Goal: Information Seeking & Learning: Check status

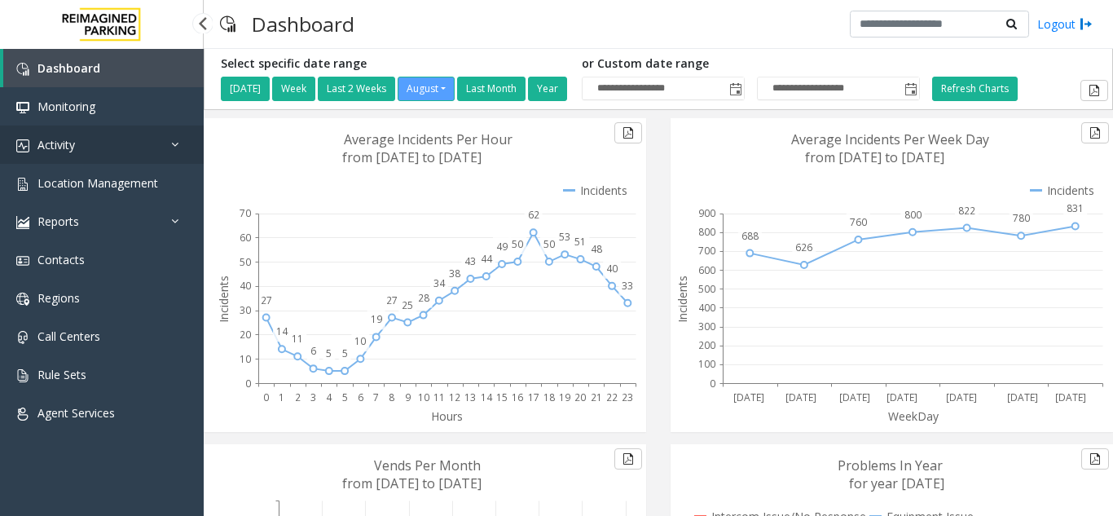
click at [70, 156] on link "Activity" at bounding box center [102, 144] width 204 height 38
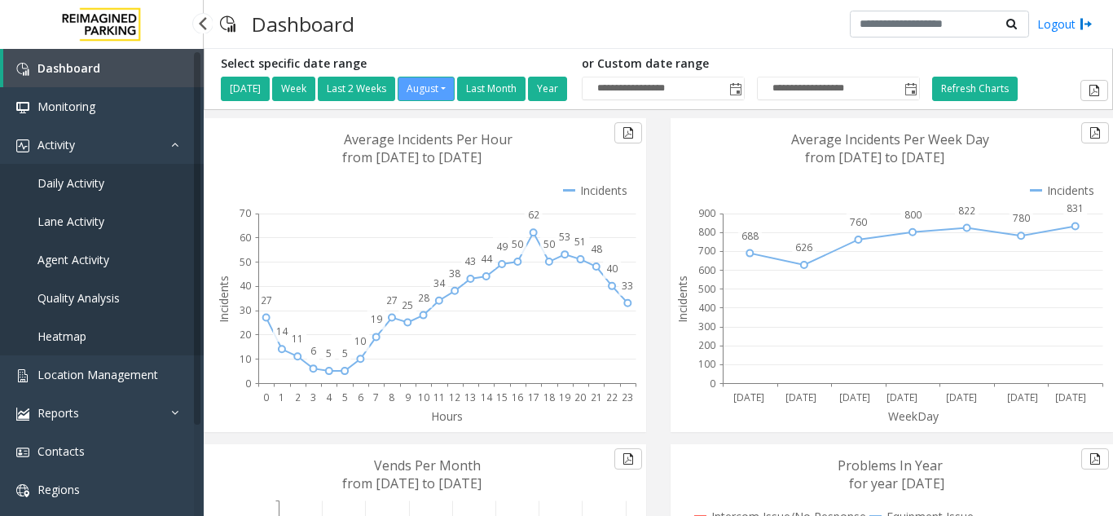
click at [80, 247] on link "Agent Activity" at bounding box center [102, 259] width 204 height 38
click at [81, 260] on span "Agent Activity" at bounding box center [73, 259] width 72 height 15
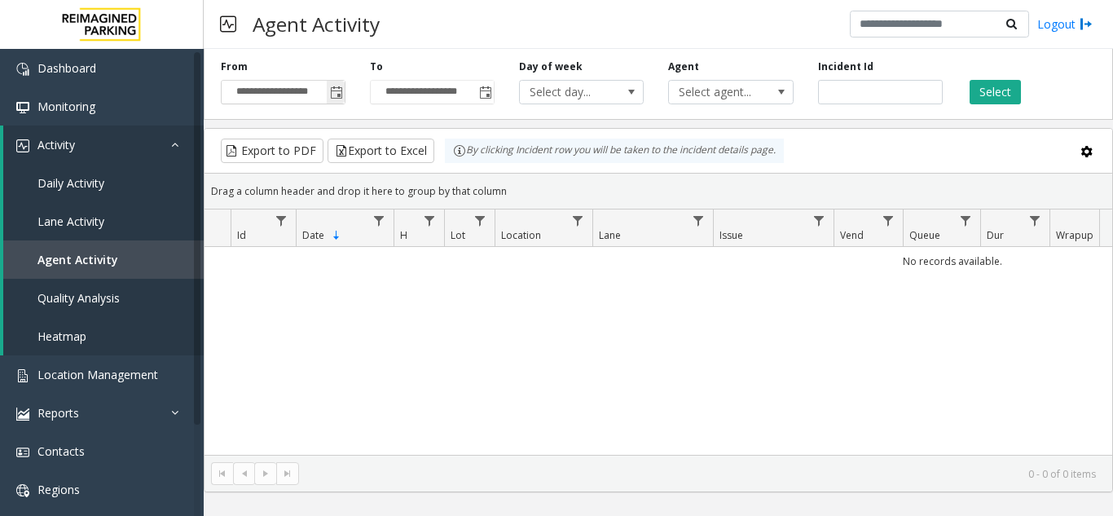
click at [335, 93] on span "Toggle popup" at bounding box center [336, 92] width 13 height 13
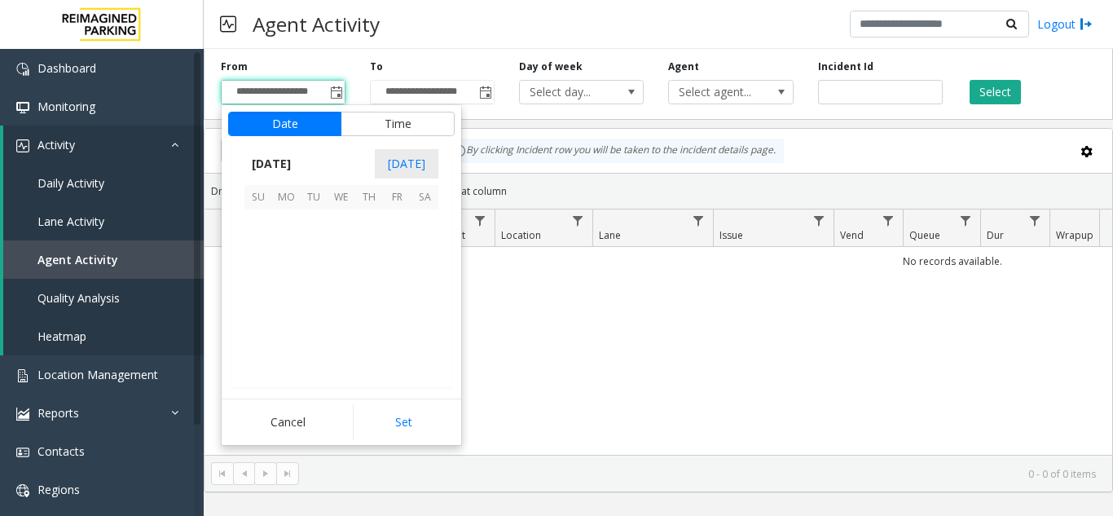
scroll to position [292279, 0]
click at [277, 326] on span "25" at bounding box center [286, 334] width 28 height 28
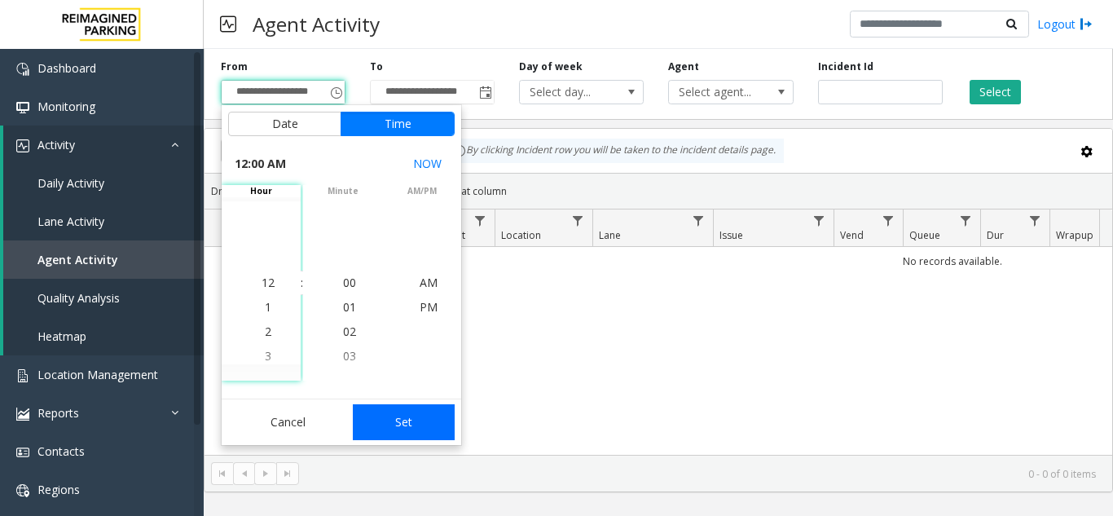
click at [431, 434] on button "Set" at bounding box center [404, 422] width 103 height 36
type input "**********"
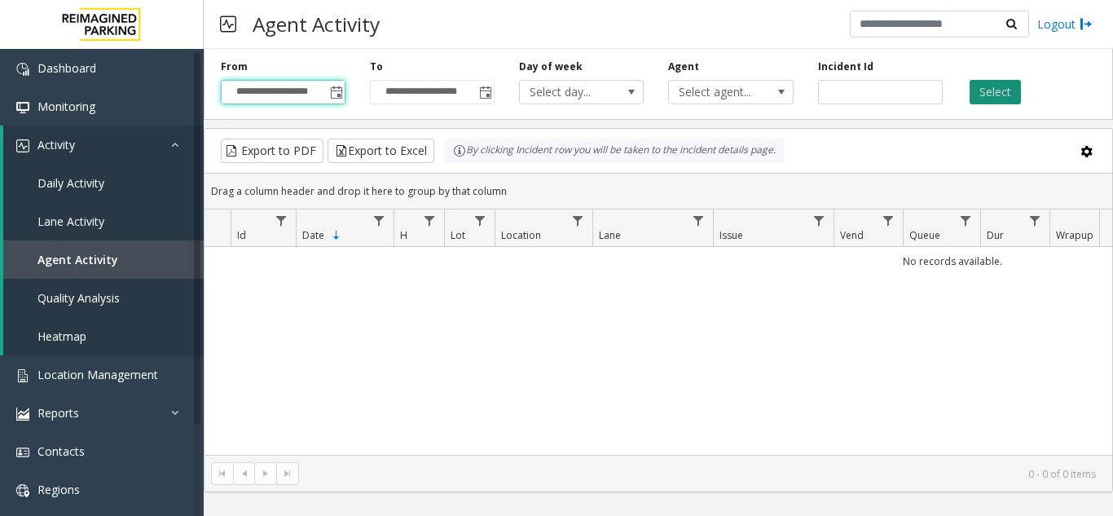
click at [986, 90] on button "Select" at bounding box center [995, 92] width 51 height 24
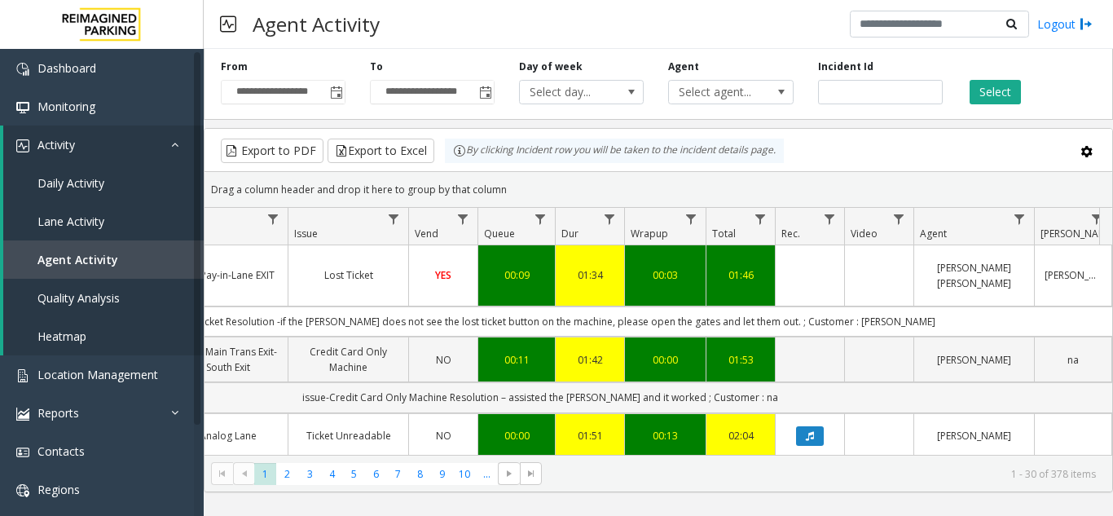
scroll to position [81, 425]
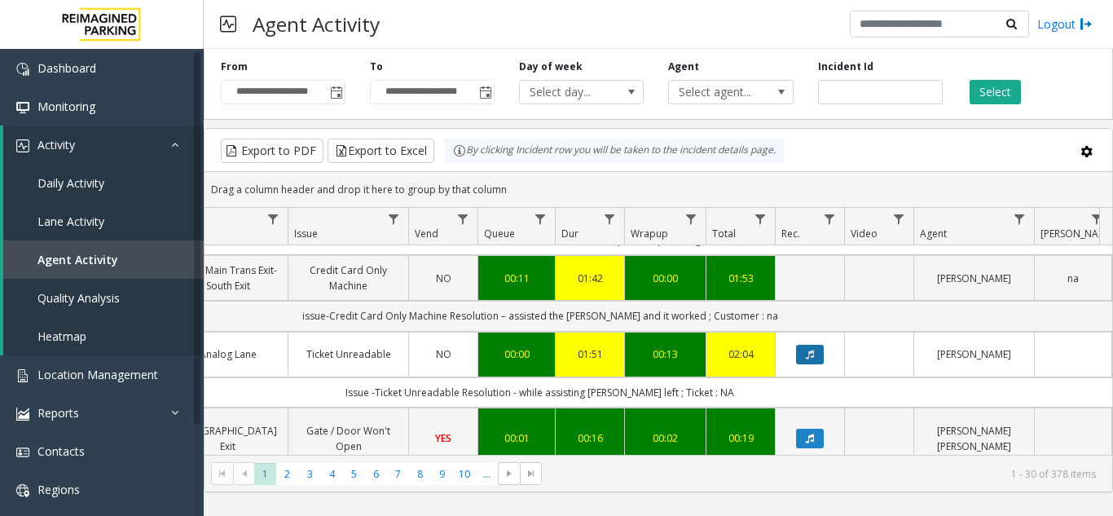
click at [812, 345] on button "Data table" at bounding box center [810, 355] width 28 height 20
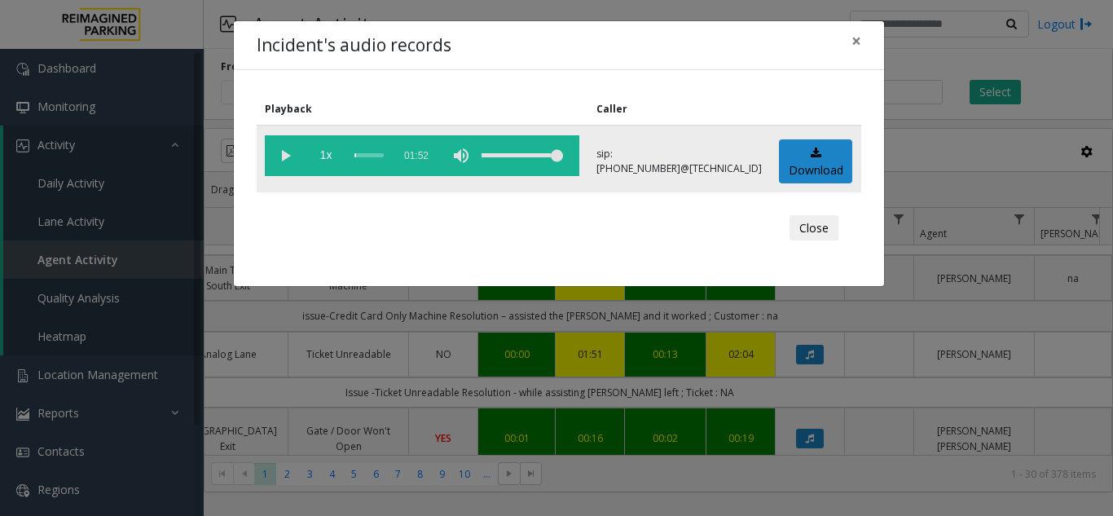
click at [288, 156] on vg-play-pause at bounding box center [285, 155] width 41 height 41
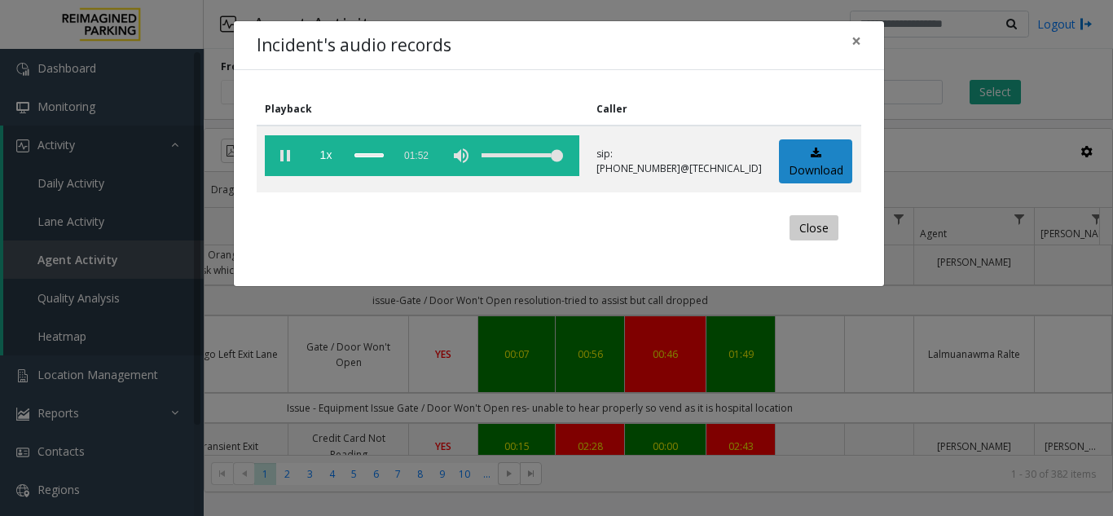
click at [822, 227] on button "Close" at bounding box center [814, 228] width 49 height 26
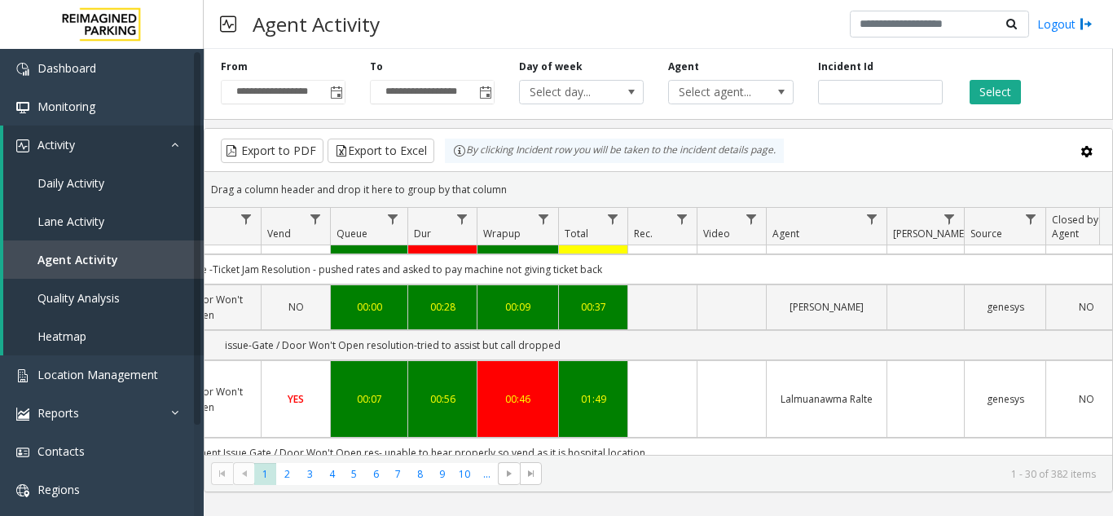
scroll to position [0, 573]
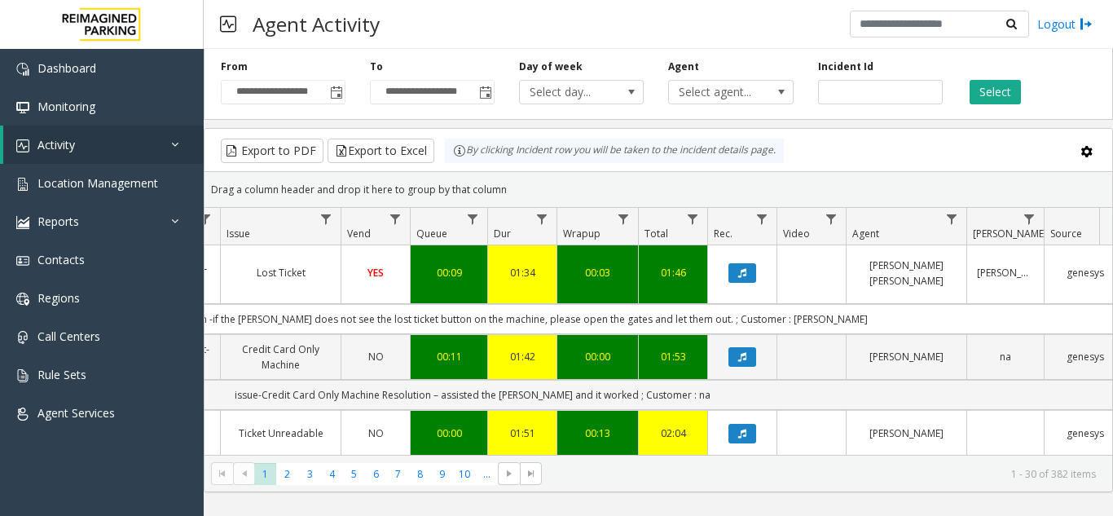
scroll to position [244, 493]
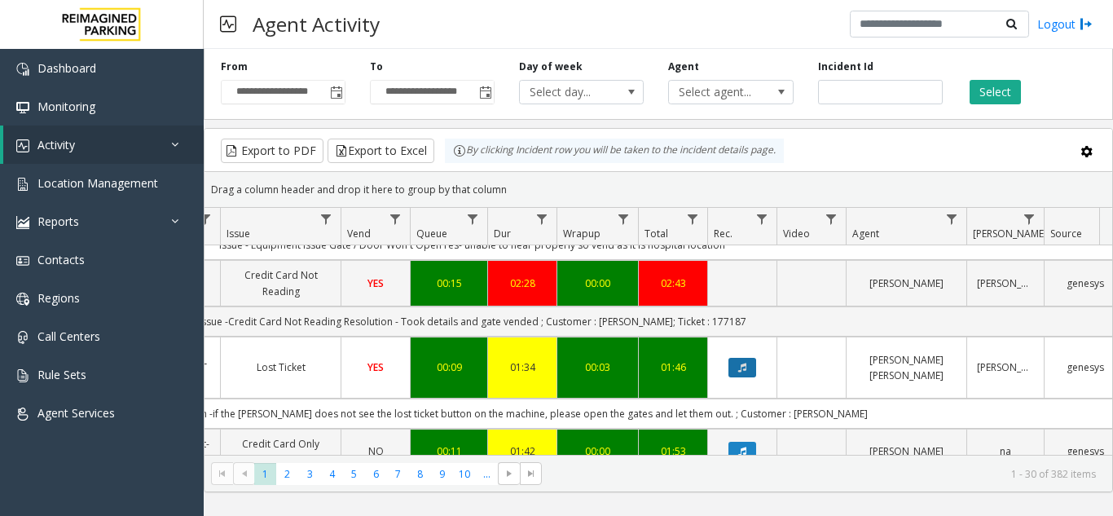
click at [741, 363] on icon "Data table" at bounding box center [742, 368] width 8 height 10
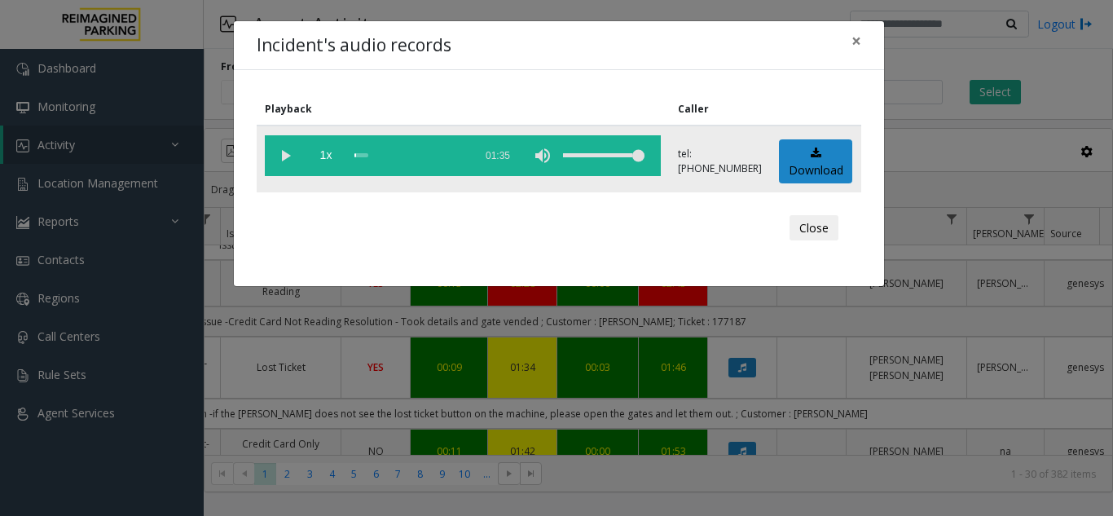
click at [280, 156] on vg-play-pause at bounding box center [285, 155] width 41 height 41
drag, startPoint x: 638, startPoint y: 450, endPoint x: 580, endPoint y: 451, distance: 57.9
click at [580, 451] on div "Incident's audio records × Playback Caller 1x 01:35 tel:+110000519004 Download …" at bounding box center [556, 258] width 1113 height 516
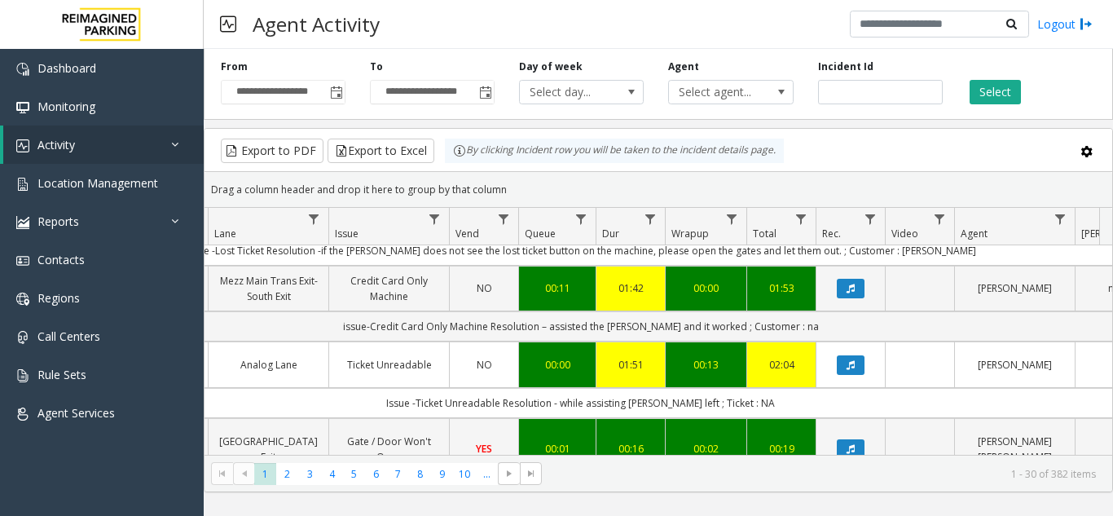
scroll to position [326, 385]
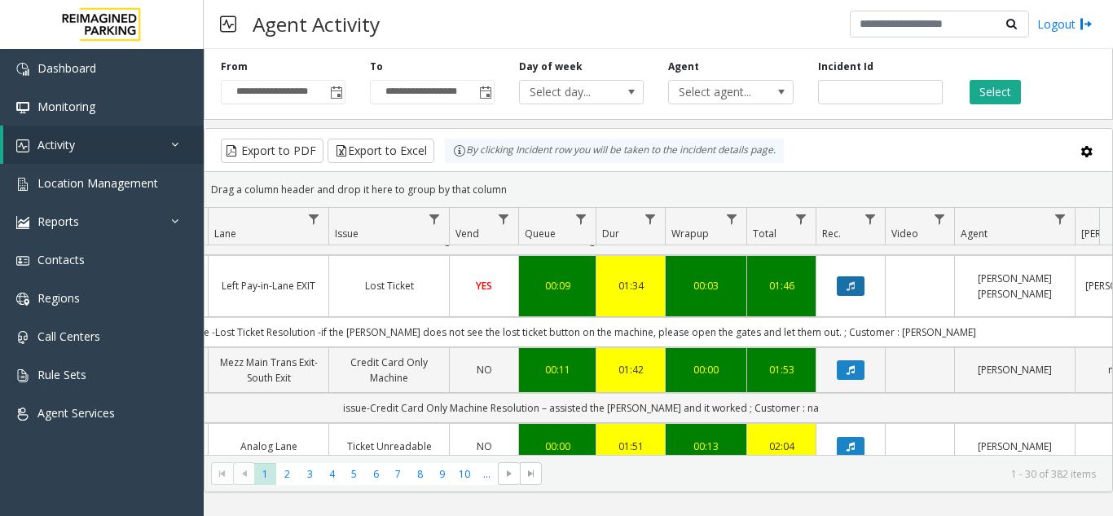
click at [852, 276] on button "Data table" at bounding box center [851, 286] width 28 height 20
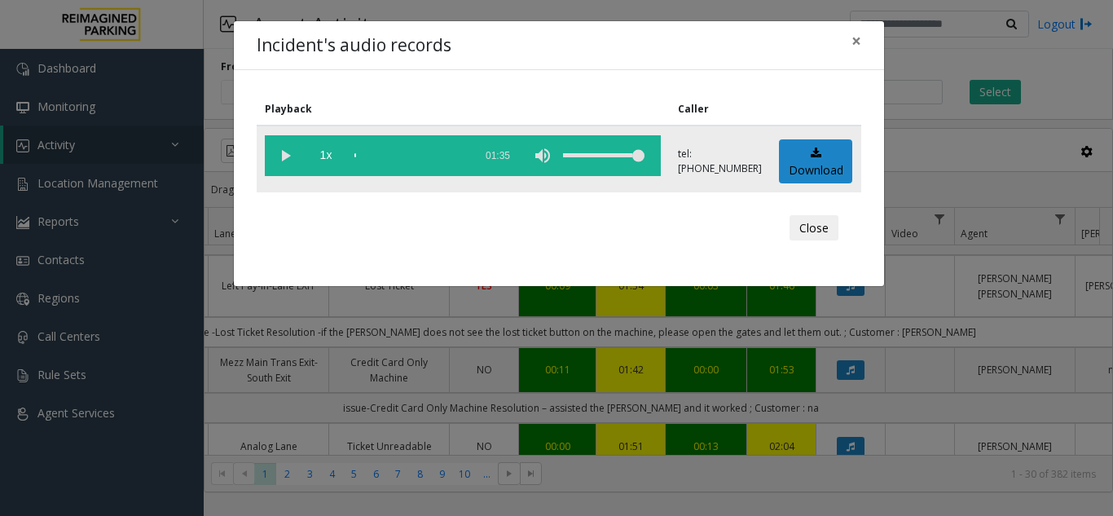
click at [293, 151] on vg-play-pause at bounding box center [285, 155] width 41 height 41
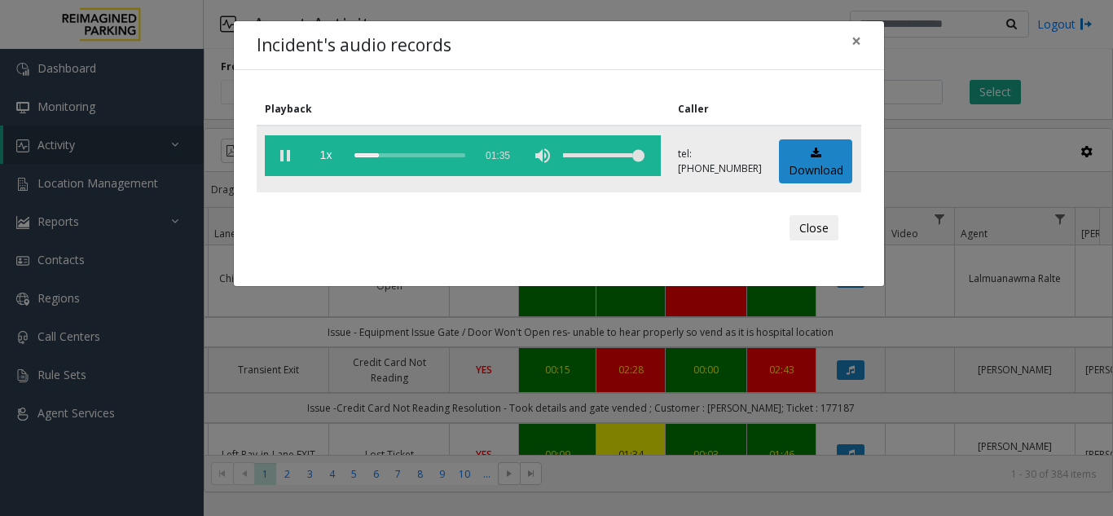
click at [610, 152] on div "volume level" at bounding box center [603, 155] width 81 height 41
click at [603, 157] on div "volume level" at bounding box center [603, 155] width 81 height 41
click at [610, 157] on div "volume level" at bounding box center [603, 155] width 81 height 41
click at [603, 157] on div "volume level" at bounding box center [603, 155] width 81 height 41
click at [592, 158] on div "volume level" at bounding box center [603, 155] width 81 height 41
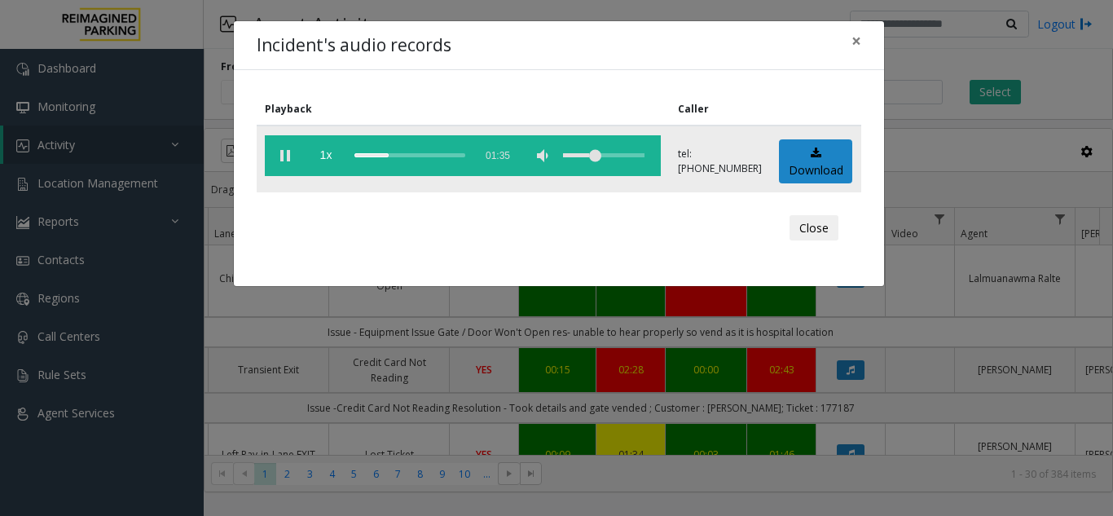
click at [597, 156] on div "volume level" at bounding box center [603, 155] width 81 height 41
click at [583, 156] on div "volume level" at bounding box center [603, 155] width 81 height 41
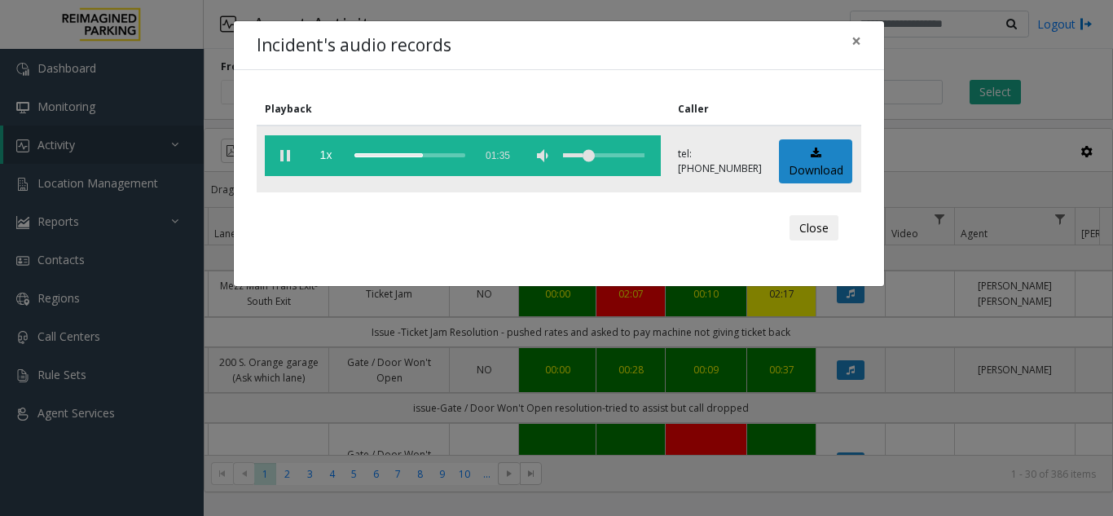
click at [288, 149] on vg-play-pause at bounding box center [285, 155] width 41 height 41
click at [278, 156] on vg-play-pause at bounding box center [285, 155] width 41 height 41
click at [284, 157] on vg-play-pause at bounding box center [285, 155] width 41 height 41
click at [288, 153] on vg-play-pause at bounding box center [285, 155] width 41 height 41
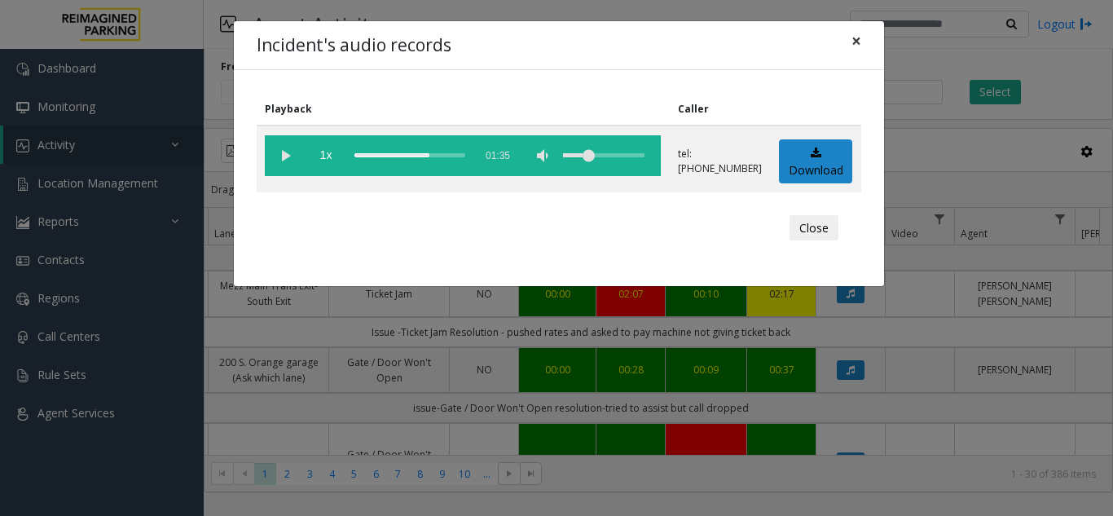
click at [854, 46] on span "×" at bounding box center [857, 40] width 10 height 23
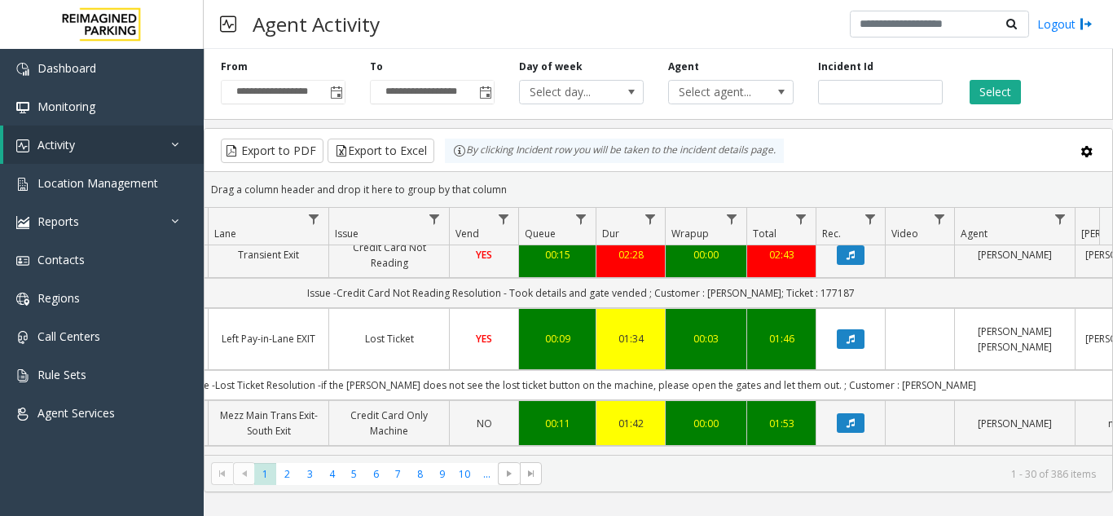
scroll to position [652, 385]
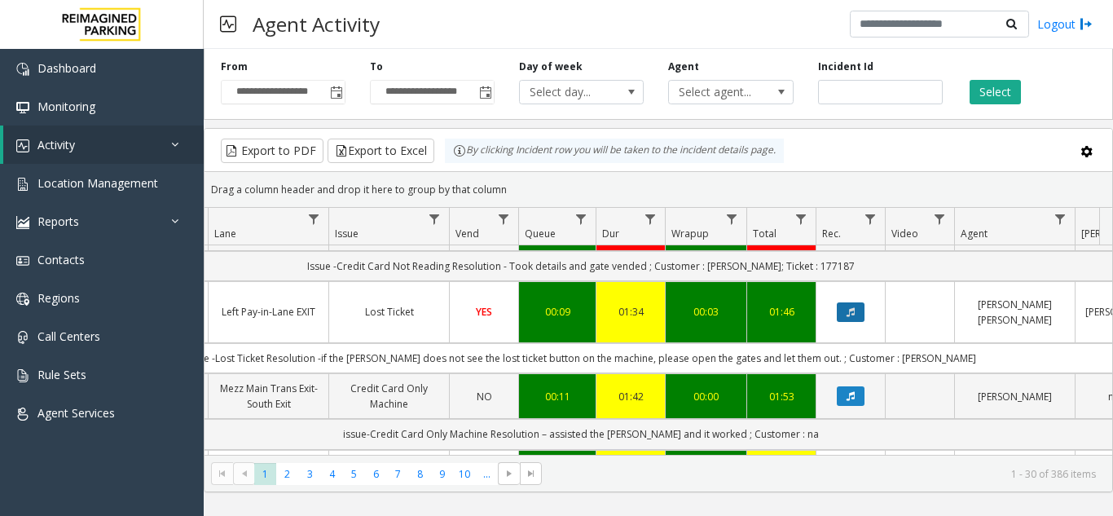
click at [843, 302] on button "Data table" at bounding box center [851, 312] width 28 height 20
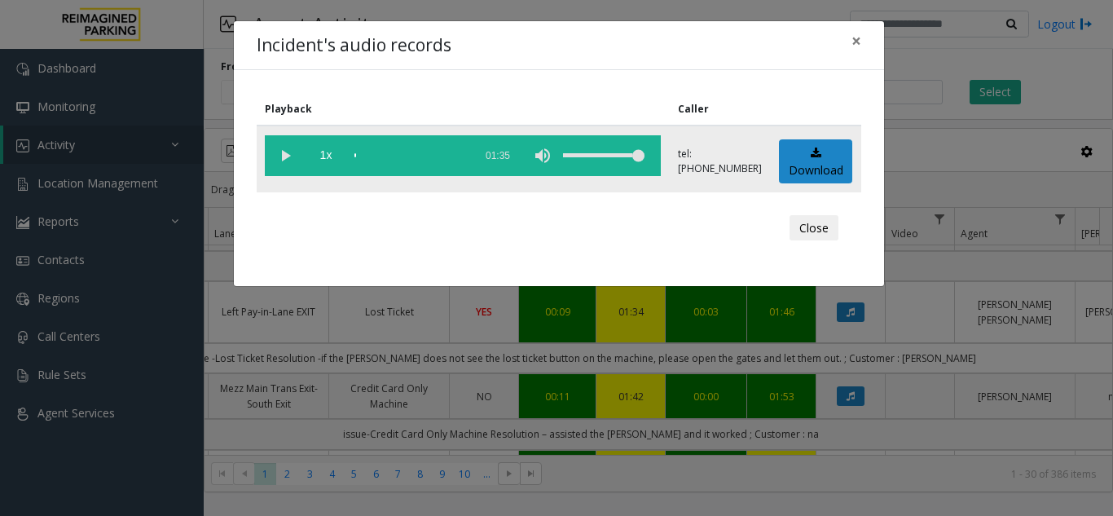
click at [293, 161] on vg-play-pause at bounding box center [285, 155] width 41 height 41
click at [608, 159] on div "volume level" at bounding box center [603, 155] width 81 height 41
click at [612, 160] on div "volume level" at bounding box center [603, 155] width 81 height 41
click at [599, 156] on div "volume level" at bounding box center [603, 155] width 81 height 41
click at [608, 156] on div "volume level" at bounding box center [603, 155] width 81 height 41
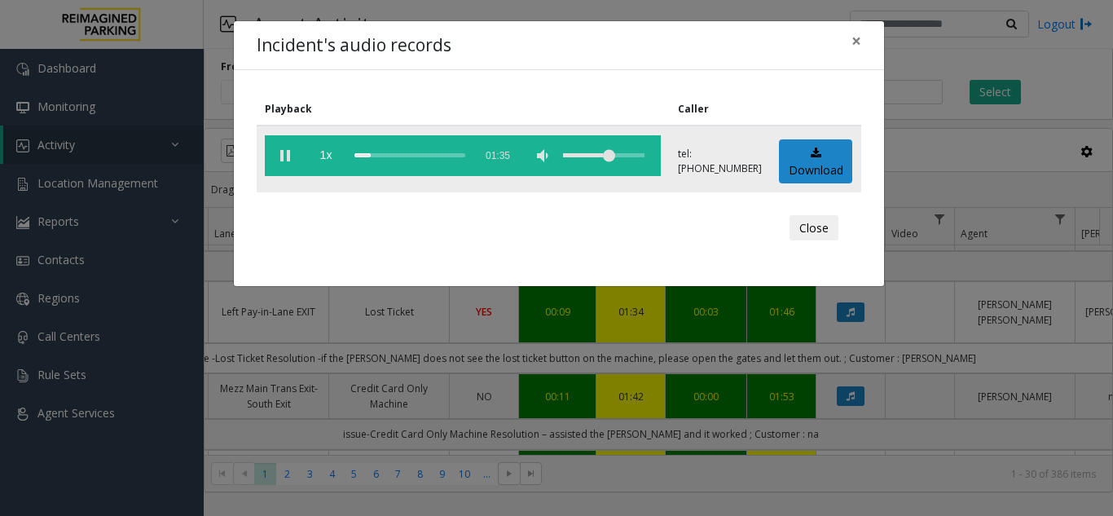
click at [601, 155] on div "volume level" at bounding box center [603, 155] width 81 height 41
click at [589, 160] on div "volume level" at bounding box center [603, 155] width 81 height 41
click at [856, 43] on span "×" at bounding box center [857, 40] width 10 height 23
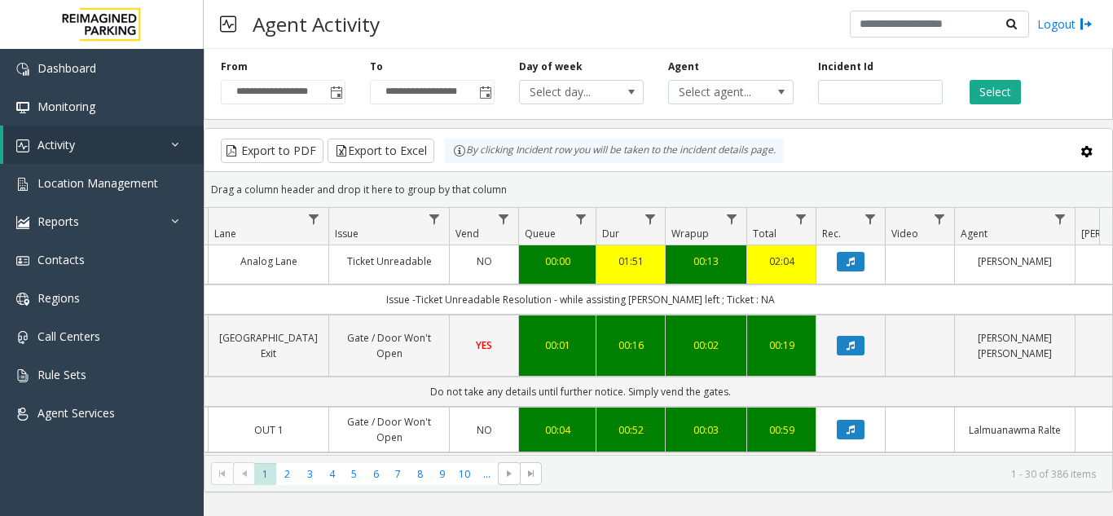
scroll to position [896, 385]
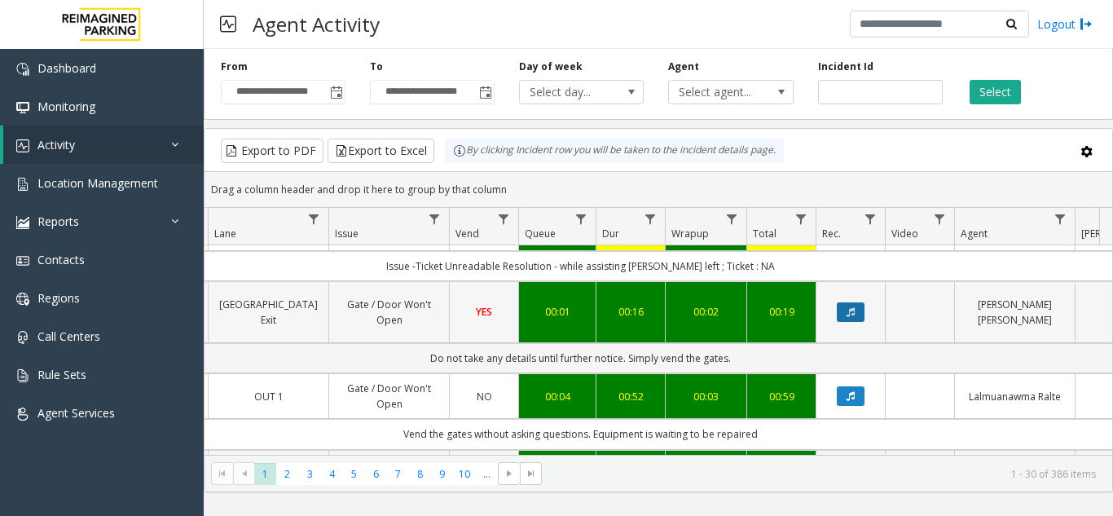
click at [848, 307] on icon "Data table" at bounding box center [851, 312] width 8 height 10
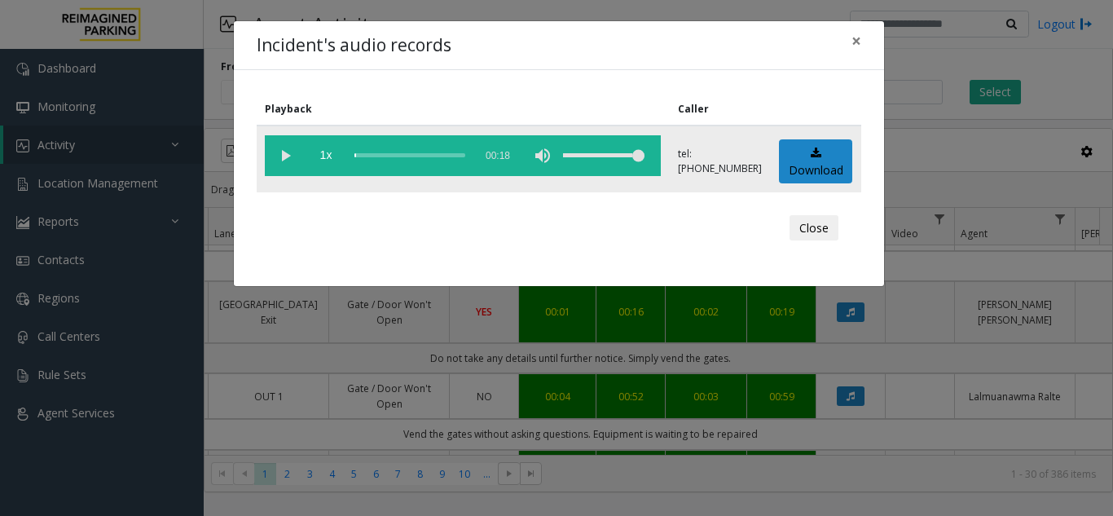
click at [286, 154] on vg-play-pause at bounding box center [285, 155] width 41 height 41
click at [855, 47] on span "×" at bounding box center [857, 40] width 10 height 23
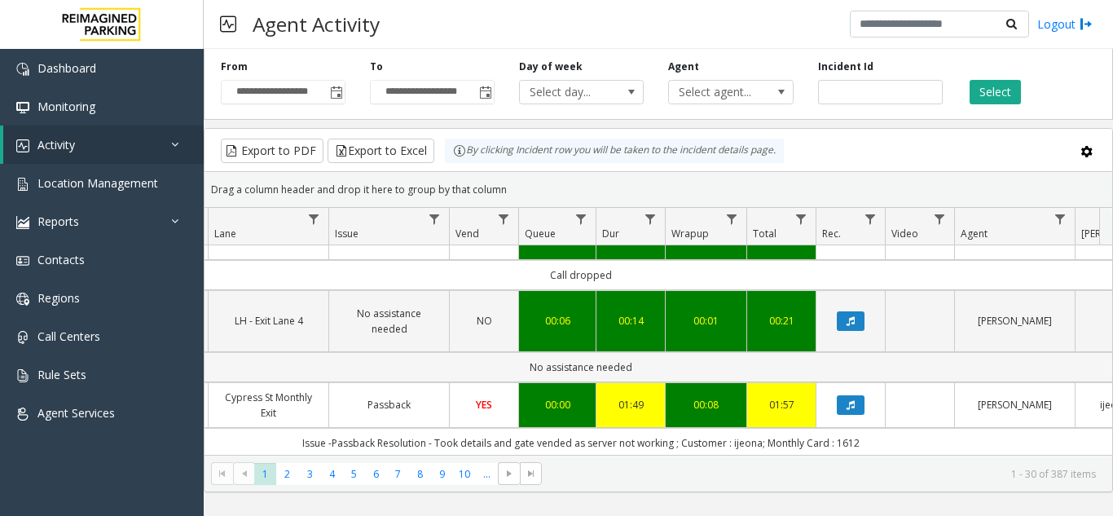
scroll to position [2293, 385]
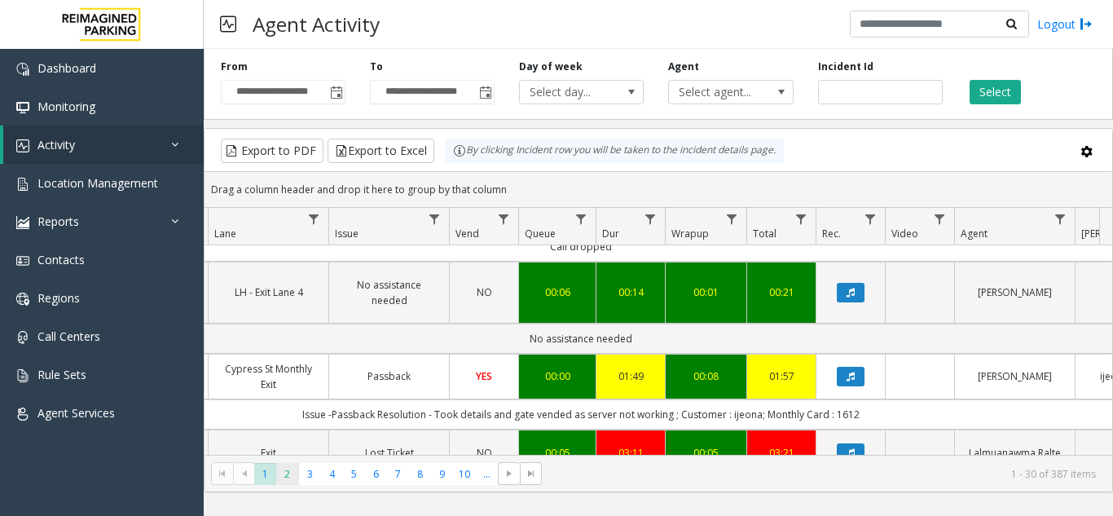
click at [290, 480] on span "2" at bounding box center [287, 474] width 22 height 22
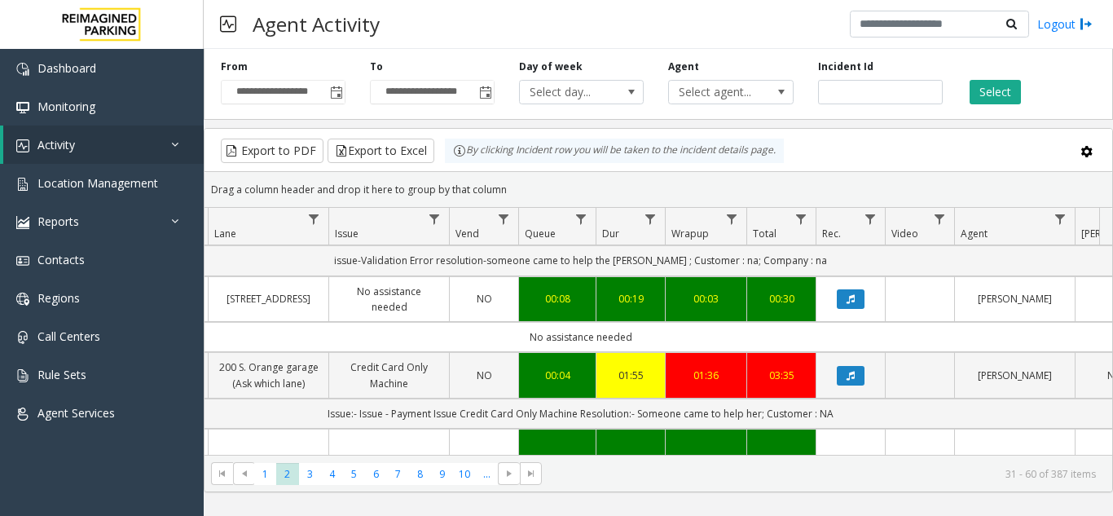
scroll to position [326, 385]
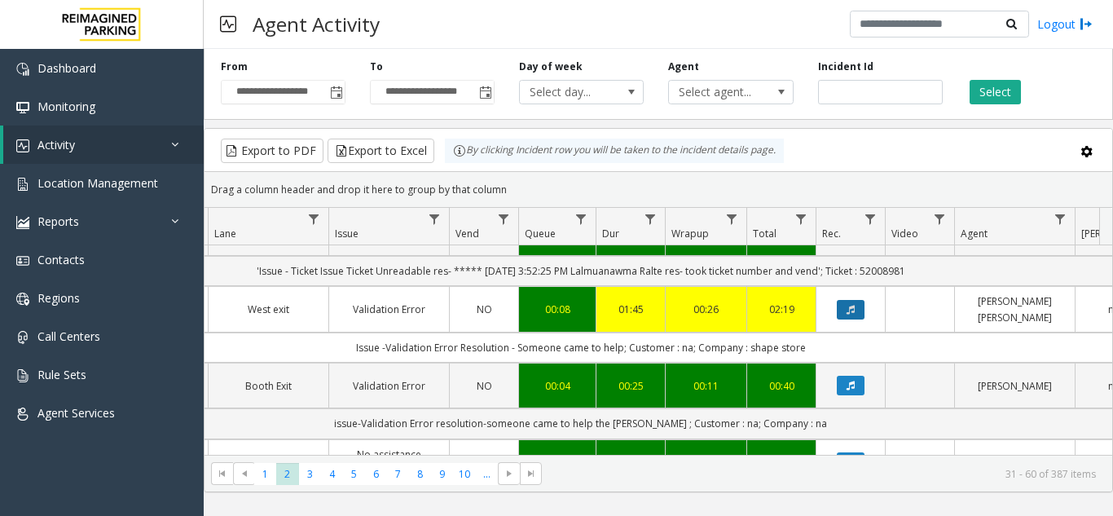
click at [847, 305] on icon "Data table" at bounding box center [851, 310] width 8 height 10
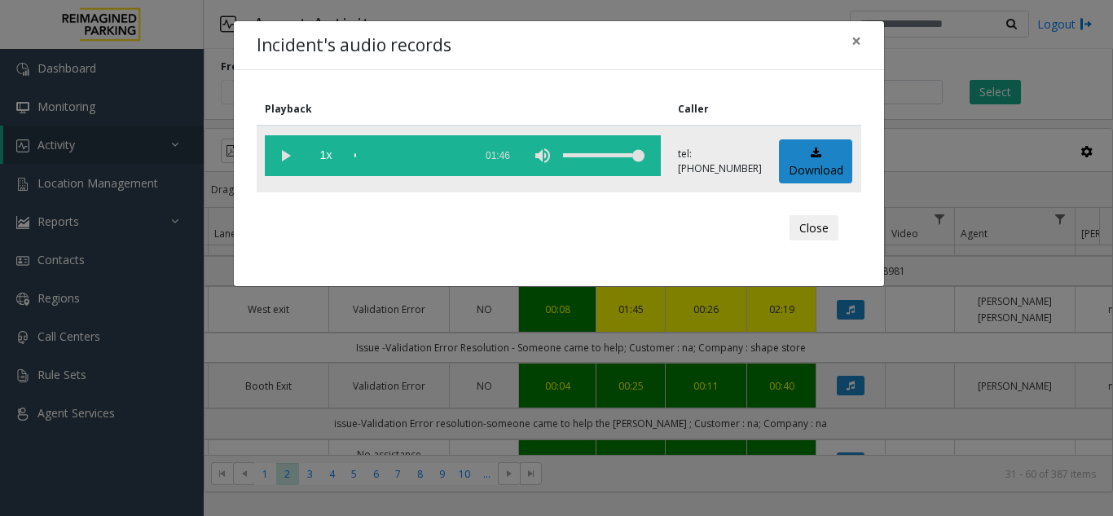
click at [292, 159] on vg-play-pause at bounding box center [285, 155] width 41 height 41
click at [599, 152] on div "volume level" at bounding box center [603, 155] width 81 height 41
click at [605, 156] on div "volume level" at bounding box center [603, 155] width 81 height 41
click at [856, 47] on span "×" at bounding box center [857, 40] width 10 height 23
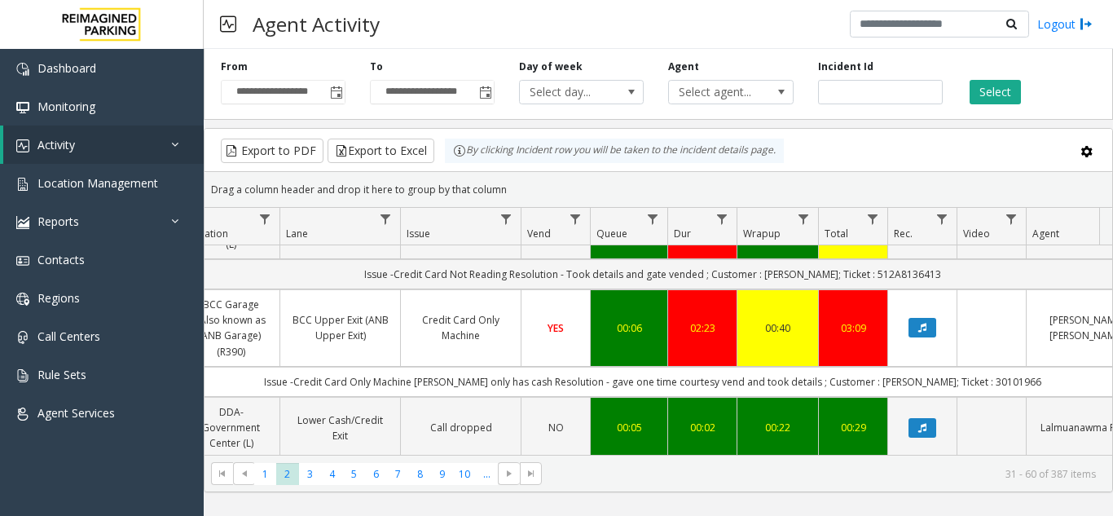
scroll to position [815, 313]
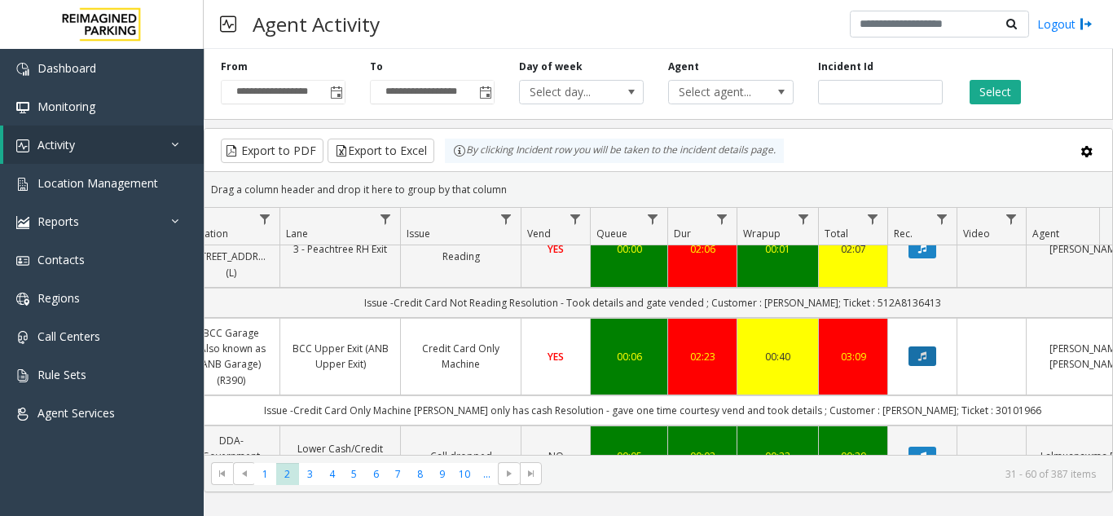
click at [922, 351] on icon "Data table" at bounding box center [922, 356] width 8 height 10
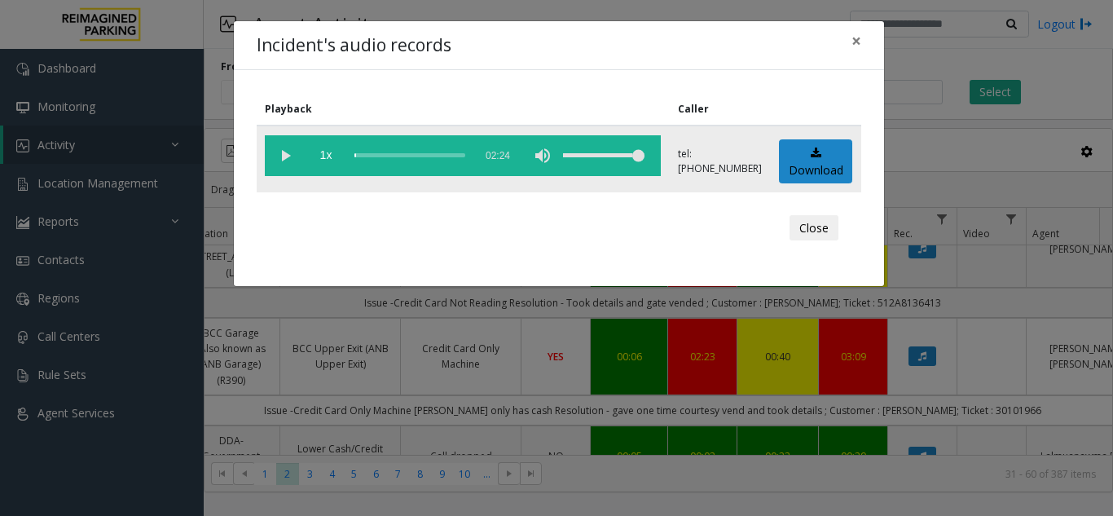
click at [291, 152] on vg-play-pause at bounding box center [285, 155] width 41 height 41
click at [855, 50] on span "×" at bounding box center [857, 40] width 10 height 23
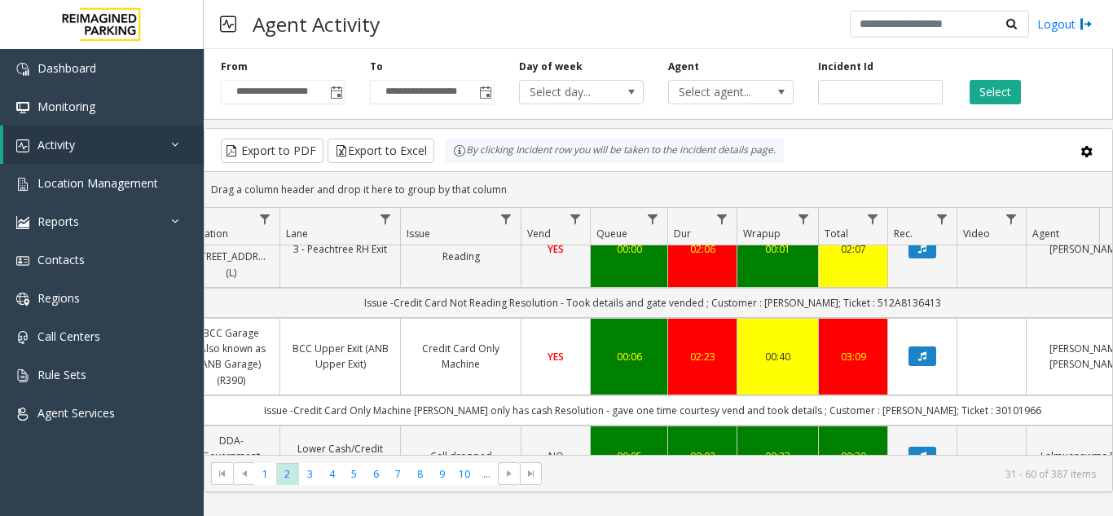
drag, startPoint x: 846, startPoint y: 438, endPoint x: 830, endPoint y: 438, distance: 16.3
click at [830, 487] on td "Call dropped" at bounding box center [652, 502] width 1469 height 30
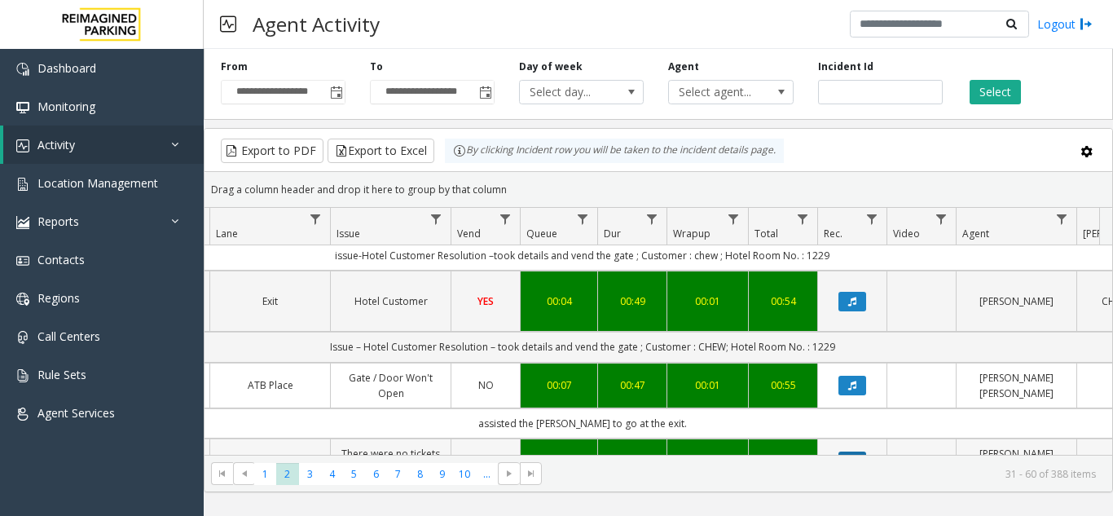
scroll to position [1630, 383]
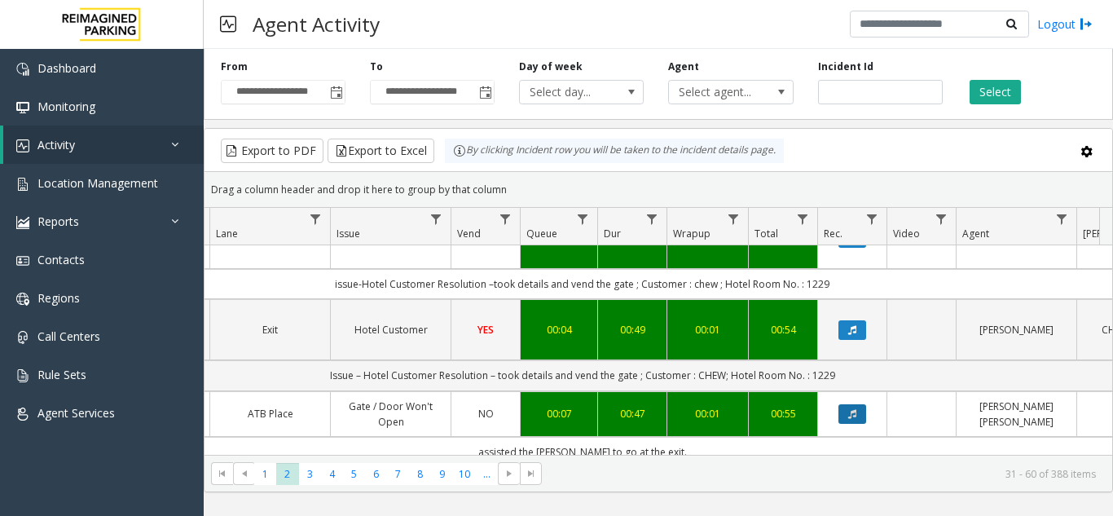
click at [854, 409] on icon "Data table" at bounding box center [852, 414] width 8 height 10
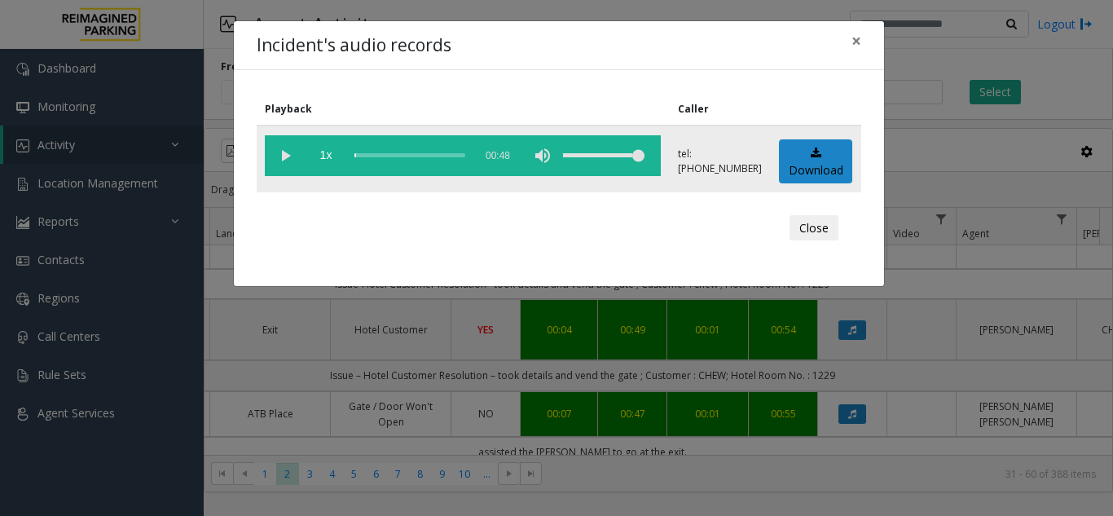
click at [297, 151] on vg-play-pause at bounding box center [285, 155] width 41 height 41
click at [385, 156] on div "scrub bar" at bounding box center [409, 155] width 111 height 41
click at [570, 152] on div "volume level" at bounding box center [603, 155] width 81 height 41
click at [563, 154] on div "volume level" at bounding box center [603, 155] width 81 height 41
click at [856, 44] on span "×" at bounding box center [857, 40] width 10 height 23
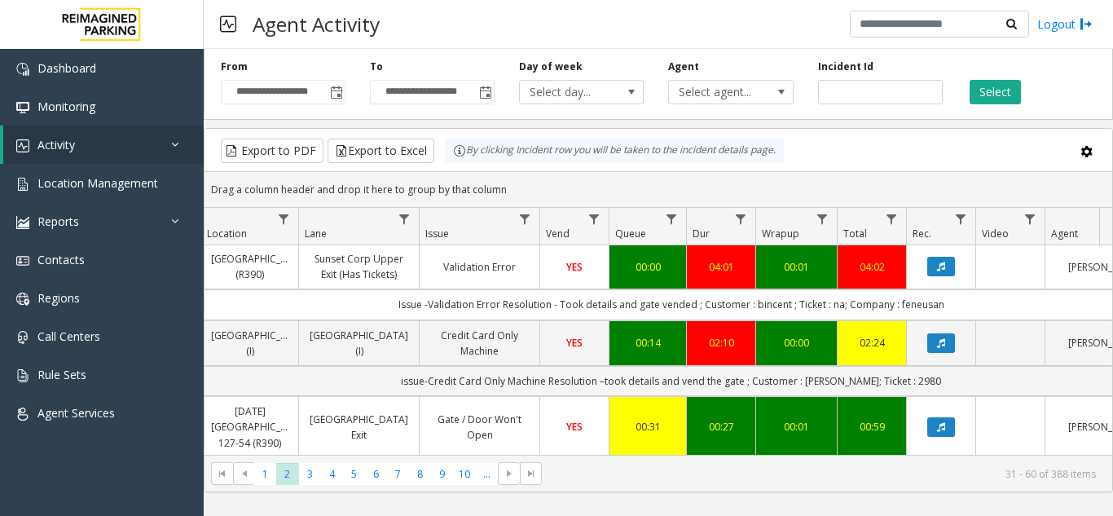
scroll to position [2324, 294]
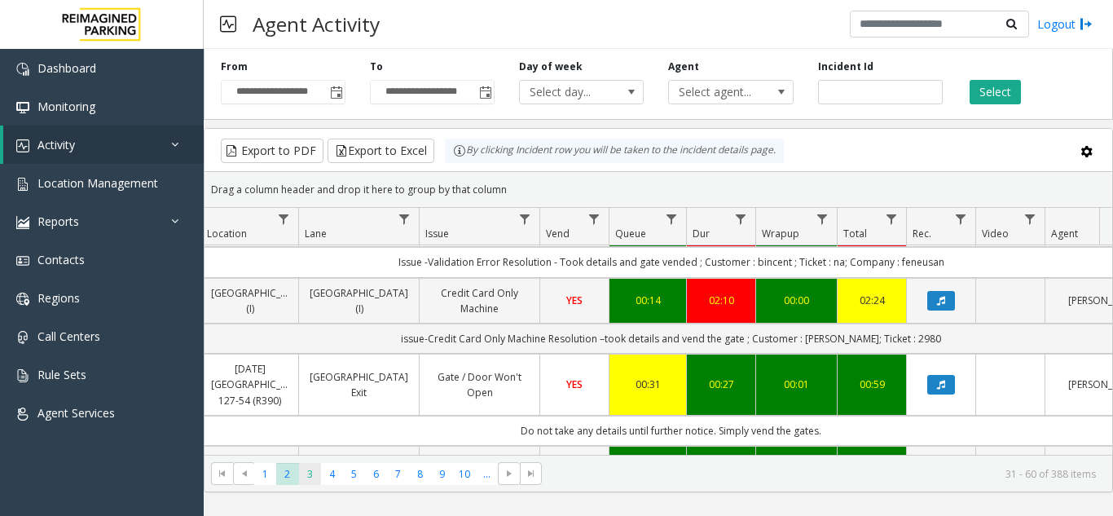
click at [316, 472] on span "3" at bounding box center [310, 474] width 22 height 22
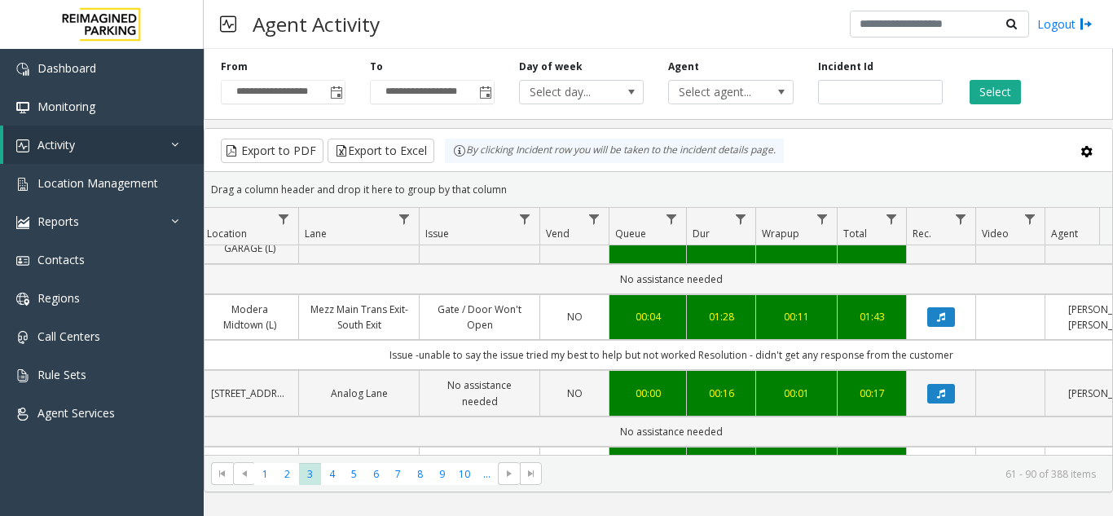
scroll to position [163, 294]
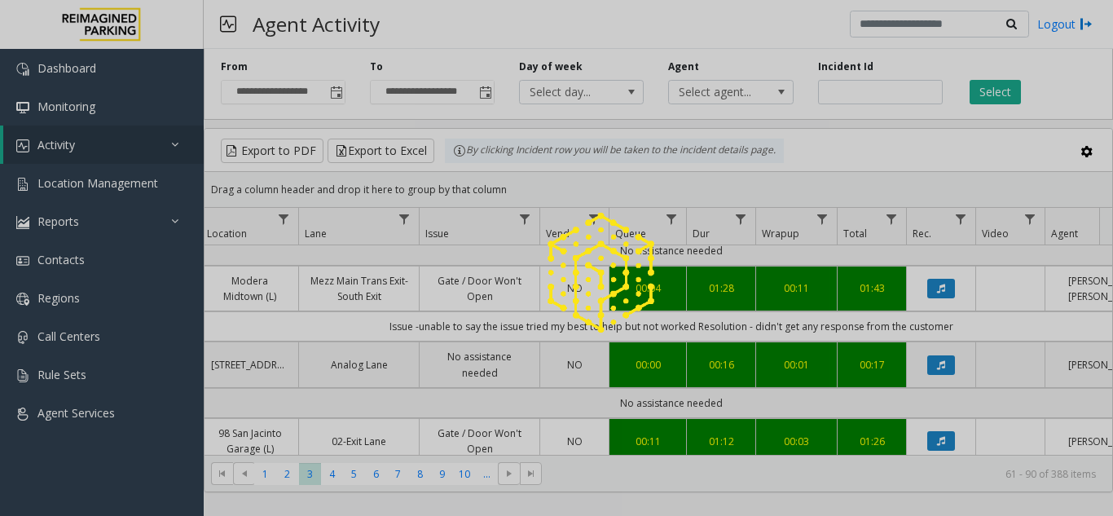
click at [949, 285] on td "Data table" at bounding box center [940, 289] width 69 height 46
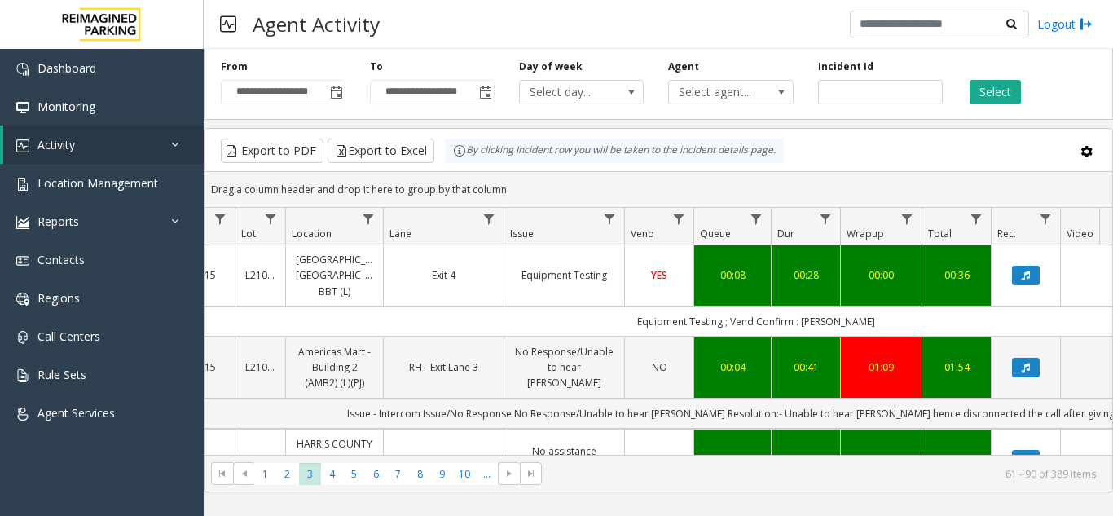
scroll to position [0, 228]
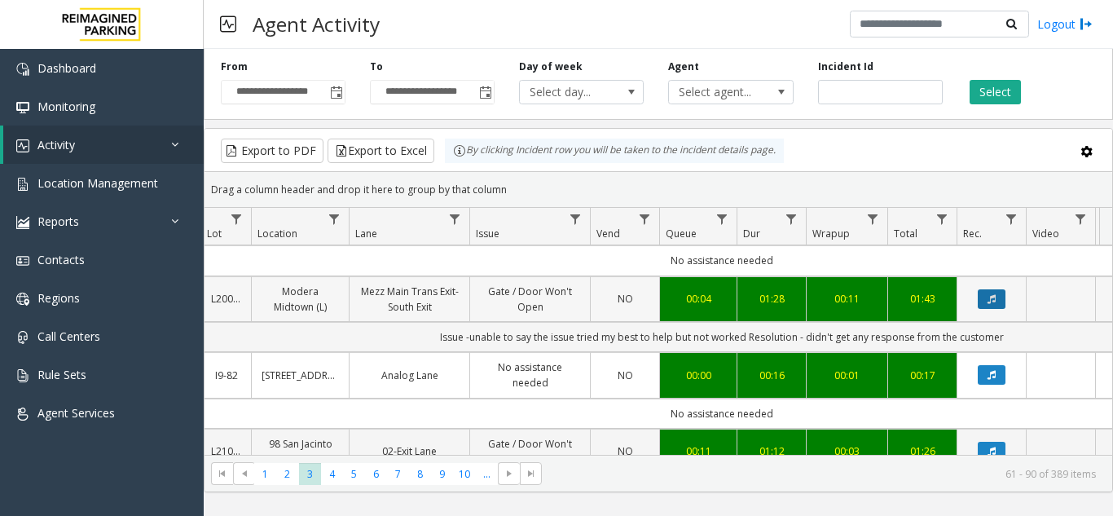
click at [1001, 294] on button "Data table" at bounding box center [992, 299] width 28 height 20
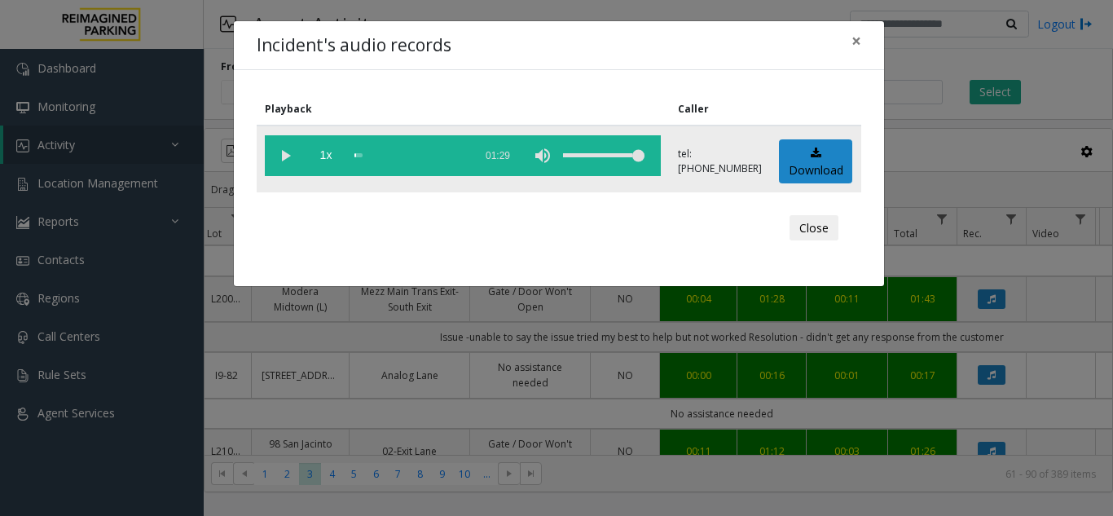
click at [288, 161] on vg-play-pause at bounding box center [285, 155] width 41 height 41
click at [614, 156] on div "volume level" at bounding box center [603, 155] width 81 height 41
click at [617, 156] on div "volume level" at bounding box center [603, 155] width 81 height 41
click at [623, 157] on div "volume level" at bounding box center [603, 155] width 81 height 41
click at [614, 156] on div "volume level" at bounding box center [603, 155] width 81 height 41
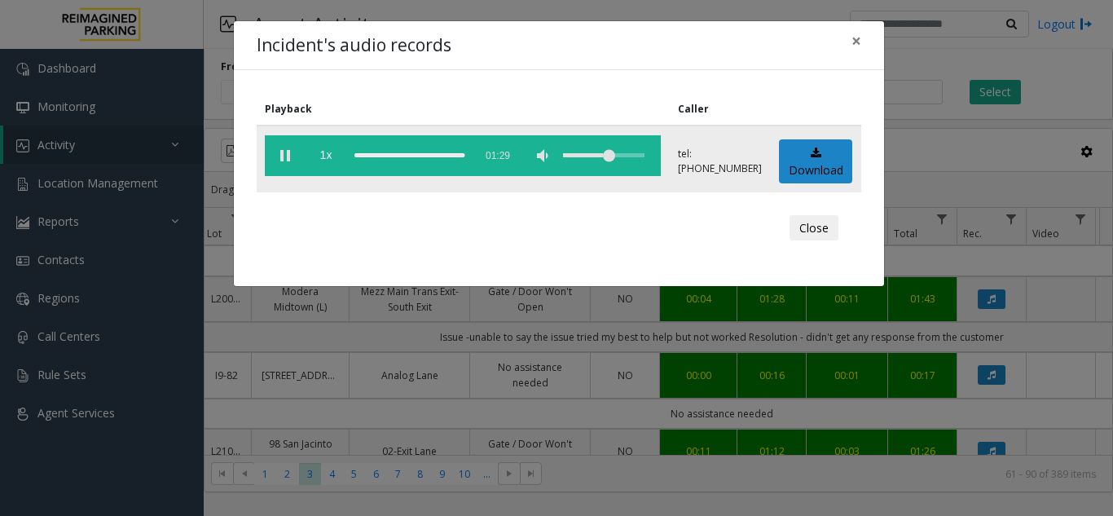
click at [447, 152] on div "scrub bar" at bounding box center [409, 155] width 111 height 41
click at [848, 45] on button "×" at bounding box center [856, 41] width 33 height 40
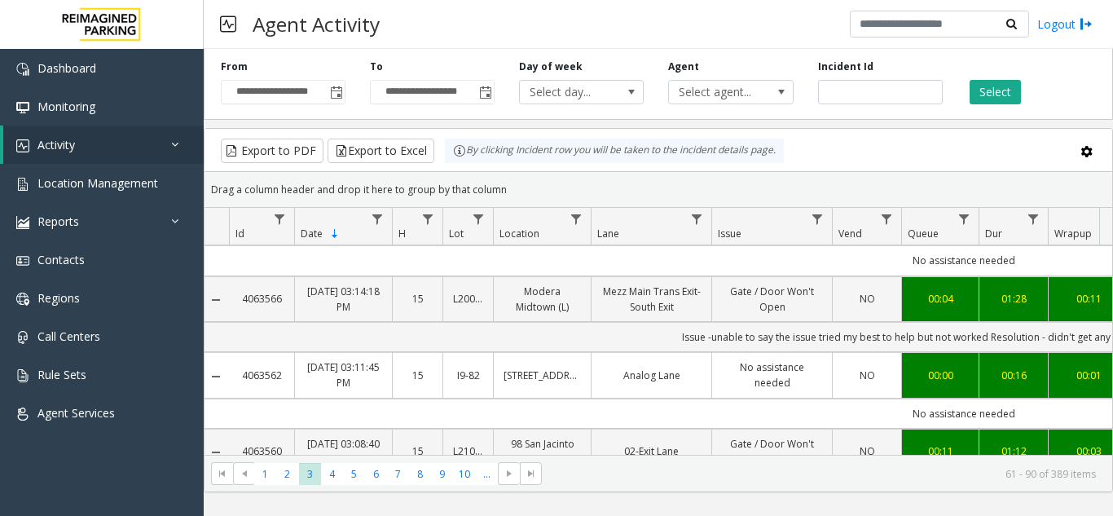
scroll to position [0, 0]
drag, startPoint x: 288, startPoint y: 296, endPoint x: 243, endPoint y: 303, distance: 46.2
click at [243, 303] on td "4063566" at bounding box center [263, 299] width 65 height 46
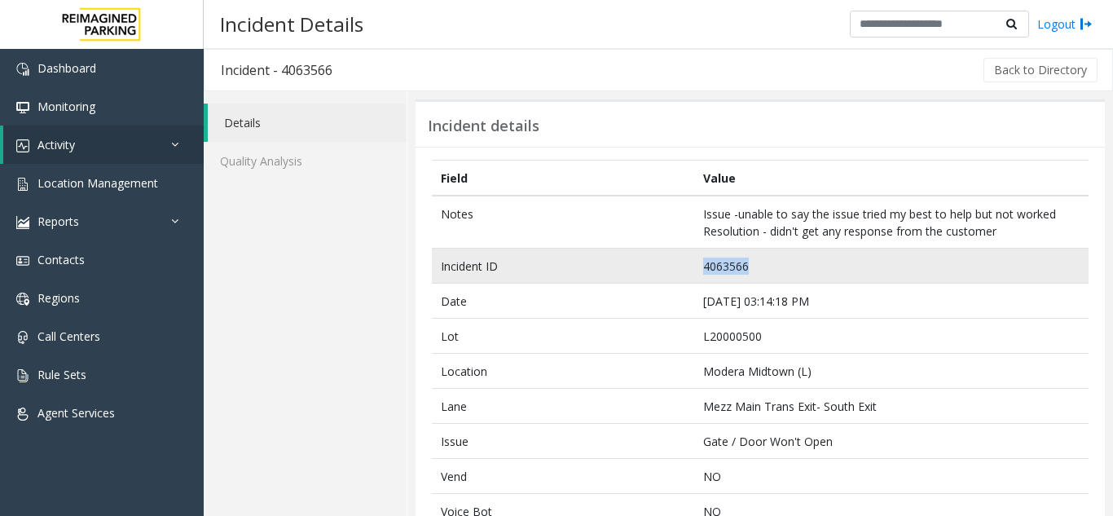
drag, startPoint x: 772, startPoint y: 258, endPoint x: 689, endPoint y: 268, distance: 82.9
click at [694, 268] on td "4063566" at bounding box center [891, 266] width 394 height 35
copy td "4063566"
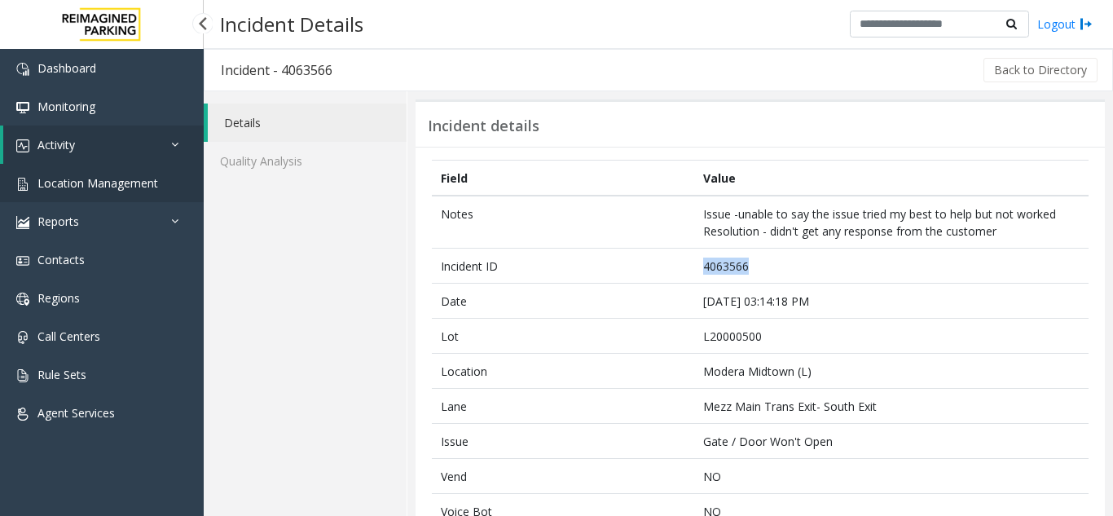
click at [73, 192] on link "Location Management" at bounding box center [102, 183] width 204 height 38
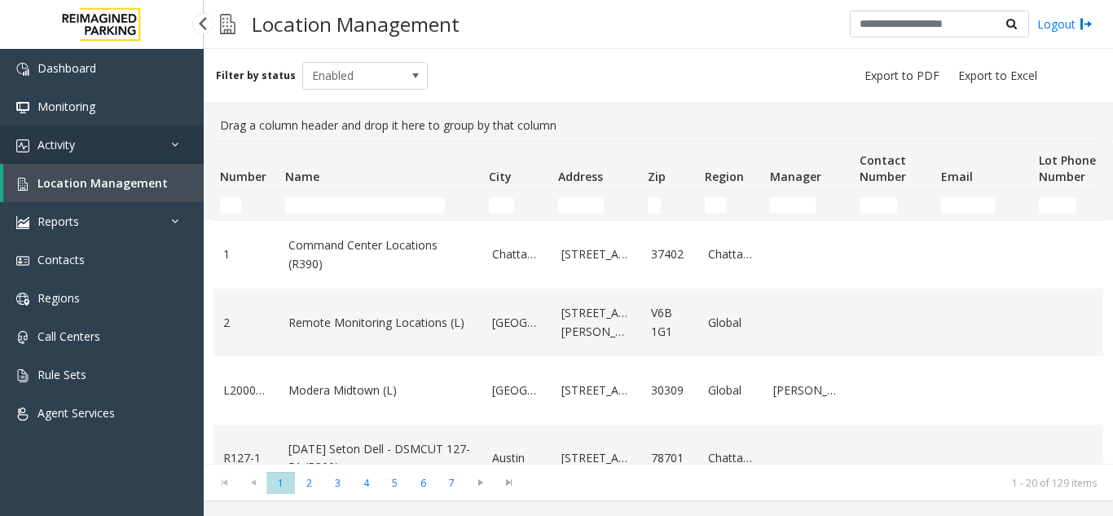
click at [80, 143] on link "Activity" at bounding box center [102, 144] width 204 height 38
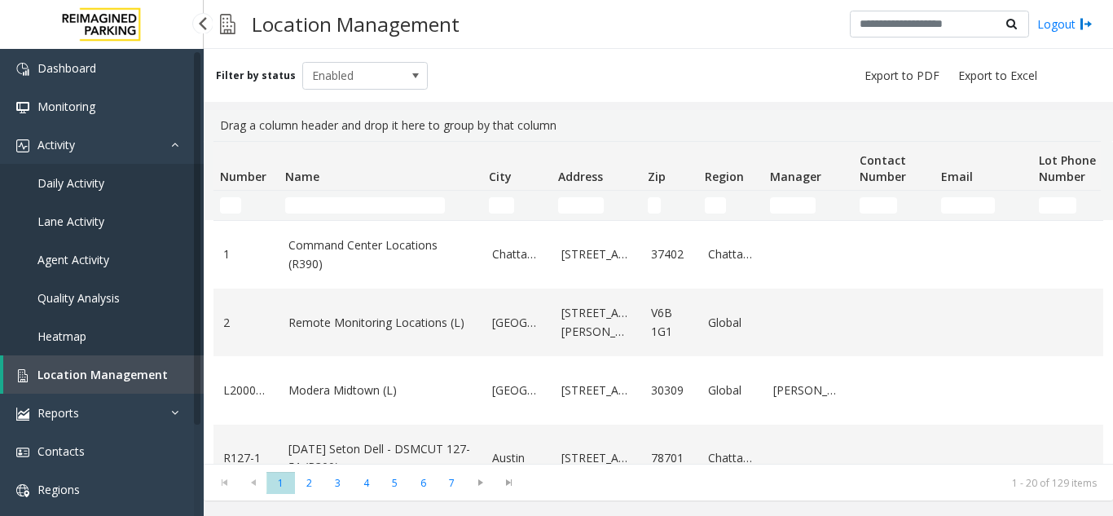
click at [81, 260] on span "Agent Activity" at bounding box center [73, 259] width 72 height 15
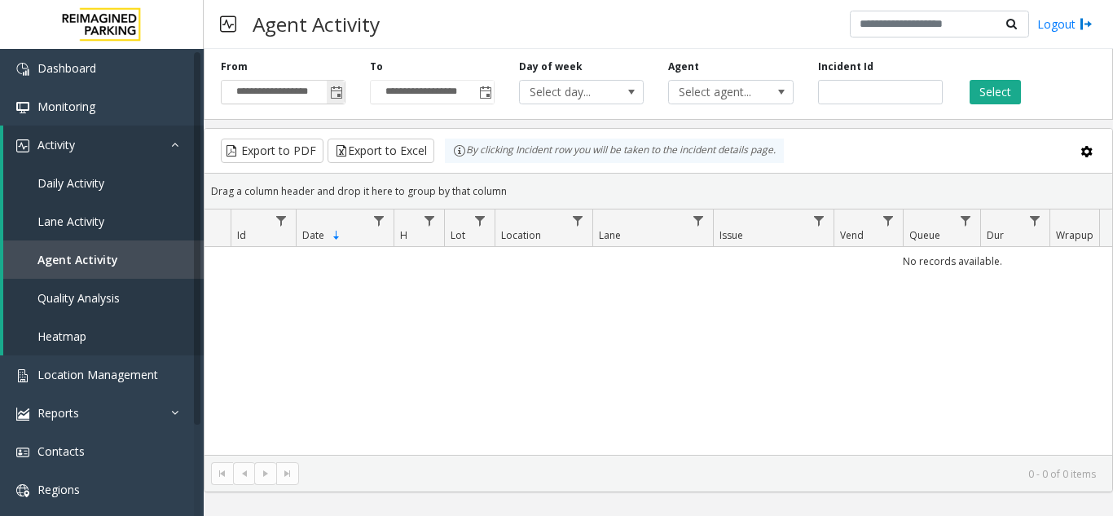
click at [338, 91] on span "Toggle popup" at bounding box center [336, 92] width 13 height 13
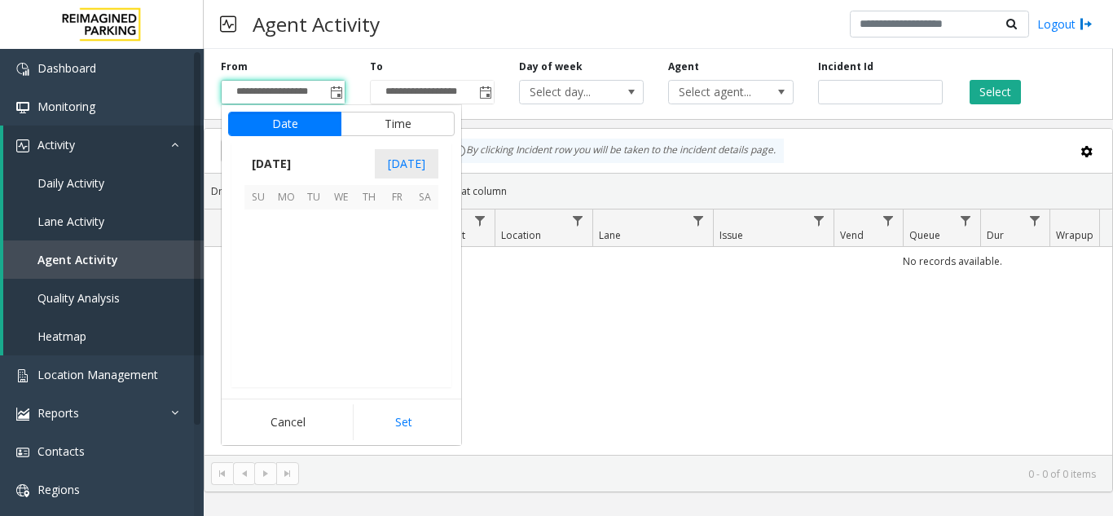
scroll to position [292279, 0]
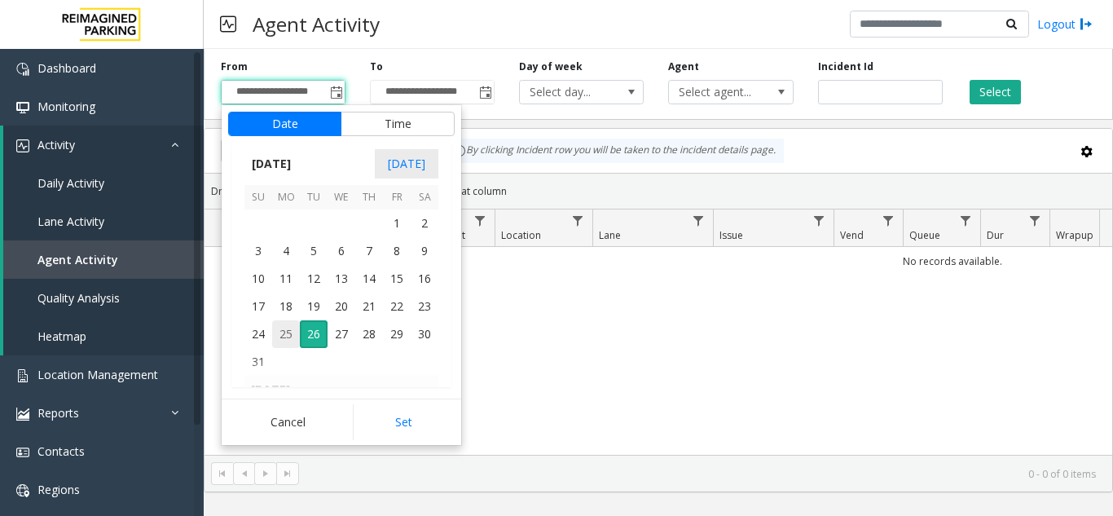
click at [294, 338] on span "25" at bounding box center [286, 334] width 28 height 28
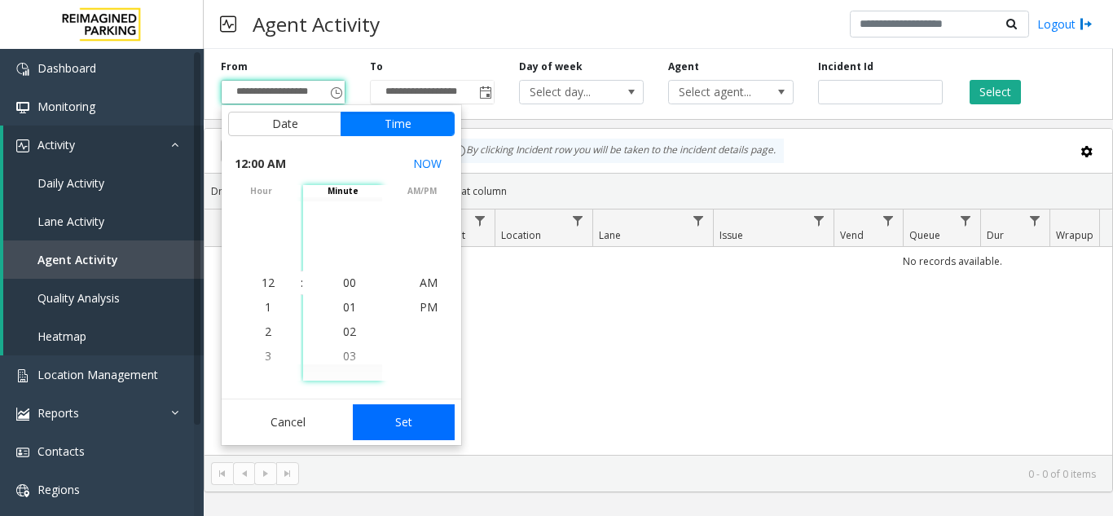
click at [383, 420] on button "Set" at bounding box center [404, 422] width 103 height 36
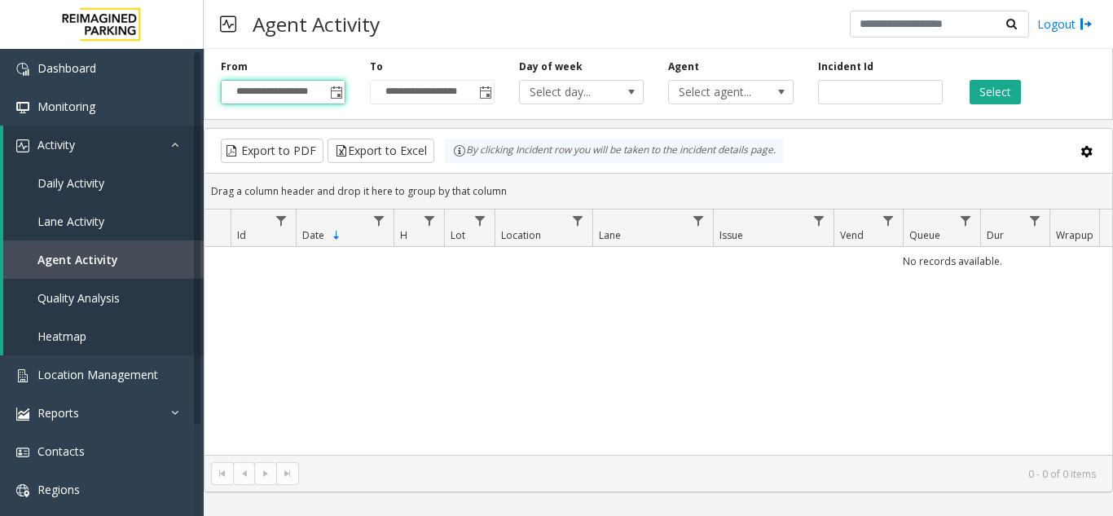
click at [342, 105] on div "**********" at bounding box center [658, 80] width 909 height 77
click at [340, 102] on span "Toggle popup" at bounding box center [336, 92] width 18 height 26
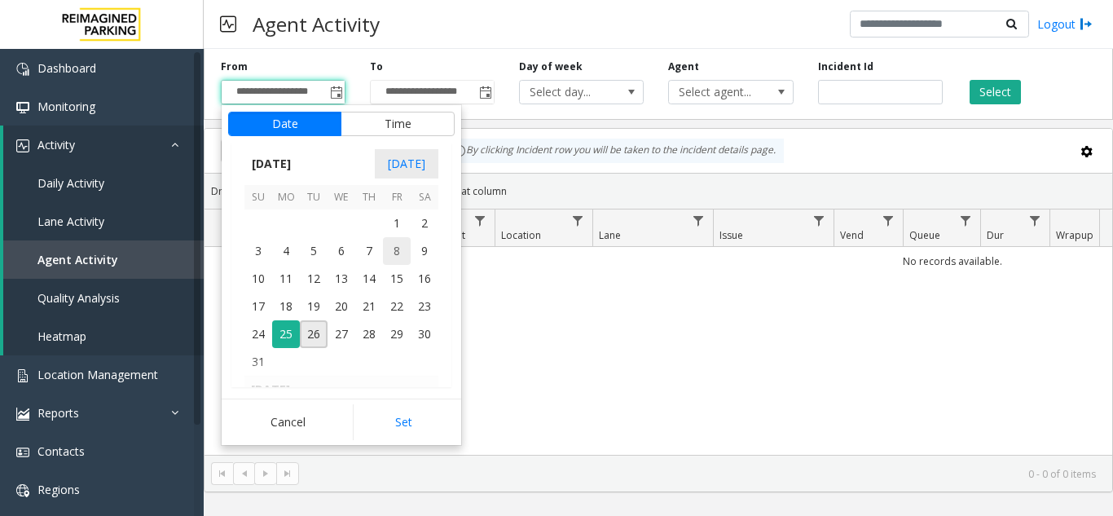
click at [392, 253] on span "8" at bounding box center [397, 251] width 28 height 28
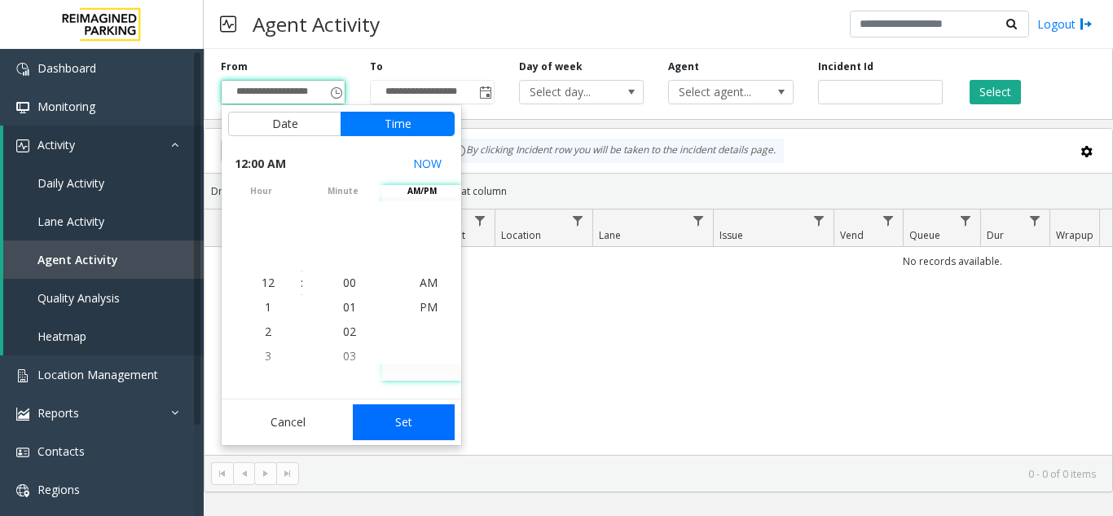
click at [446, 432] on button "Set" at bounding box center [404, 422] width 103 height 36
type input "**********"
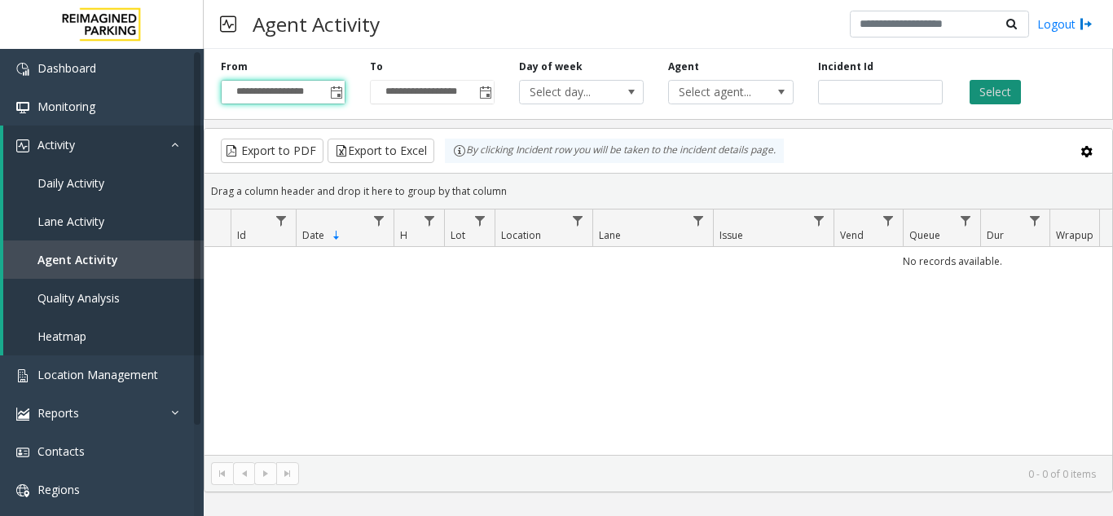
click at [981, 98] on button "Select" at bounding box center [995, 92] width 51 height 24
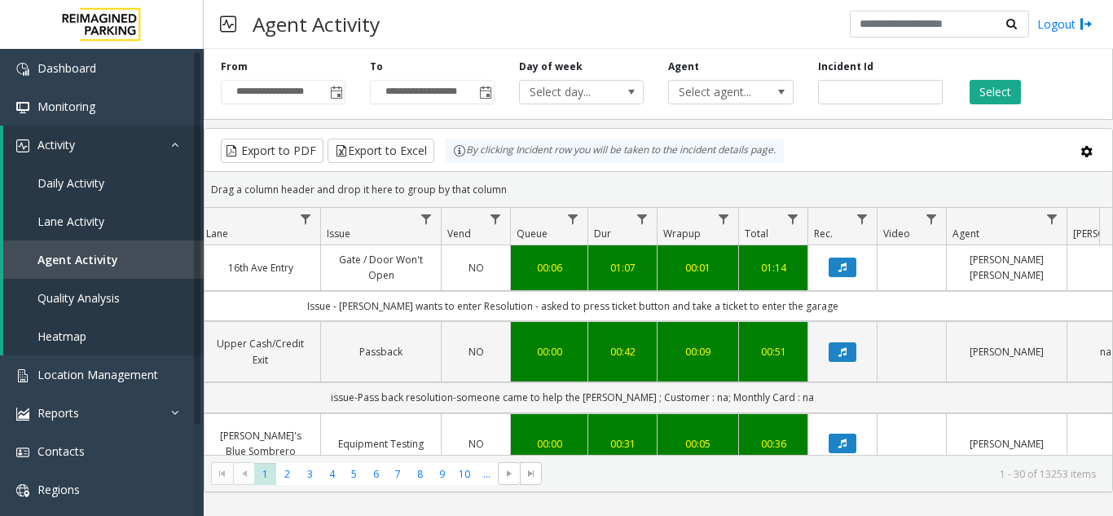
scroll to position [0, 412]
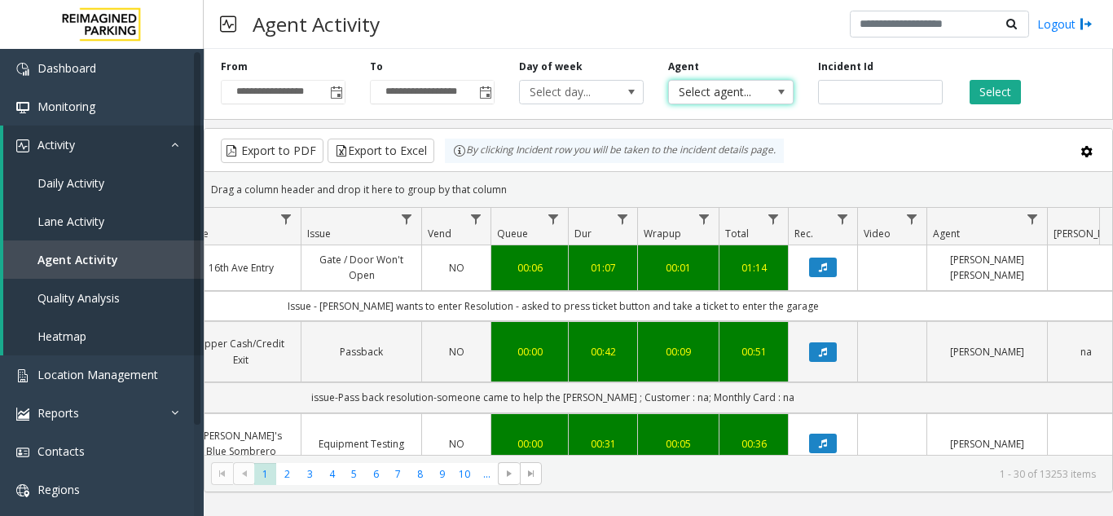
click at [770, 99] on span at bounding box center [781, 92] width 23 height 23
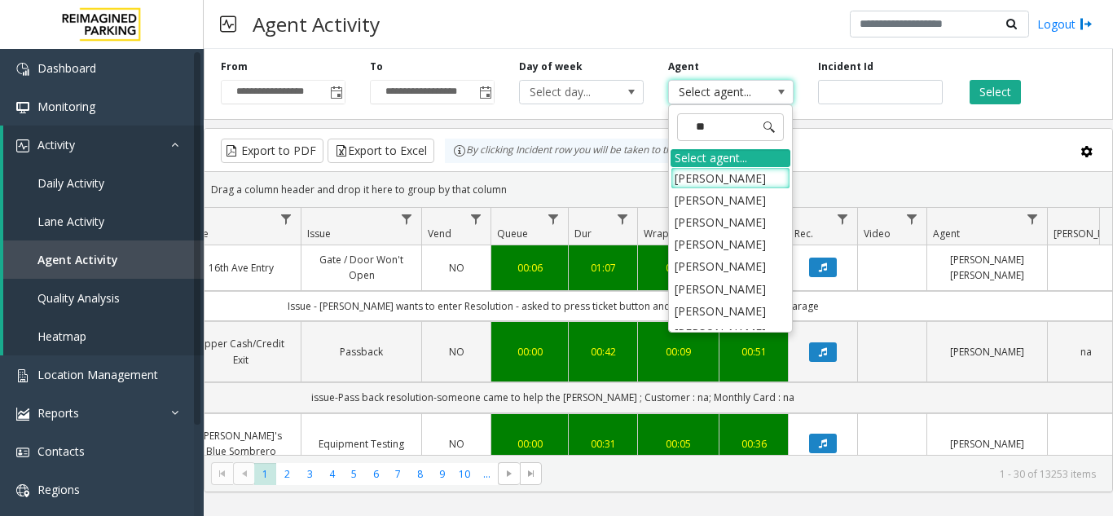
type input "***"
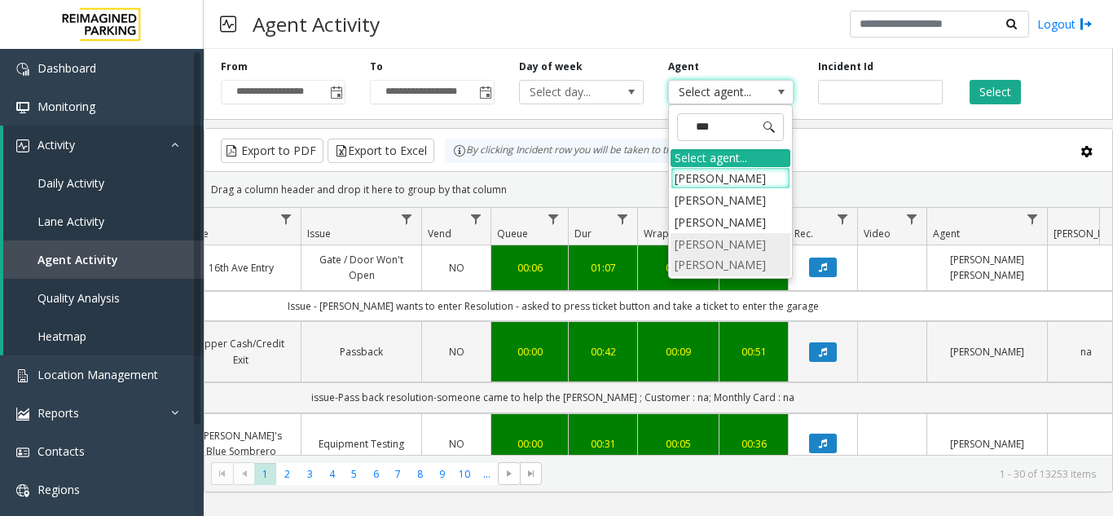
click at [746, 243] on li "[PERSON_NAME] [PERSON_NAME]" at bounding box center [731, 254] width 120 height 42
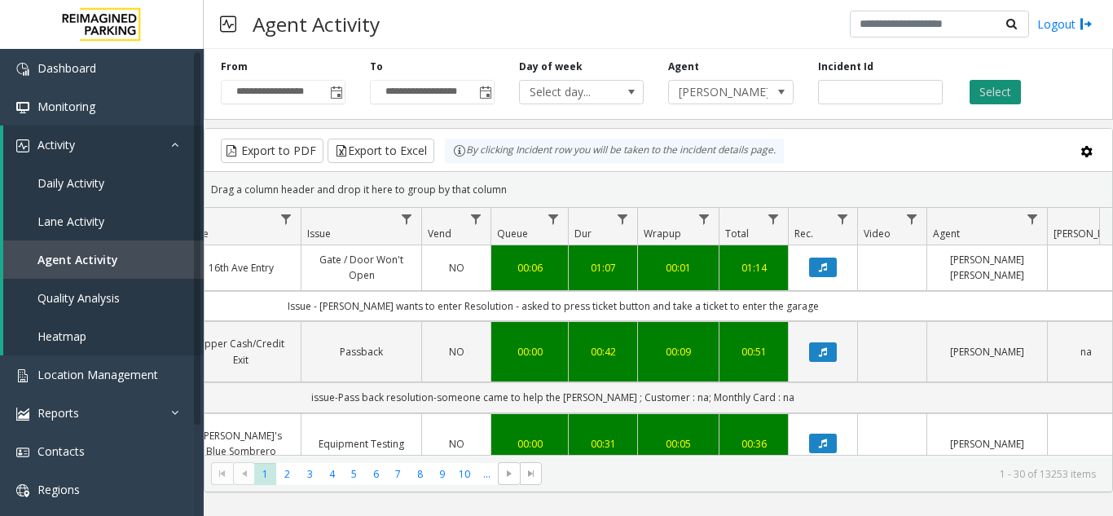
click at [987, 90] on button "Select" at bounding box center [995, 92] width 51 height 24
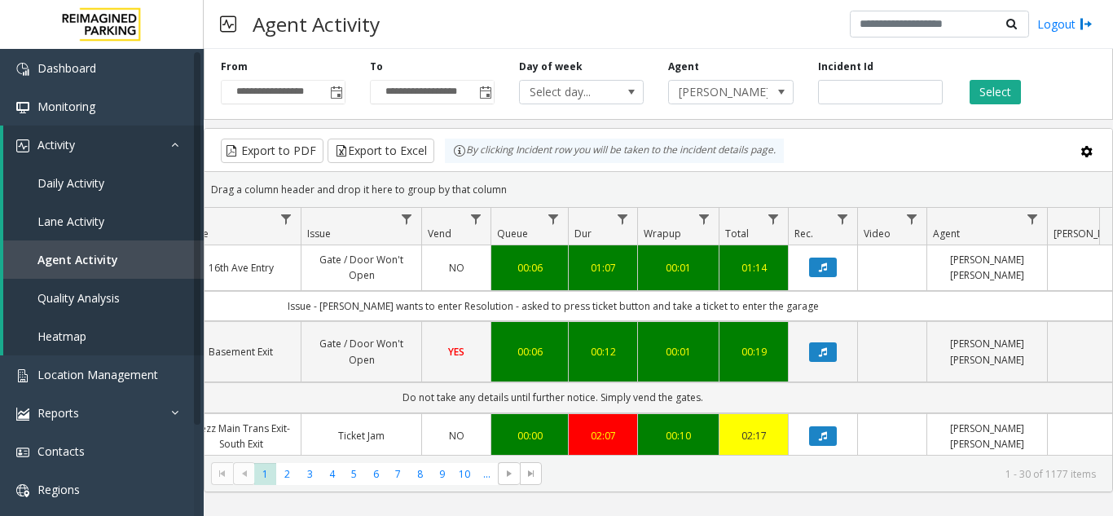
scroll to position [0, 314]
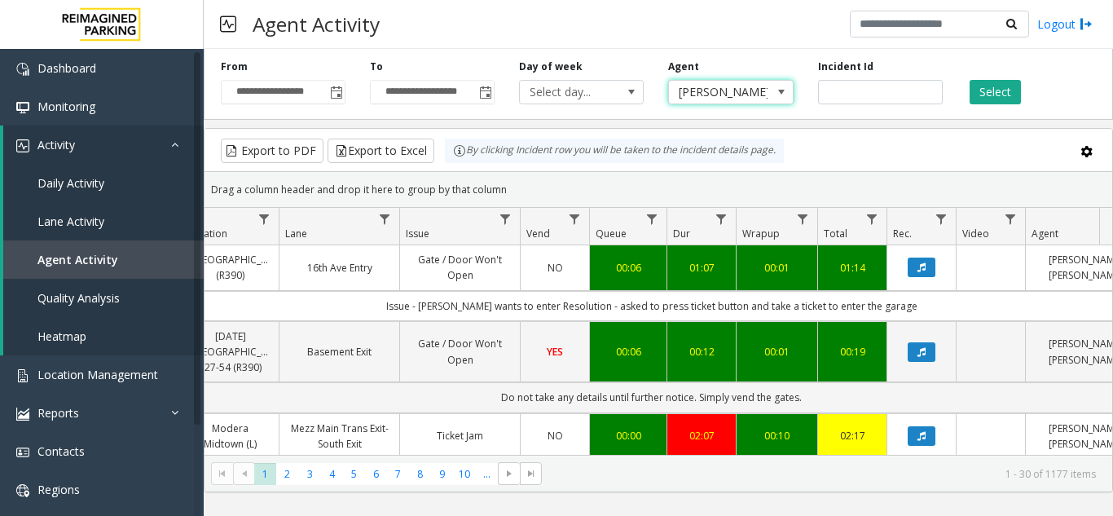
click at [757, 93] on span "[PERSON_NAME] [PERSON_NAME]" at bounding box center [718, 92] width 99 height 23
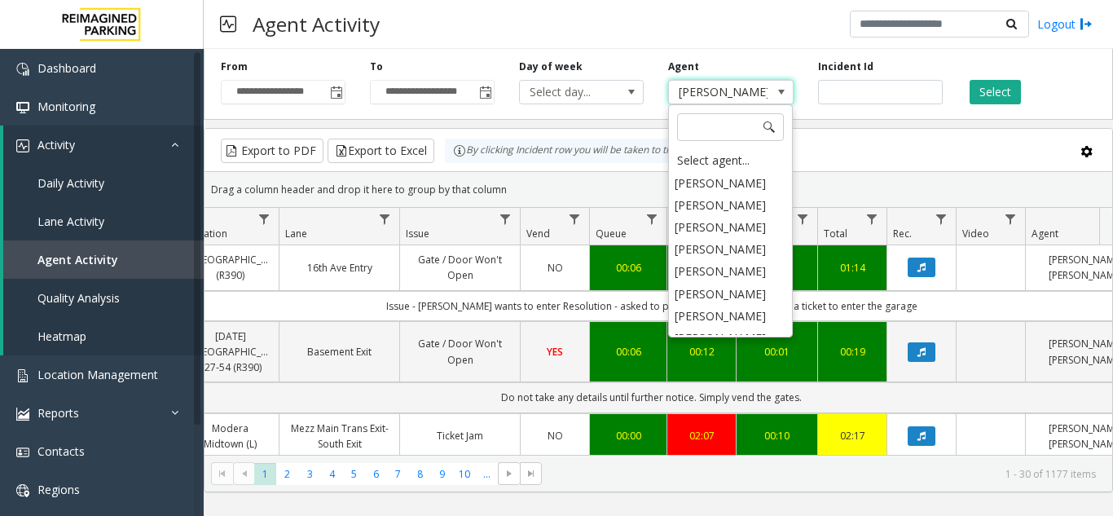
scroll to position [7984, 0]
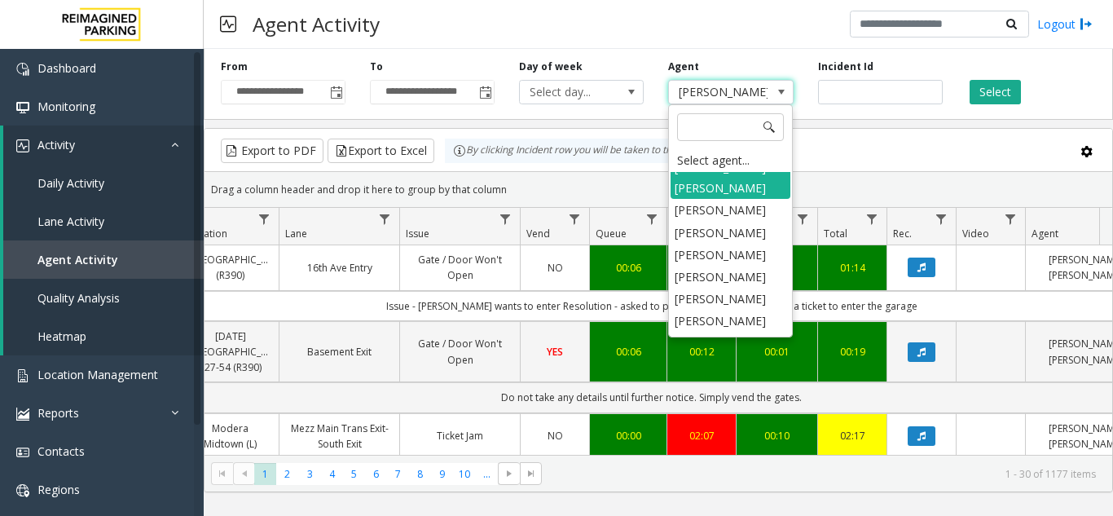
click at [788, 87] on span at bounding box center [781, 92] width 23 height 23
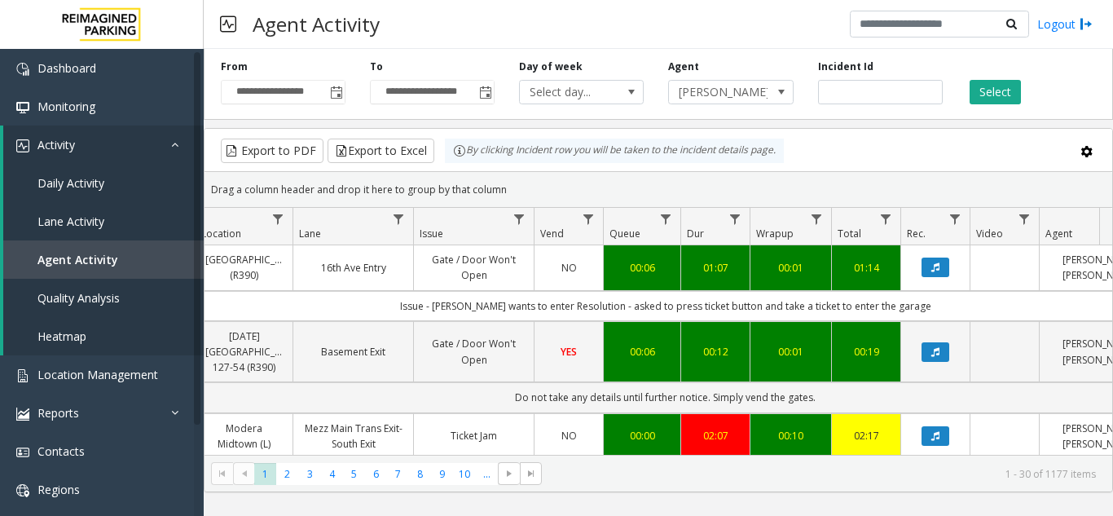
scroll to position [0, 297]
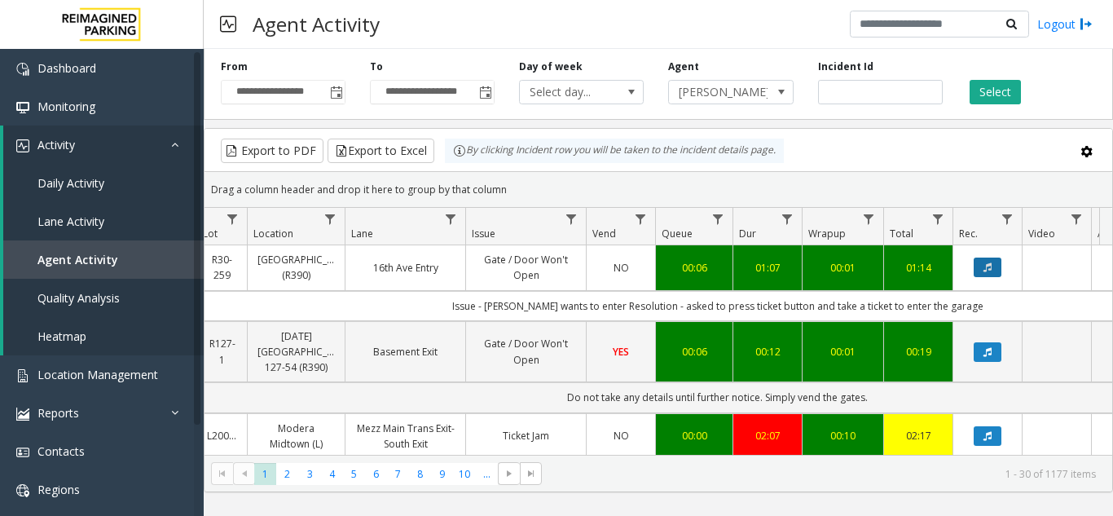
click at [985, 271] on icon "Data table" at bounding box center [988, 267] width 8 height 10
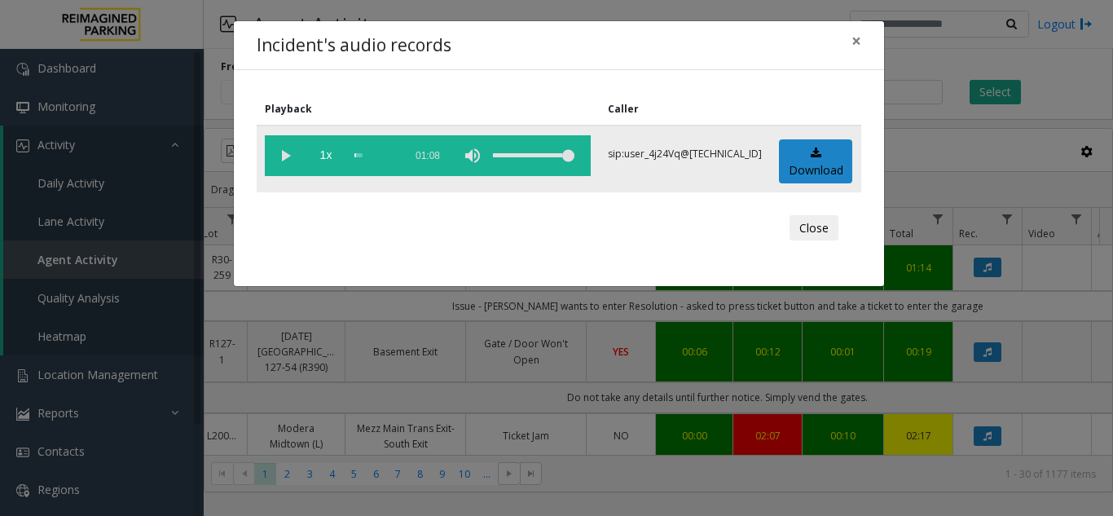
click at [284, 149] on vg-play-pause at bounding box center [285, 155] width 41 height 41
click at [548, 163] on div "volume level" at bounding box center [533, 155] width 81 height 41
click at [539, 154] on div "volume level" at bounding box center [533, 155] width 81 height 41
click at [360, 159] on div "scrub bar" at bounding box center [374, 155] width 41 height 41
click at [284, 159] on vg-play-pause at bounding box center [285, 155] width 41 height 41
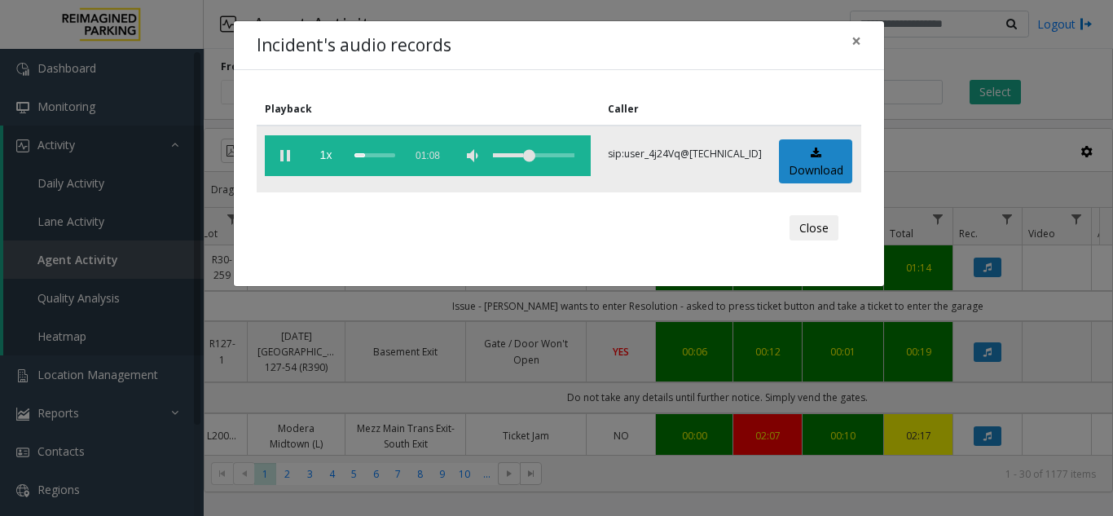
click at [359, 153] on div "scrub bar" at bounding box center [374, 155] width 41 height 41
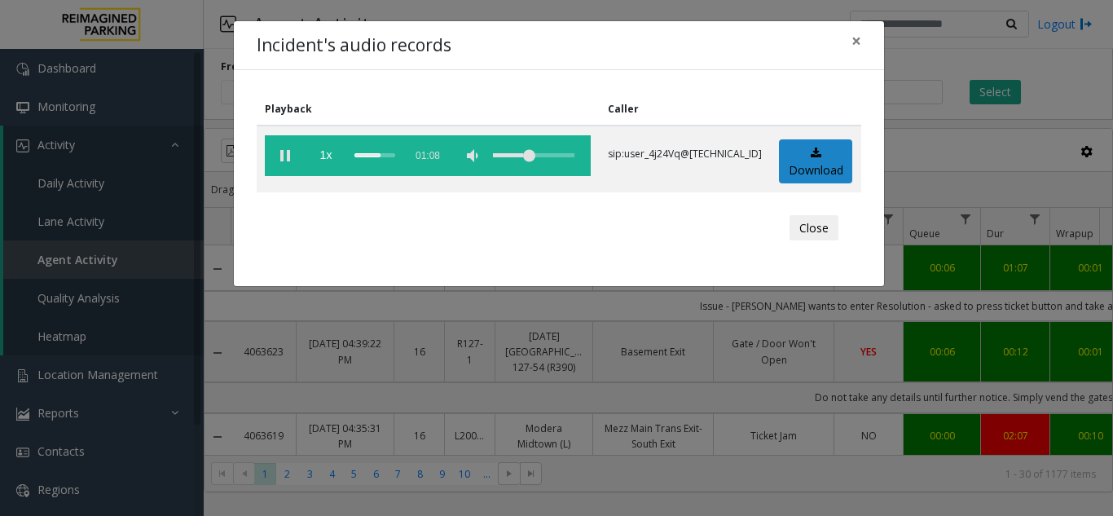
scroll to position [0, 248]
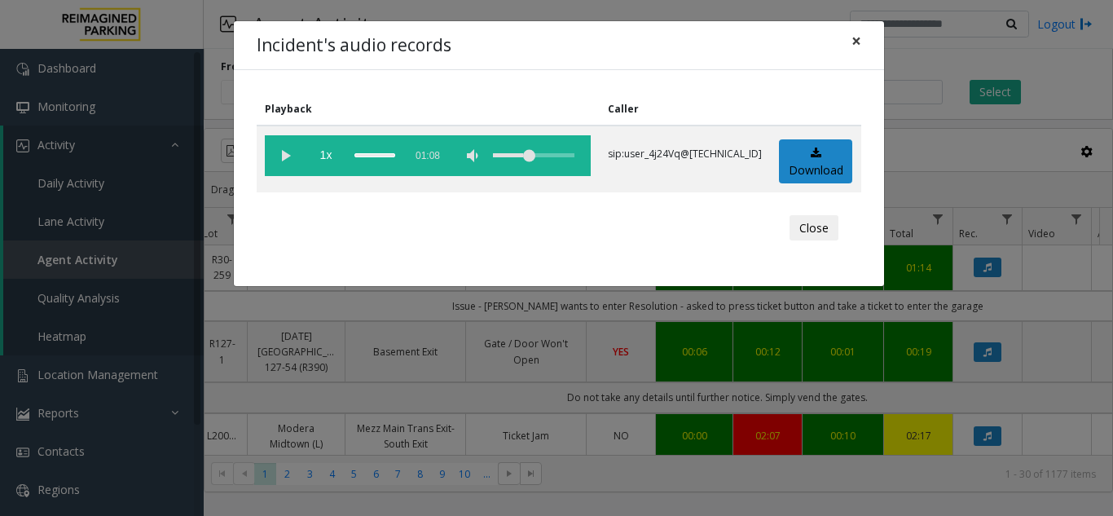
click at [865, 37] on button "×" at bounding box center [856, 41] width 33 height 40
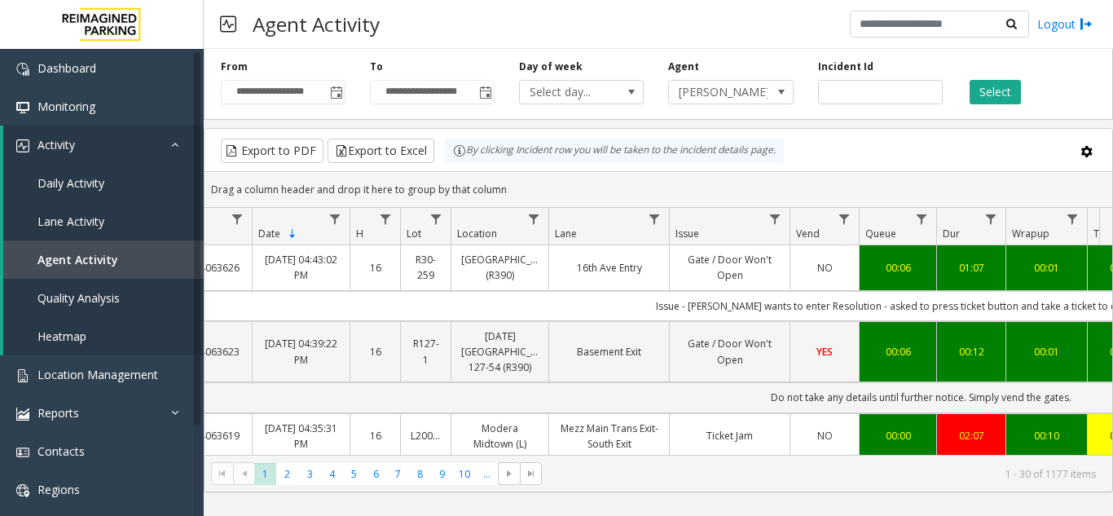
scroll to position [0, 0]
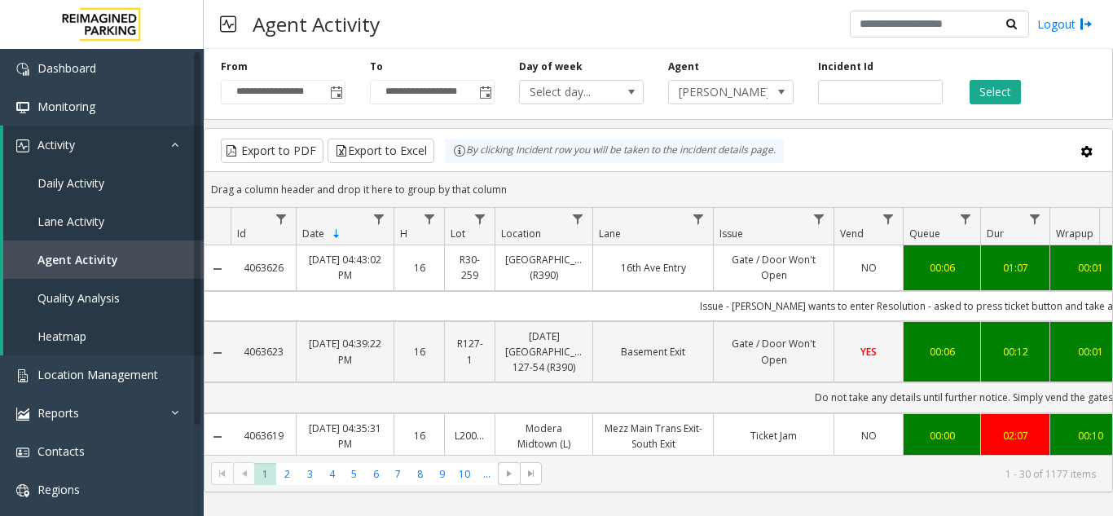
drag, startPoint x: 238, startPoint y: 268, endPoint x: 294, endPoint y: 267, distance: 56.2
click at [294, 267] on td "4063626" at bounding box center [263, 267] width 65 height 45
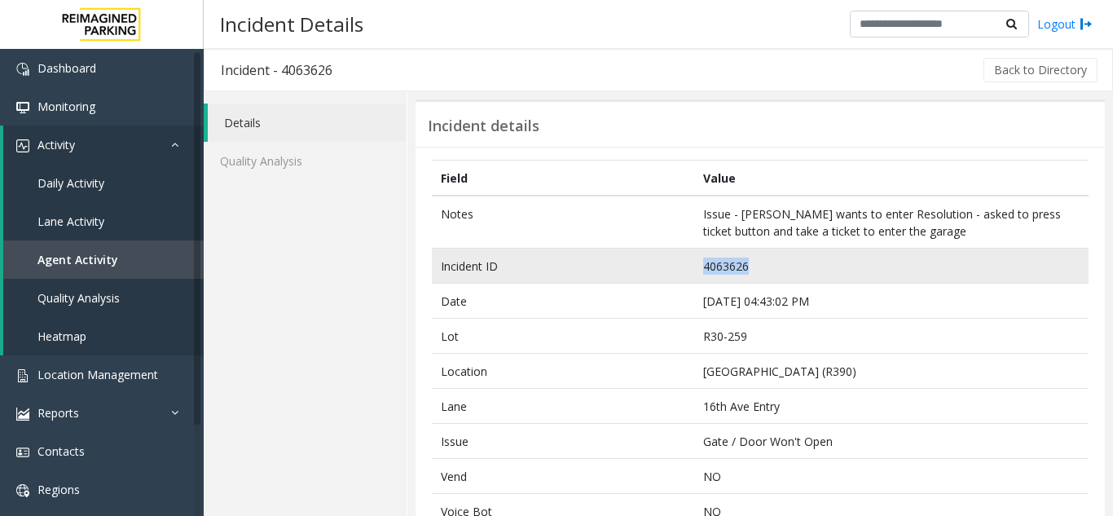
drag, startPoint x: 694, startPoint y: 267, endPoint x: 761, endPoint y: 266, distance: 66.8
click at [761, 266] on td "4063626" at bounding box center [891, 266] width 394 height 35
copy td "4063626"
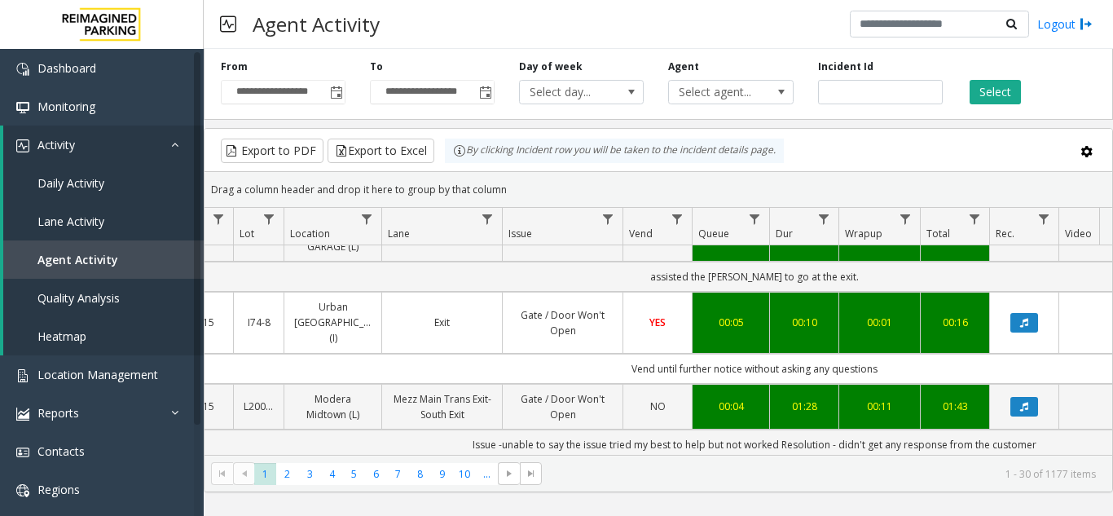
scroll to position [1059, 211]
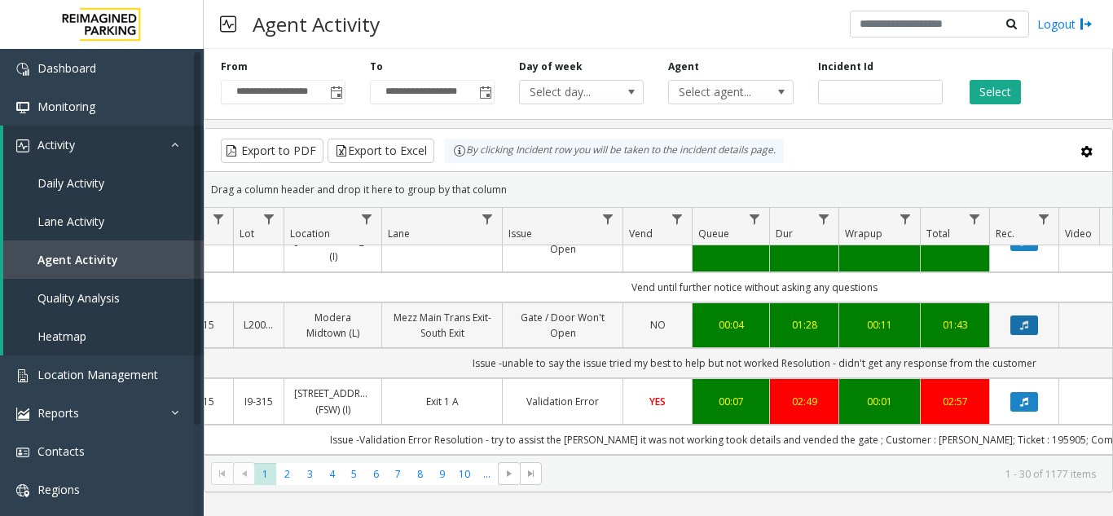
click at [1027, 320] on icon "Data table" at bounding box center [1024, 325] width 8 height 10
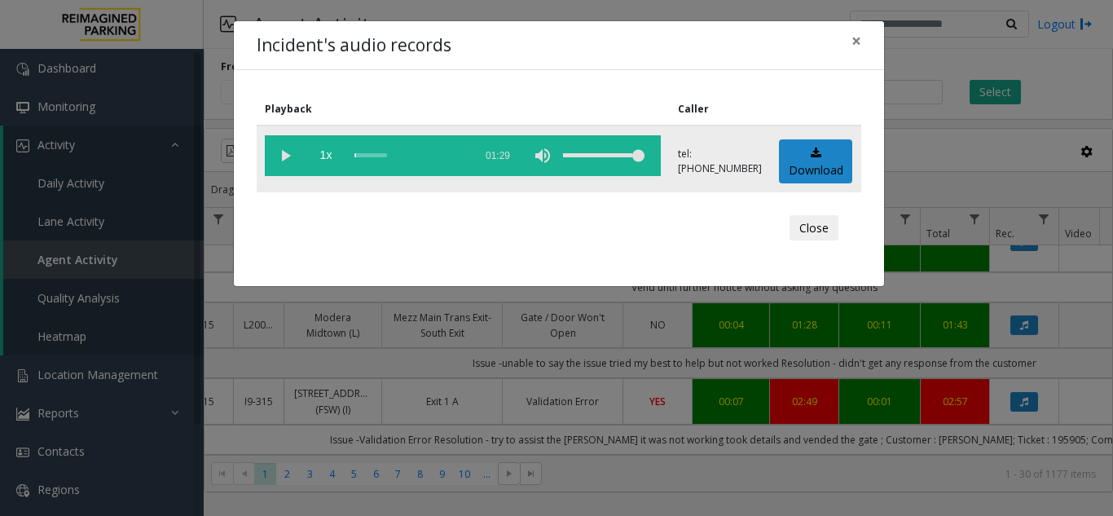
click at [280, 156] on vg-play-pause at bounding box center [285, 155] width 41 height 41
click at [604, 154] on div "volume level" at bounding box center [603, 155] width 81 height 41
click at [616, 156] on div "volume level" at bounding box center [603, 155] width 81 height 41
click at [447, 157] on div "scrub bar" at bounding box center [409, 155] width 111 height 41
click at [284, 152] on vg-play-pause at bounding box center [285, 155] width 41 height 41
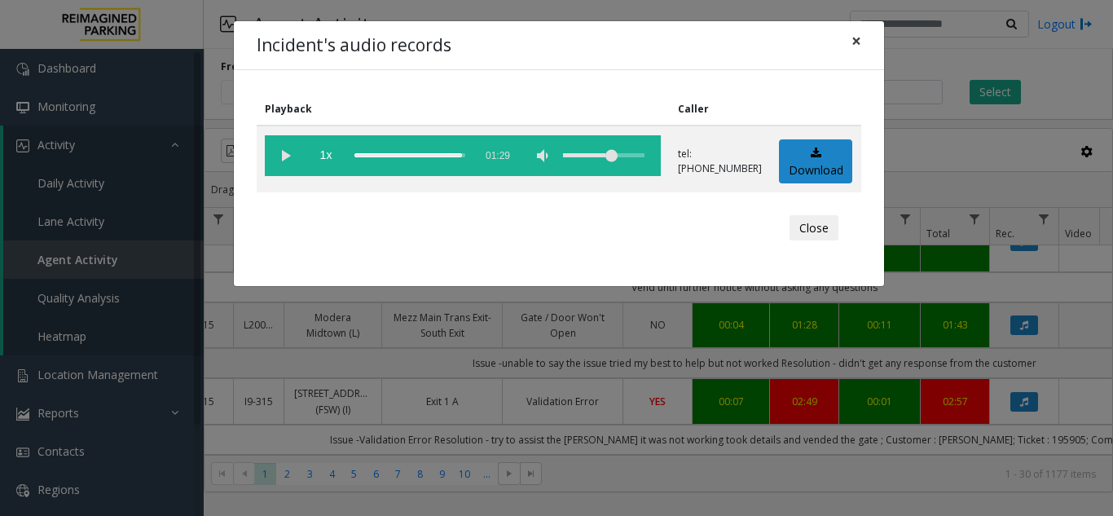
click at [852, 47] on span "×" at bounding box center [857, 40] width 10 height 23
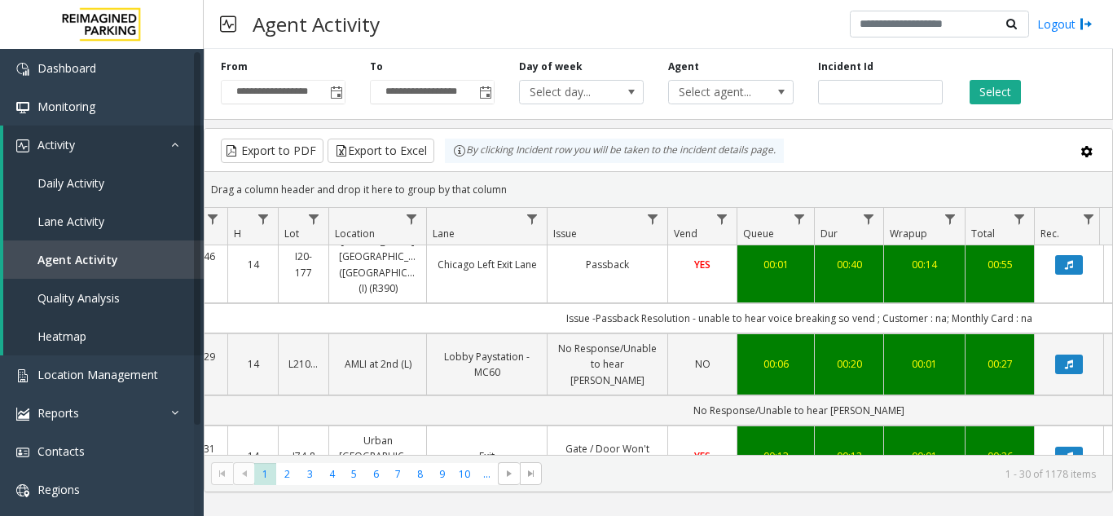
scroll to position [0, 0]
click at [1083, 354] on button "Data table" at bounding box center [1069, 364] width 28 height 20
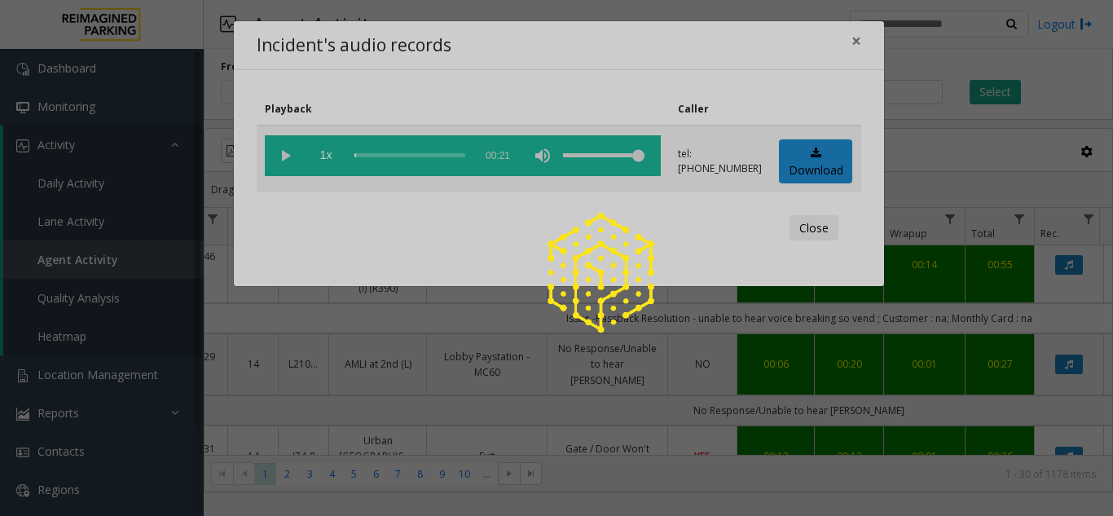
click at [280, 156] on div at bounding box center [556, 258] width 1113 height 516
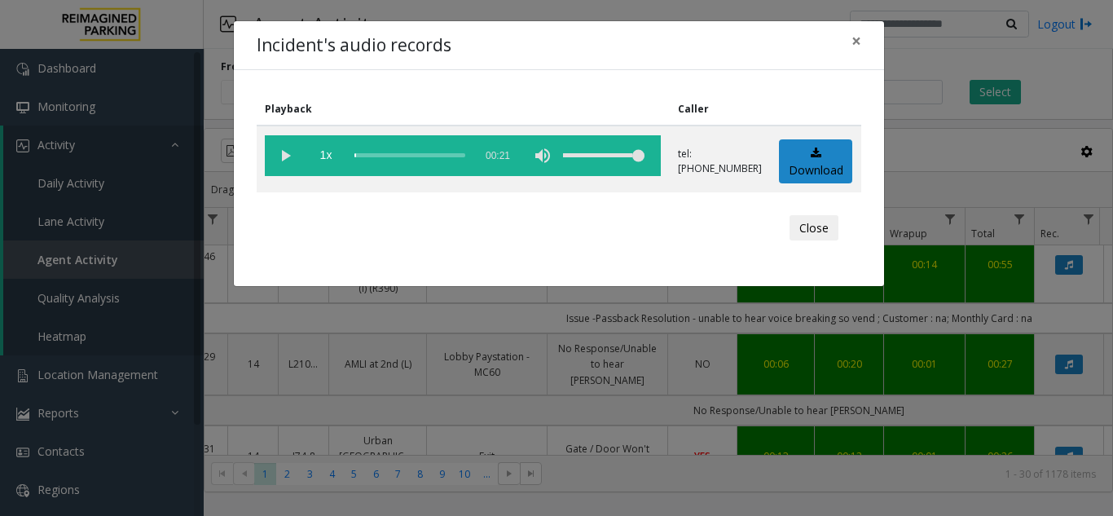
click at [278, 161] on vg-play-pause at bounding box center [285, 155] width 41 height 41
click at [859, 44] on span "×" at bounding box center [857, 40] width 10 height 23
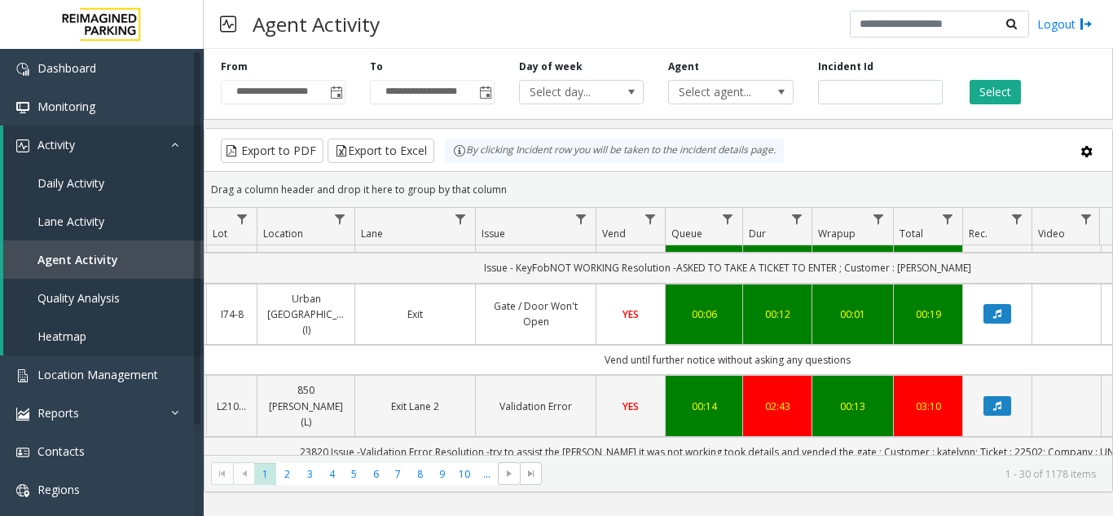
scroll to position [1874, 236]
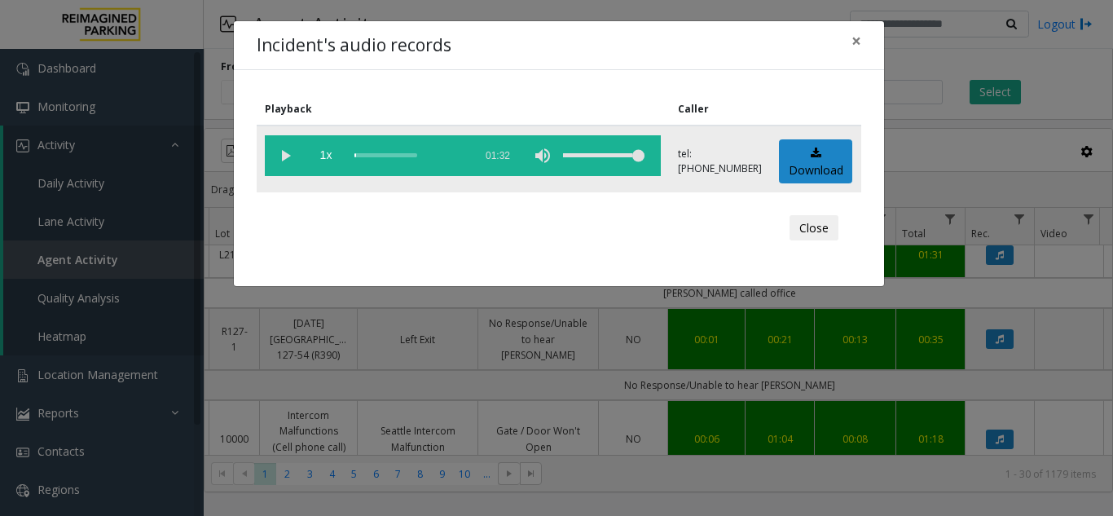
click at [286, 148] on vg-play-pause at bounding box center [285, 155] width 41 height 41
click at [597, 161] on div "volume level" at bounding box center [603, 155] width 81 height 41
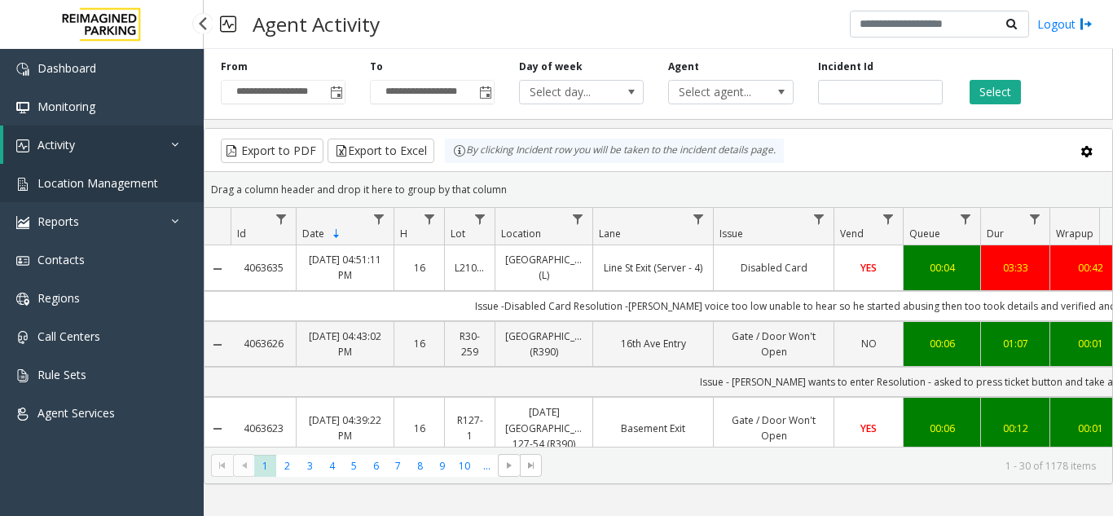
click at [99, 187] on span "Location Management" at bounding box center [97, 182] width 121 height 15
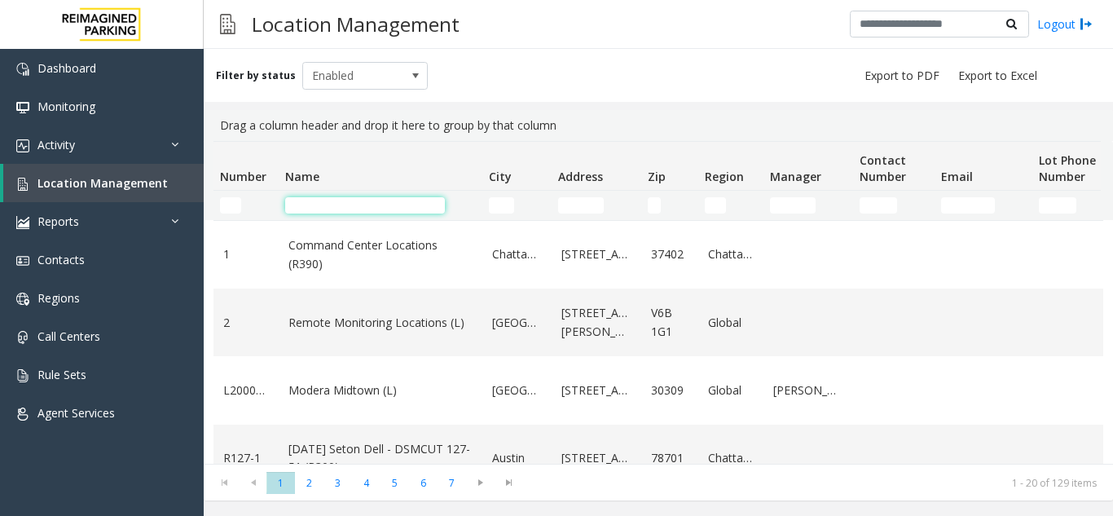
click at [310, 209] on input "Name Filter" at bounding box center [365, 205] width 160 height 16
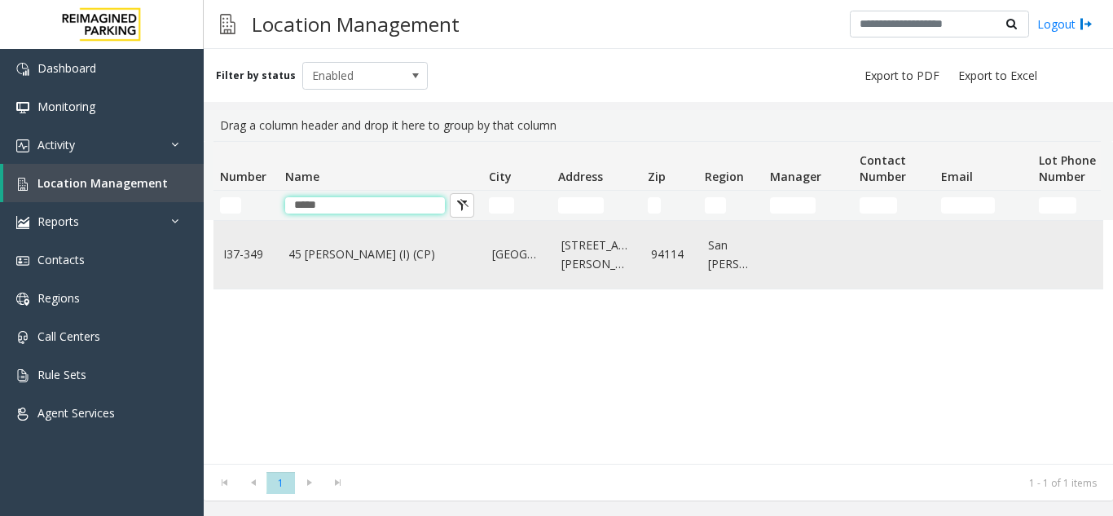
type input "*****"
click at [319, 237] on td "45 [PERSON_NAME] (I) (CP)" at bounding box center [381, 255] width 204 height 68
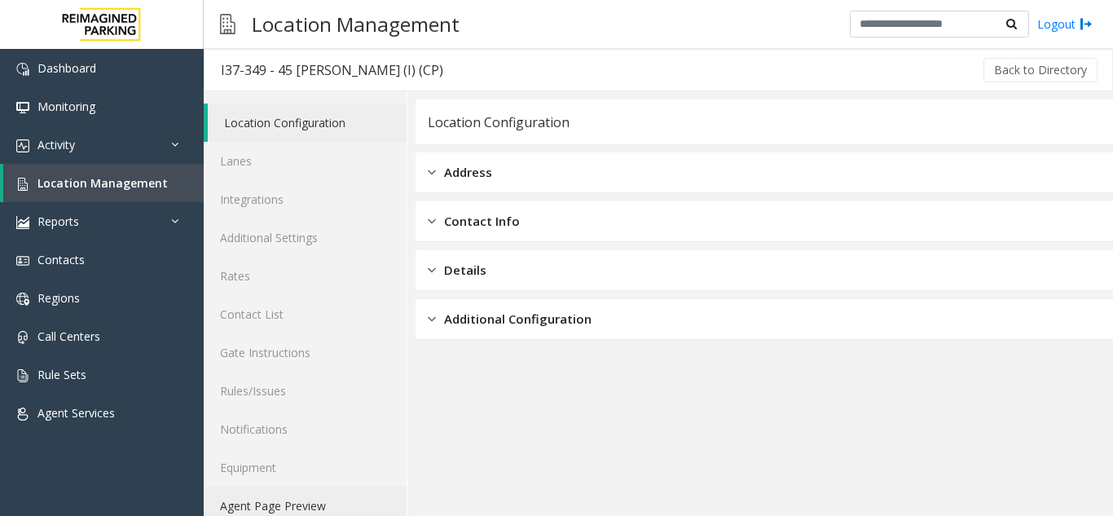
click at [280, 492] on link "Agent Page Preview" at bounding box center [305, 505] width 203 height 38
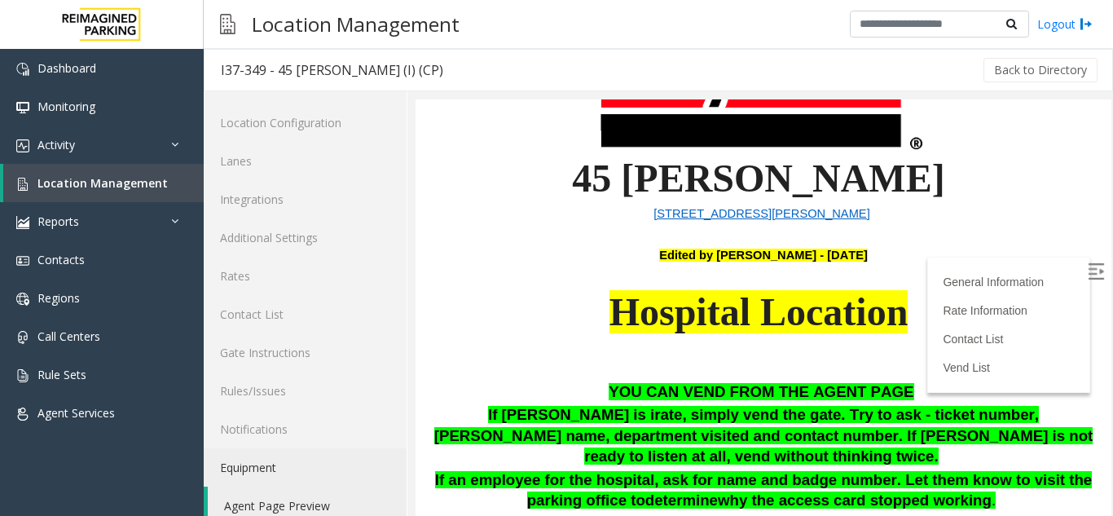
scroll to position [326, 0]
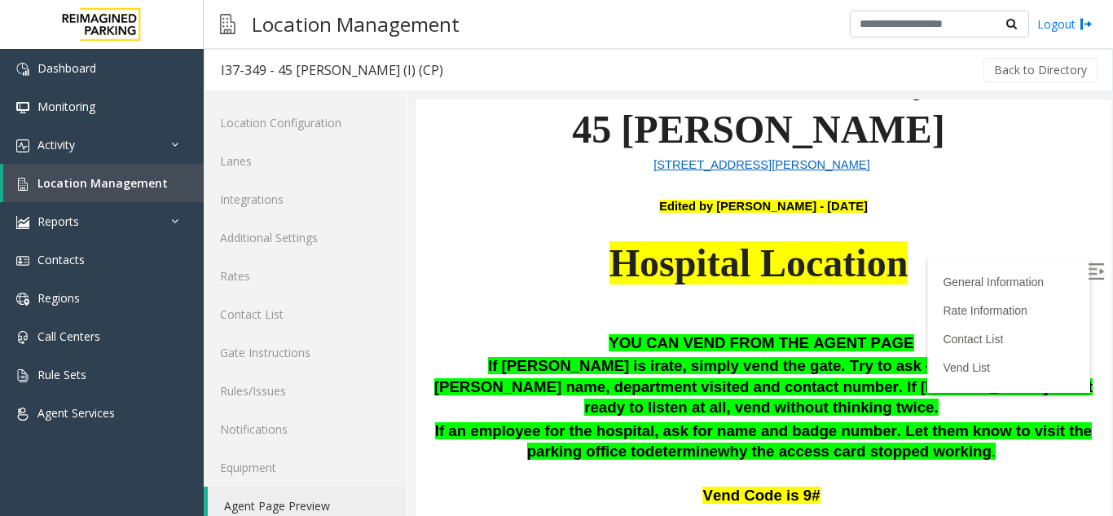
click at [830, 275] on label at bounding box center [1097, 274] width 24 height 24
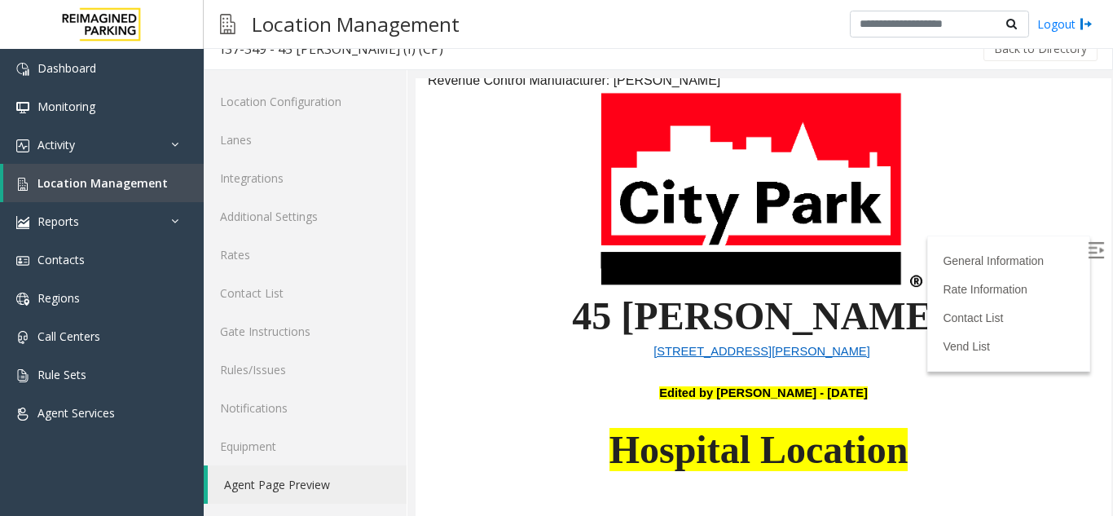
scroll to position [0, 0]
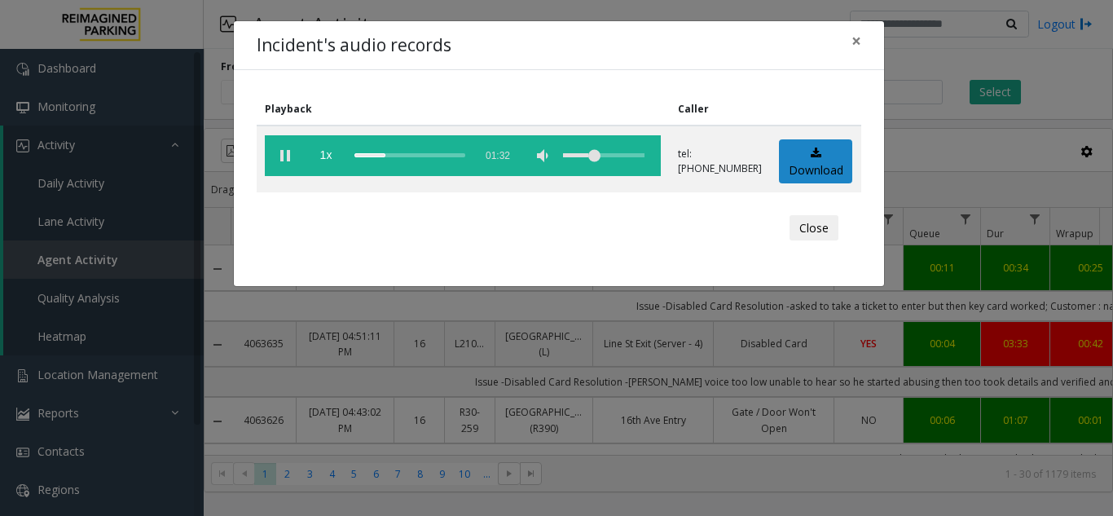
scroll to position [2278, 236]
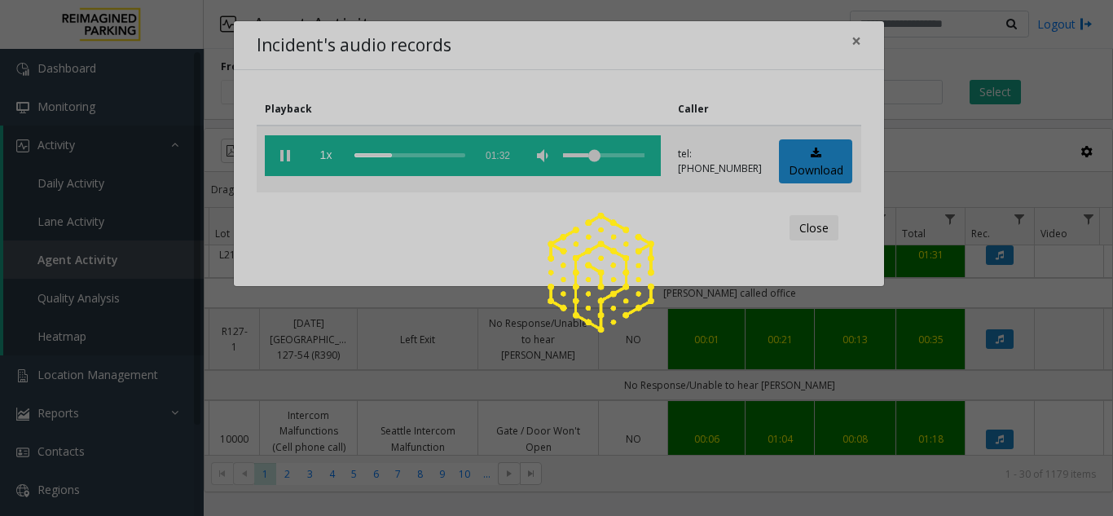
click at [357, 153] on div at bounding box center [556, 258] width 1113 height 516
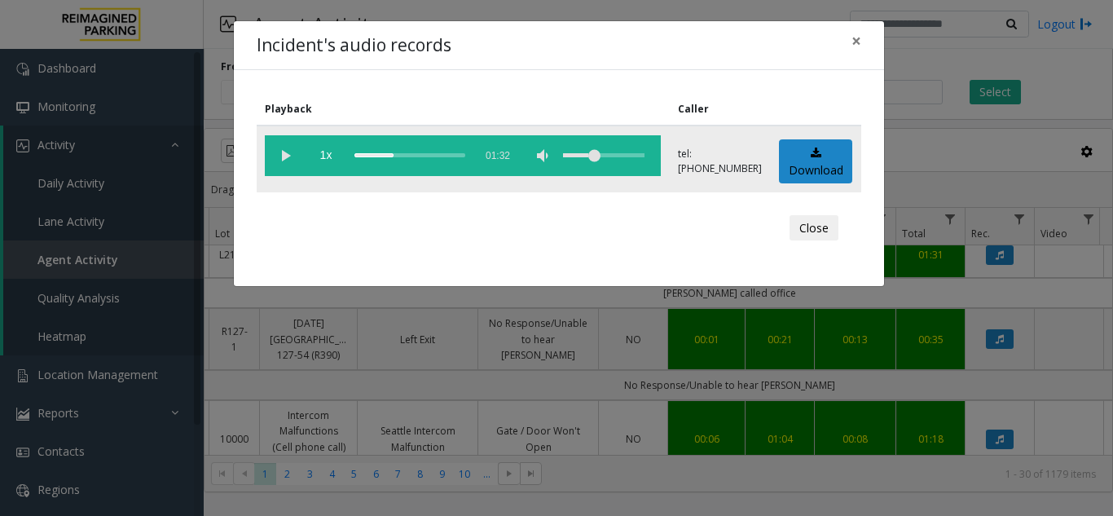
click at [359, 158] on div "scrub bar" at bounding box center [409, 155] width 111 height 41
click at [282, 152] on vg-play-pause at bounding box center [285, 155] width 41 height 41
click at [855, 46] on span "×" at bounding box center [857, 40] width 10 height 23
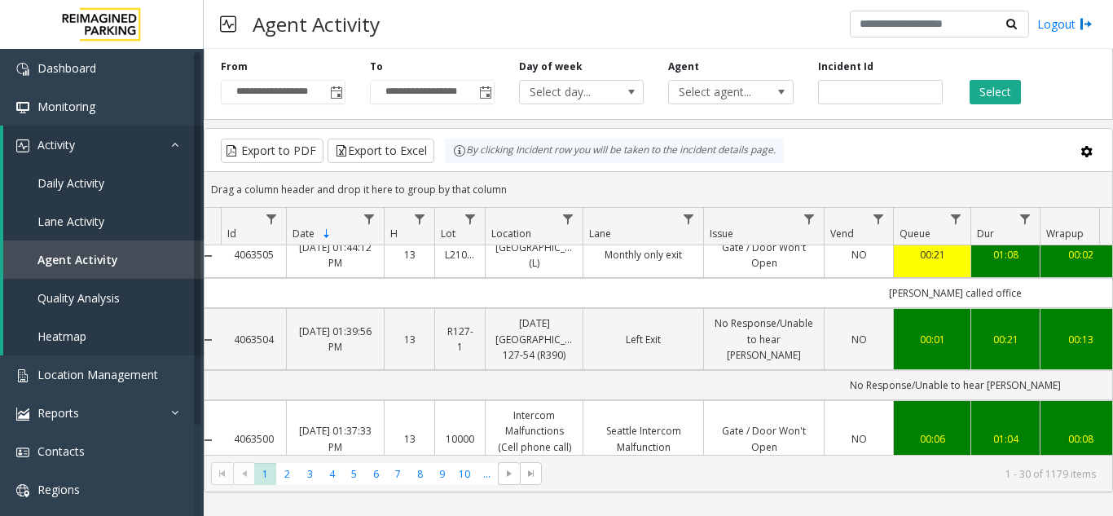
scroll to position [0, 0]
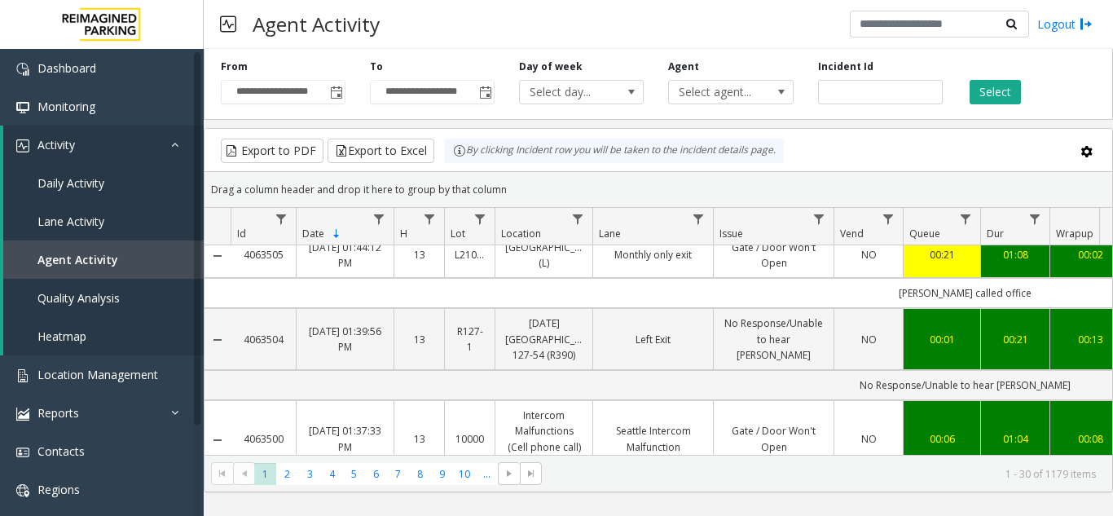
drag, startPoint x: 296, startPoint y: 388, endPoint x: 240, endPoint y: 388, distance: 56.2
copy link "4063497"
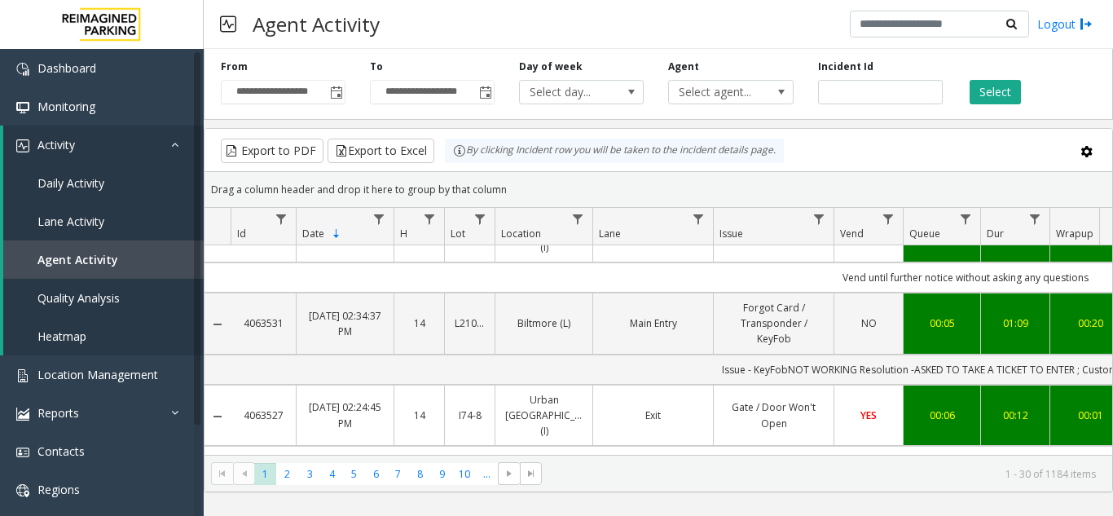
scroll to position [2278, 0]
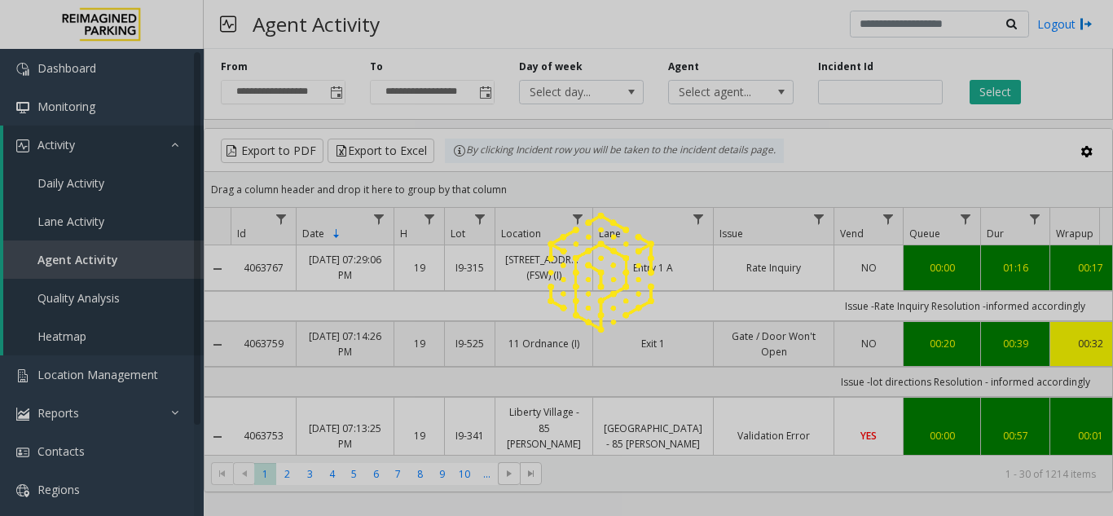
scroll to position [2199, 0]
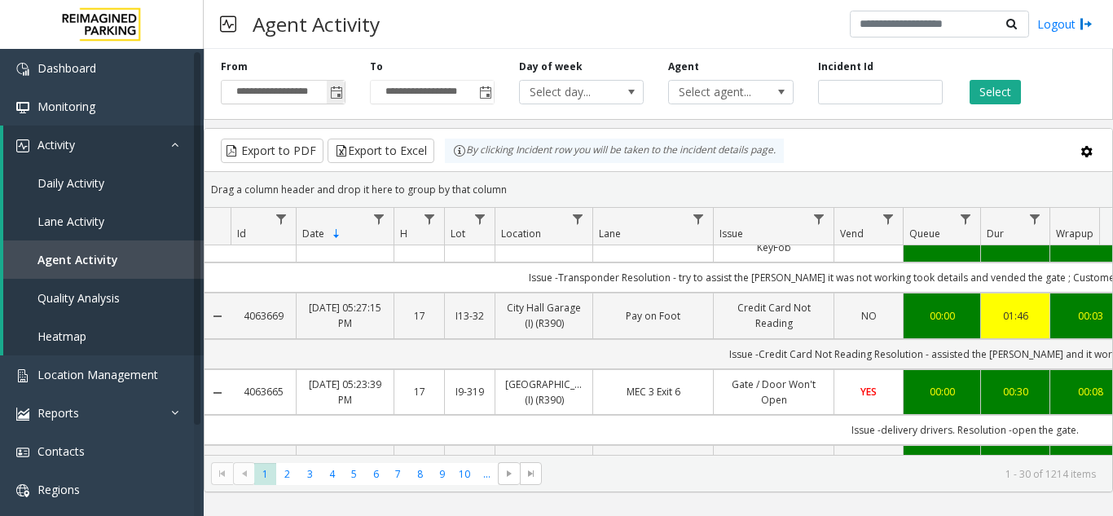
click at [337, 101] on span "Toggle popup" at bounding box center [336, 92] width 18 height 26
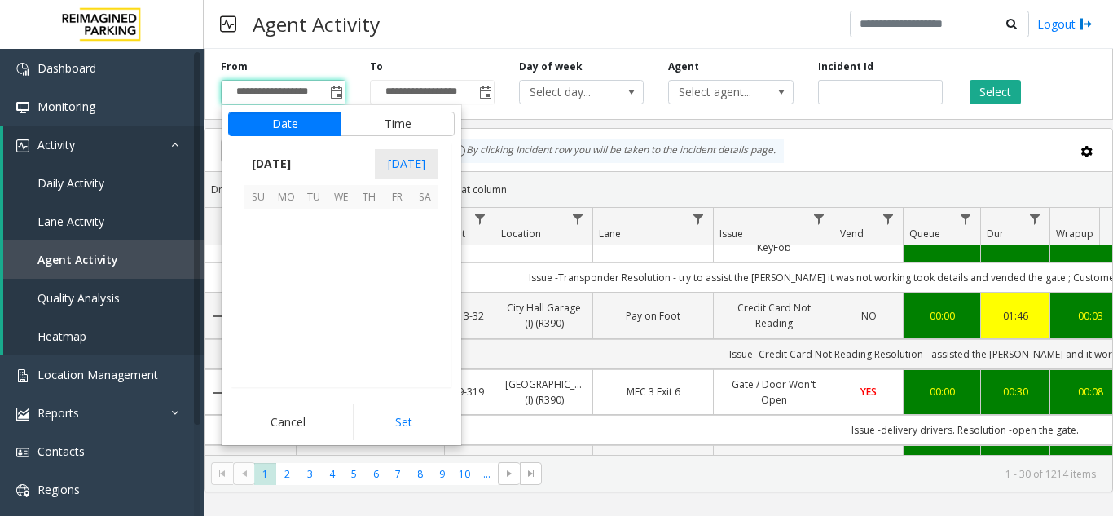
scroll to position [292279, 0]
click at [285, 341] on span "25" at bounding box center [286, 334] width 28 height 28
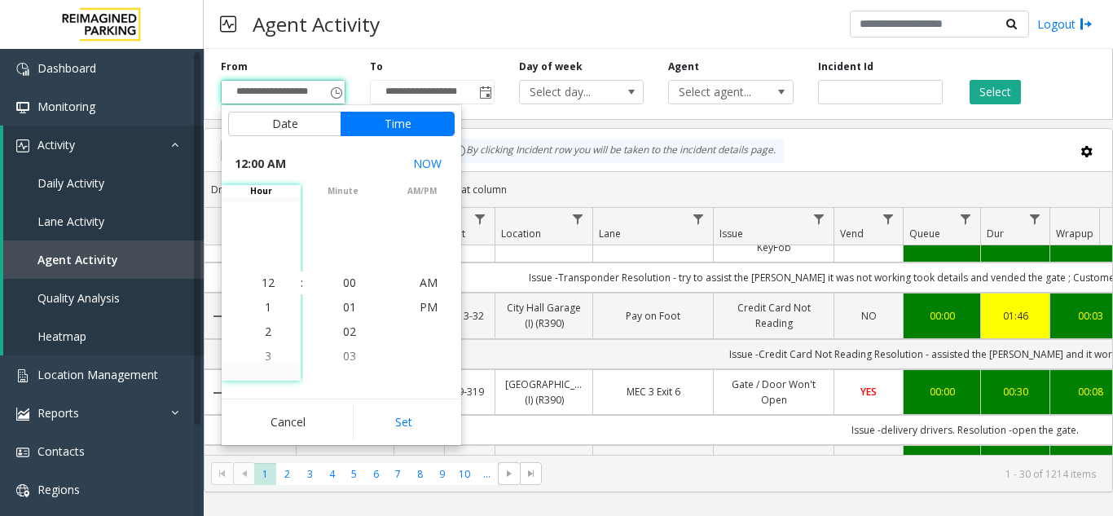
click at [381, 419] on button "Set" at bounding box center [404, 422] width 103 height 36
type input "**********"
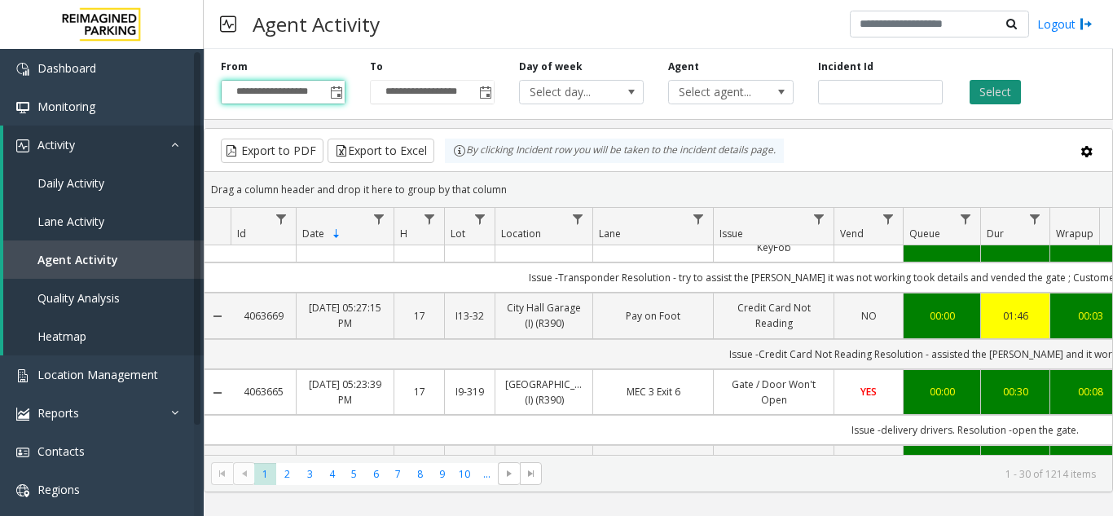
click at [980, 87] on button "Select" at bounding box center [995, 92] width 51 height 24
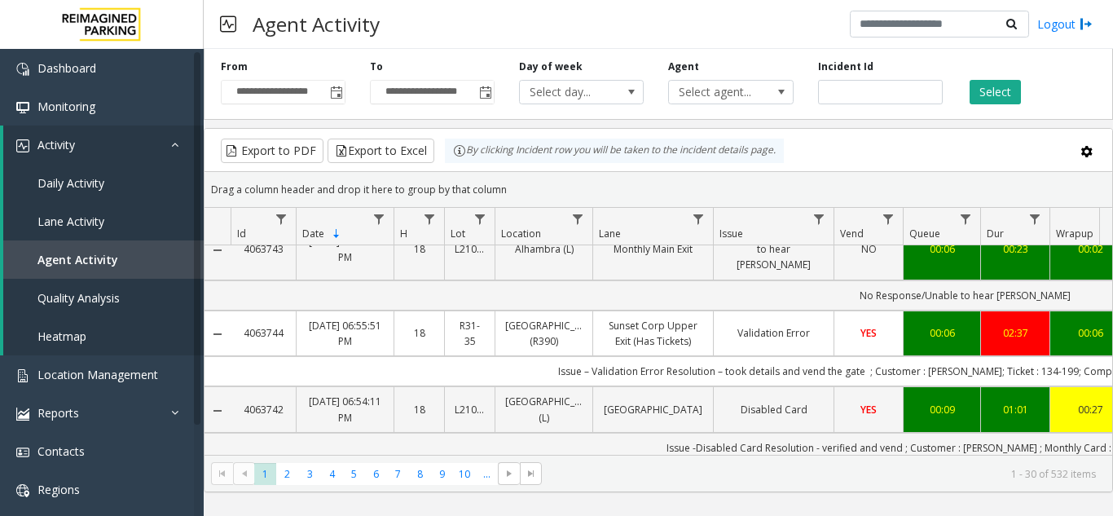
scroll to position [2278, 0]
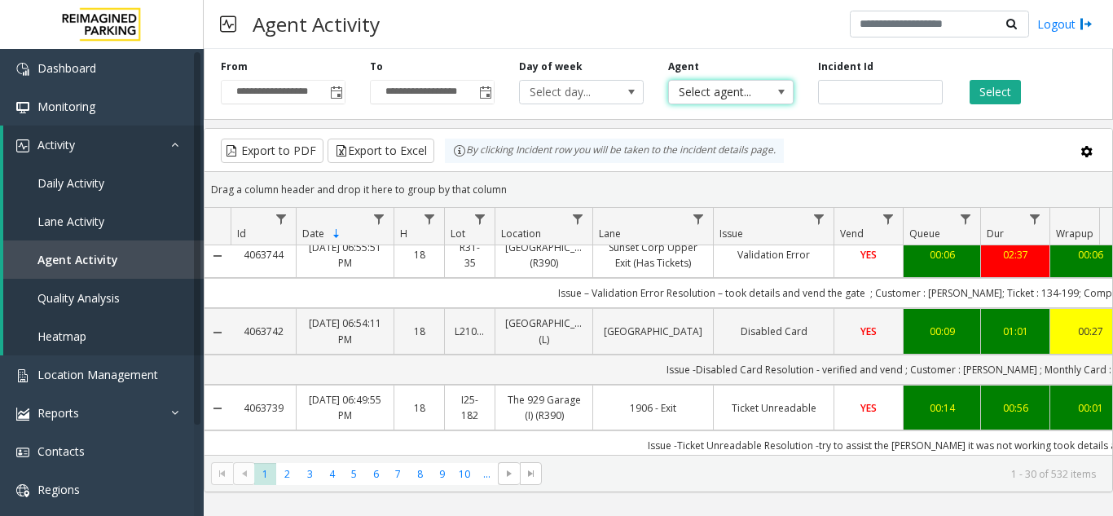
click at [748, 83] on span "Select agent..." at bounding box center [718, 92] width 99 height 23
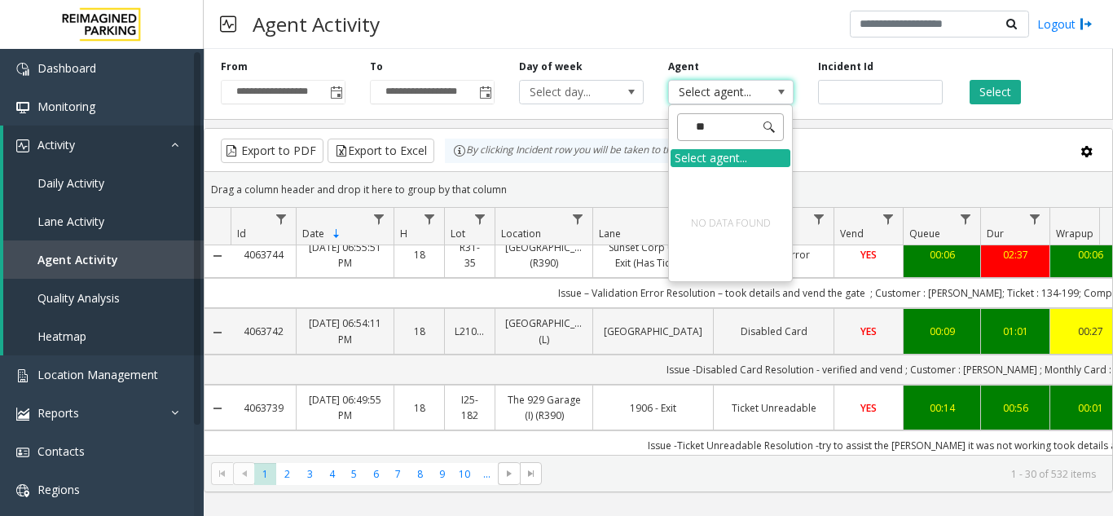
type input "*"
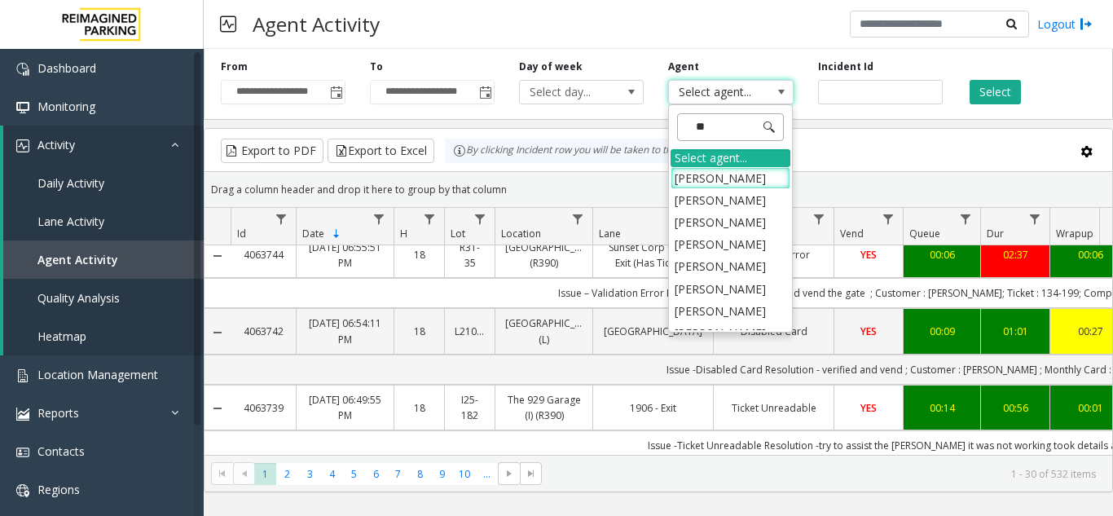
type input "*"
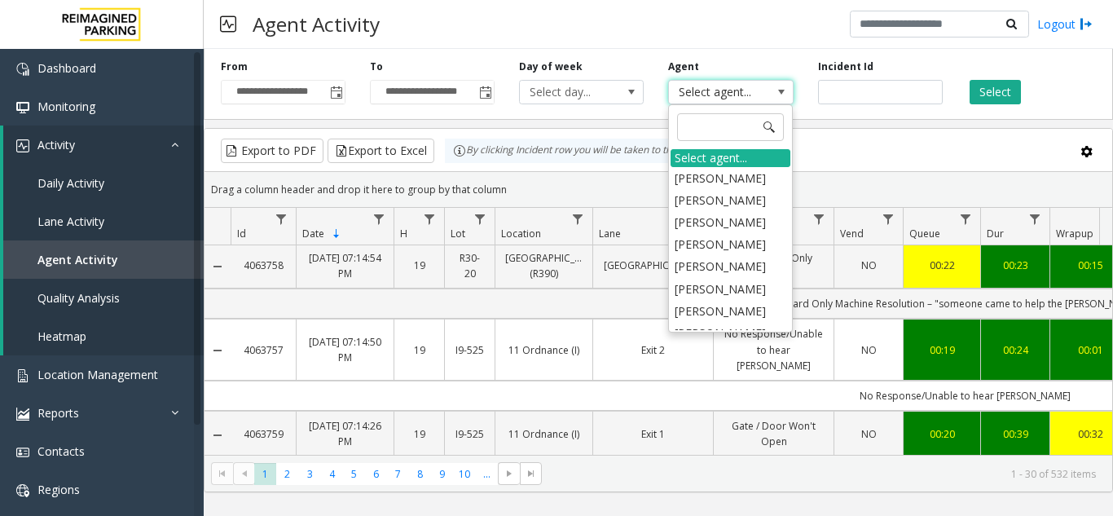
scroll to position [729, 0]
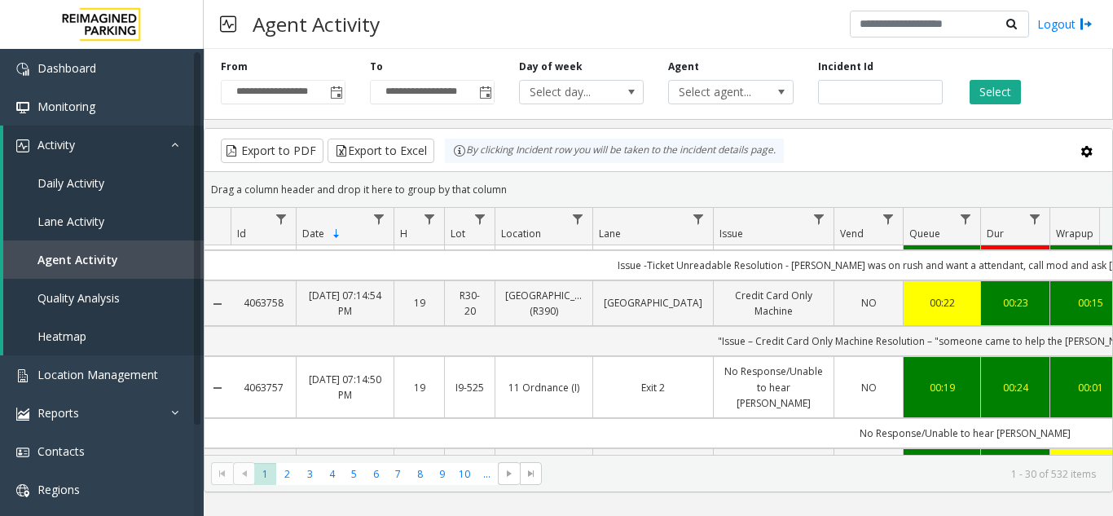
drag, startPoint x: 549, startPoint y: 459, endPoint x: 531, endPoint y: 459, distance: 18.7
click at [531, 459] on kendo-pager "* * * * * * * * * ** *** 1 2 3 4 5 6 7 8 9 10 ... 1 - 30 of 532 items" at bounding box center [659, 473] width 908 height 37
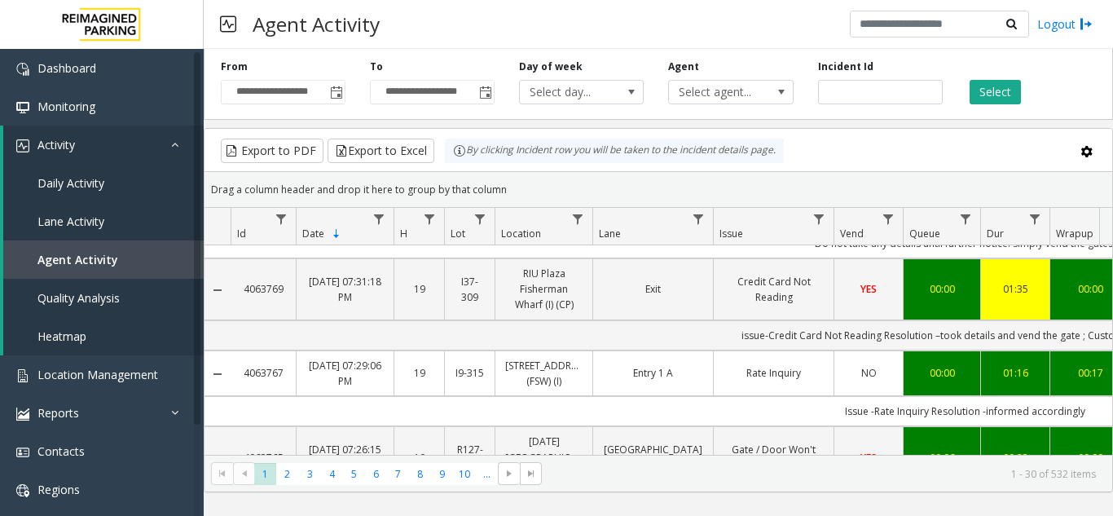
scroll to position [0, 0]
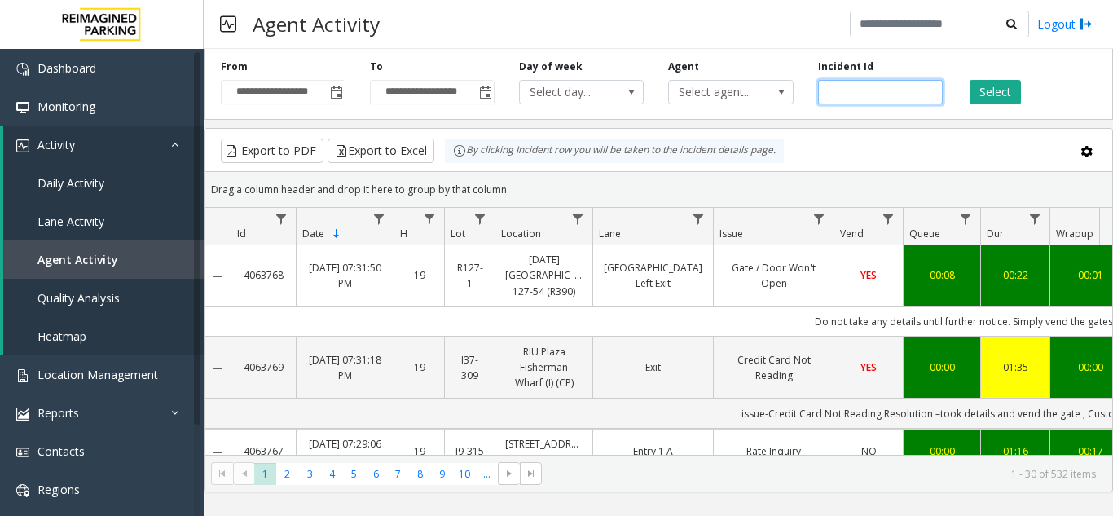
click at [855, 97] on input "number" at bounding box center [880, 92] width 125 height 24
paste input "*******"
type input "*******"
click at [984, 90] on button "Select" at bounding box center [995, 92] width 51 height 24
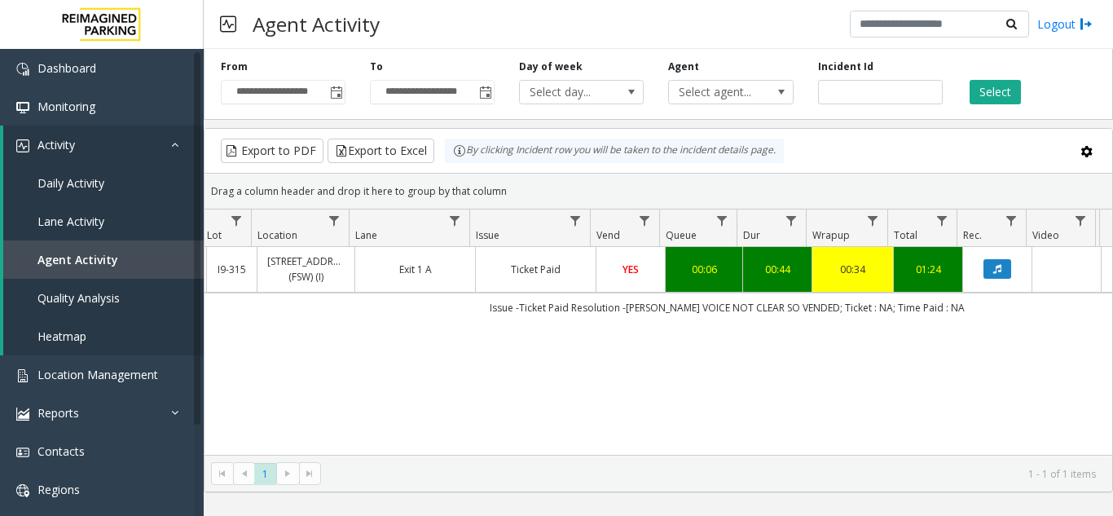
scroll to position [0, 238]
click at [991, 265] on button "Data table" at bounding box center [998, 269] width 28 height 20
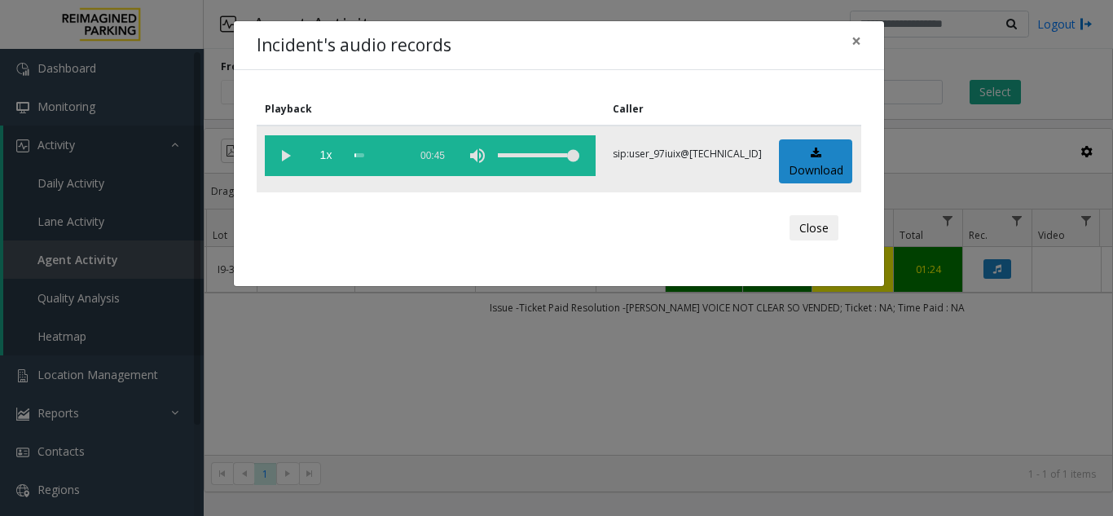
click at [289, 159] on vg-play-pause at bounding box center [285, 155] width 41 height 41
click at [330, 148] on span "1x" at bounding box center [326, 155] width 41 height 41
click at [332, 159] on span "1.5x" at bounding box center [326, 155] width 41 height 41
click at [332, 159] on span "2x" at bounding box center [326, 155] width 41 height 41
click at [332, 160] on span "0.5x" at bounding box center [326, 155] width 41 height 41
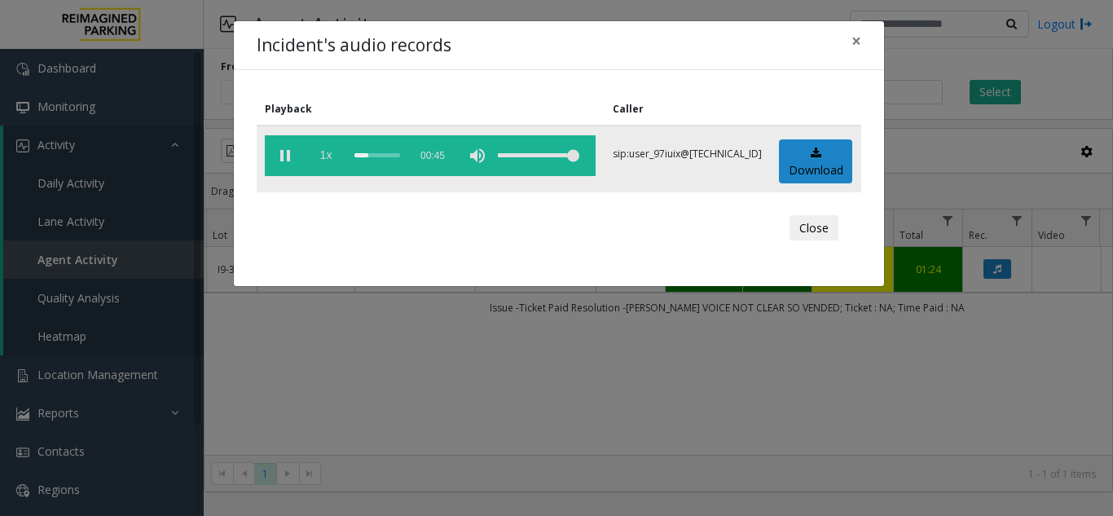
click at [332, 160] on span "1x" at bounding box center [326, 155] width 41 height 41
click at [333, 160] on span "1.5x" at bounding box center [326, 155] width 41 height 41
click at [333, 160] on span "2x" at bounding box center [326, 155] width 41 height 41
click at [333, 160] on span "0.5x" at bounding box center [326, 155] width 41 height 41
click at [287, 157] on vg-play-pause at bounding box center [285, 155] width 41 height 41
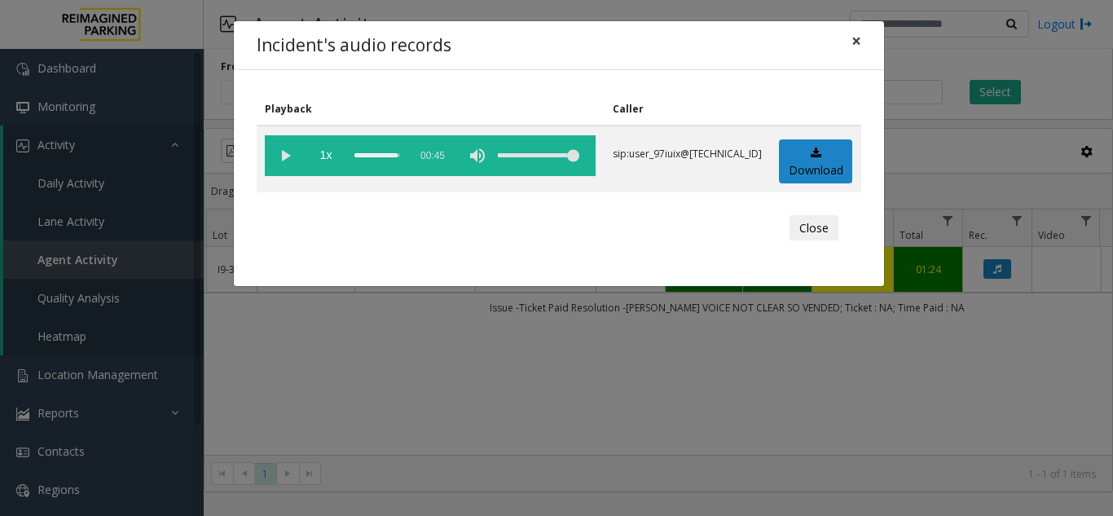
click at [852, 45] on span "×" at bounding box center [857, 40] width 10 height 23
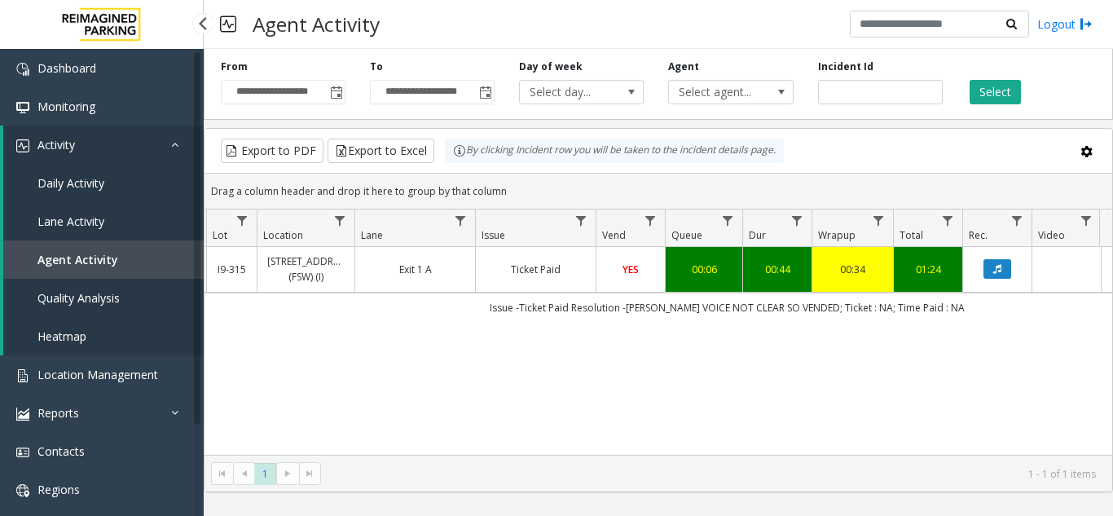
click at [74, 251] on link "Agent Activity" at bounding box center [103, 259] width 200 height 38
click at [344, 82] on span "Toggle popup" at bounding box center [336, 92] width 18 height 26
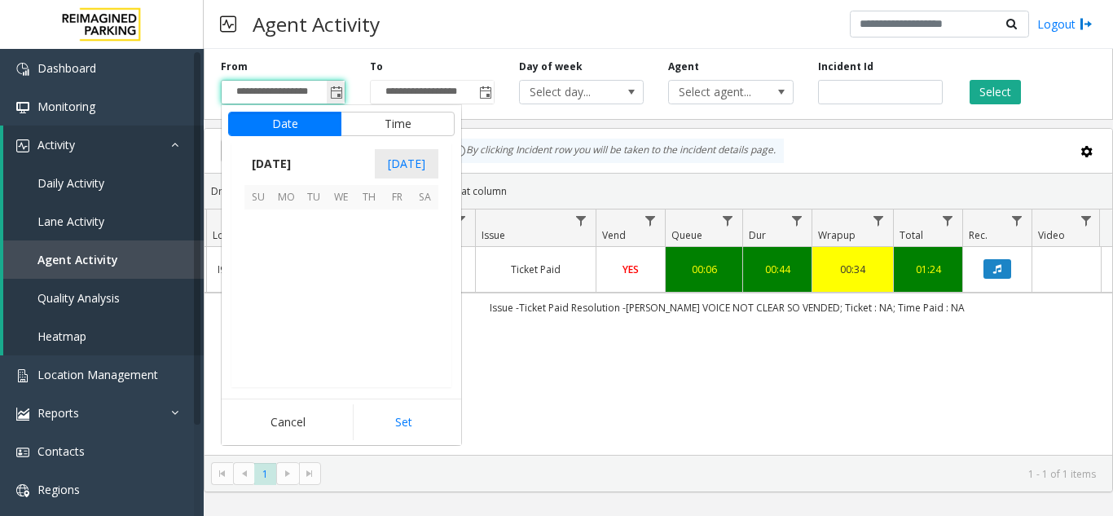
scroll to position [292279, 0]
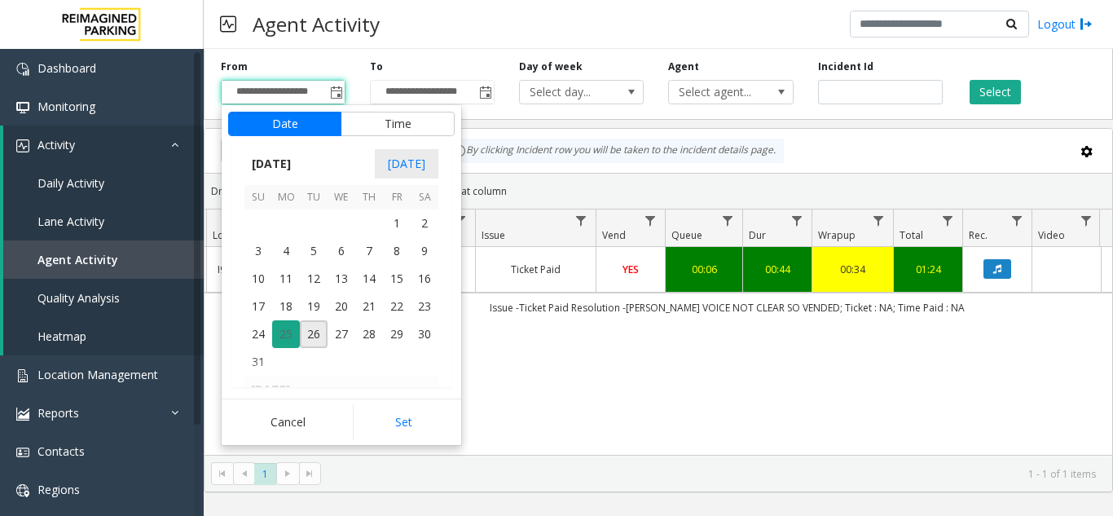
click at [288, 329] on span "25" at bounding box center [286, 334] width 28 height 28
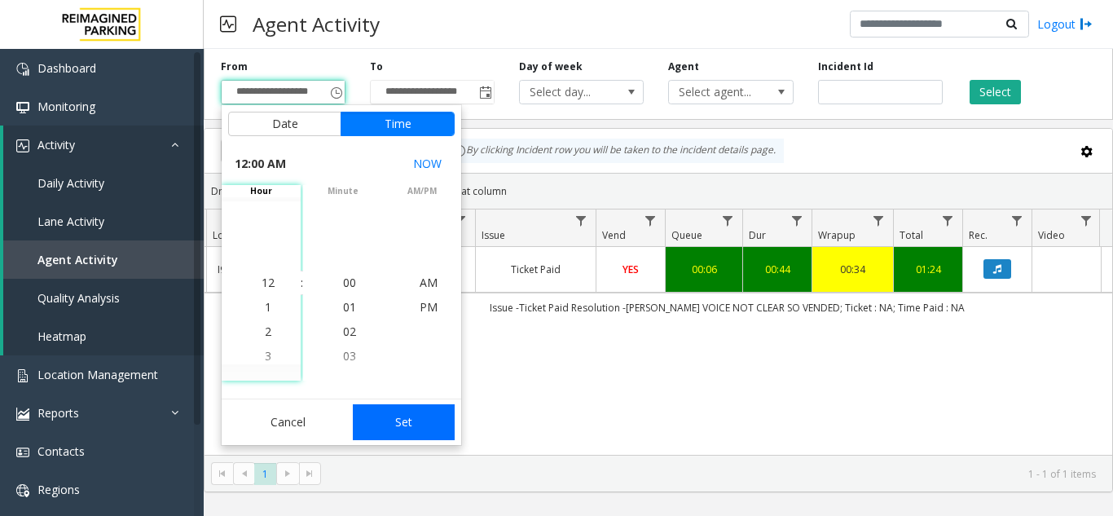
click at [375, 405] on button "Set" at bounding box center [404, 422] width 103 height 36
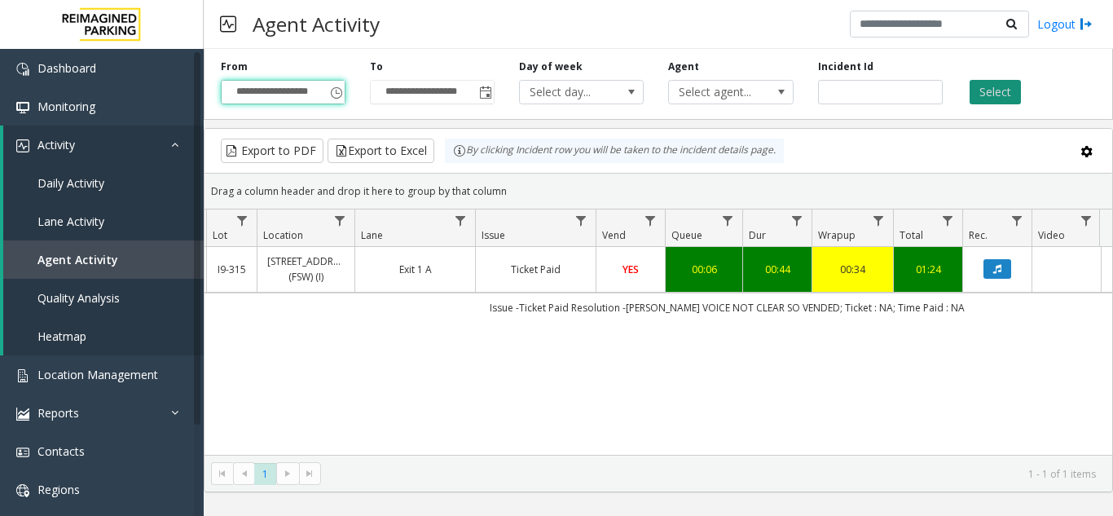
click at [998, 95] on button "Select" at bounding box center [995, 92] width 51 height 24
click at [338, 86] on span "Toggle popup" at bounding box center [336, 92] width 18 height 26
click at [344, 92] on span "Toggle popup" at bounding box center [336, 92] width 18 height 26
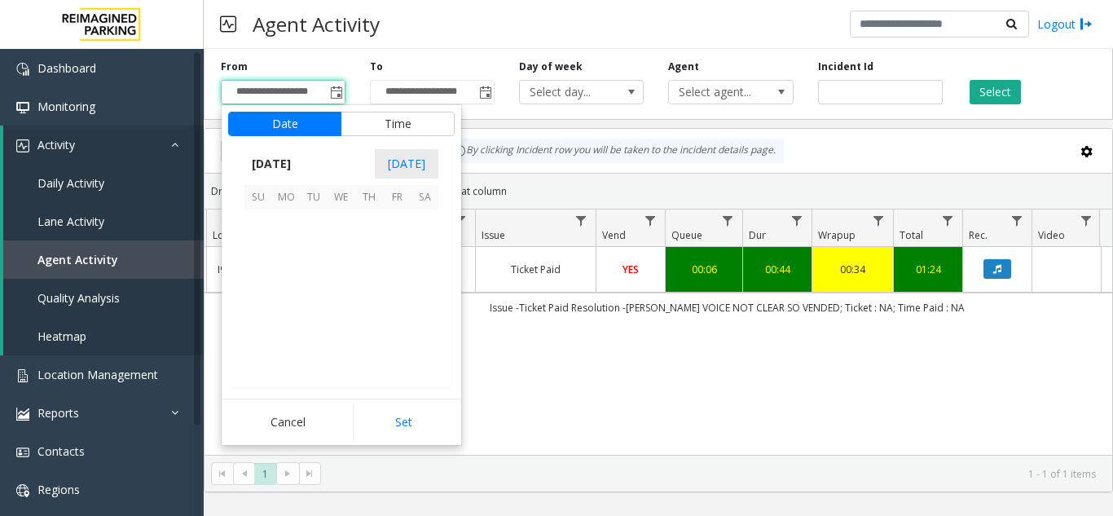
scroll to position [292279, 0]
click at [262, 332] on span "24" at bounding box center [258, 334] width 28 height 28
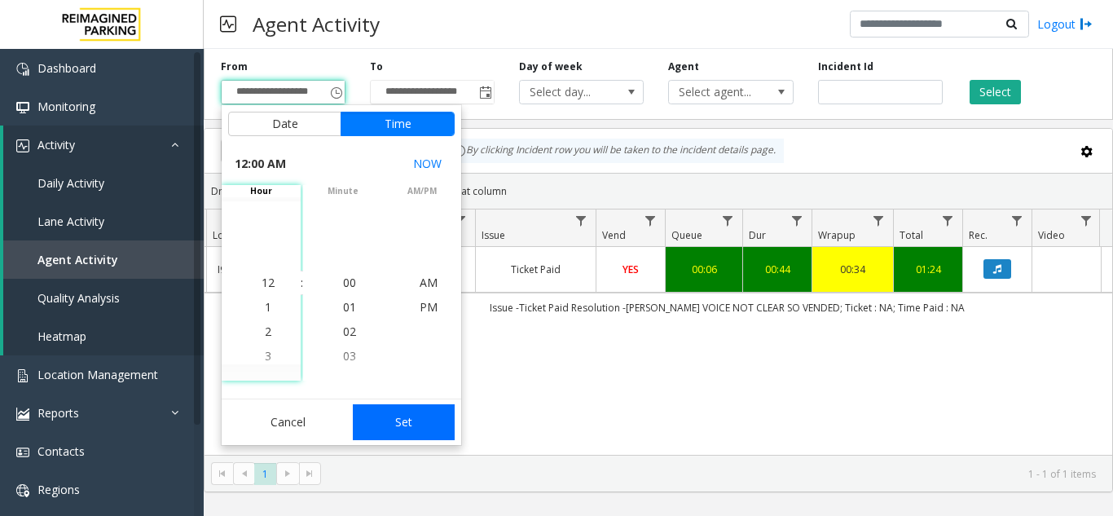
click at [412, 421] on button "Set" at bounding box center [404, 422] width 103 height 36
type input "**********"
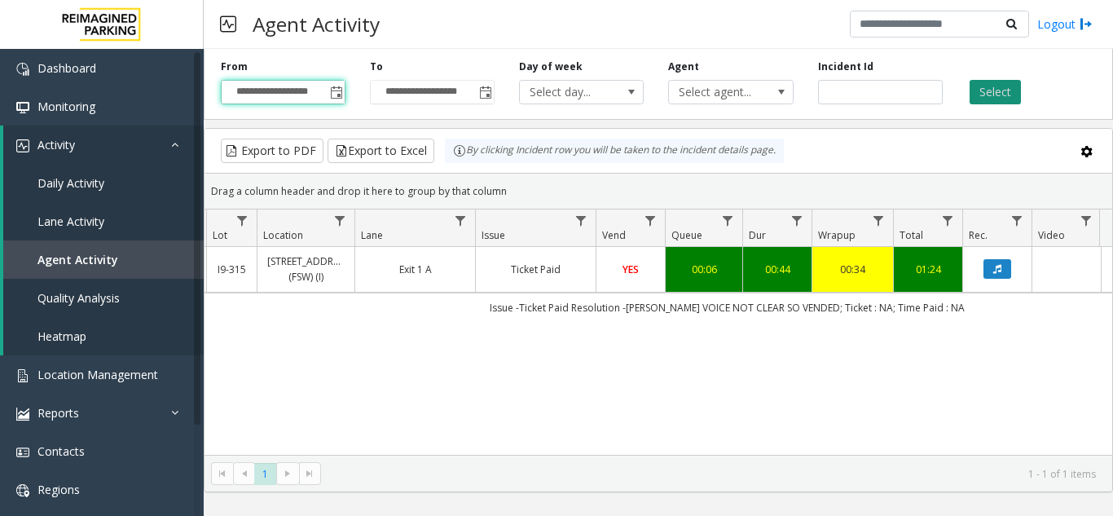
click at [1010, 90] on button "Select" at bounding box center [995, 92] width 51 height 24
click at [67, 218] on span "Lane Activity" at bounding box center [70, 221] width 67 height 15
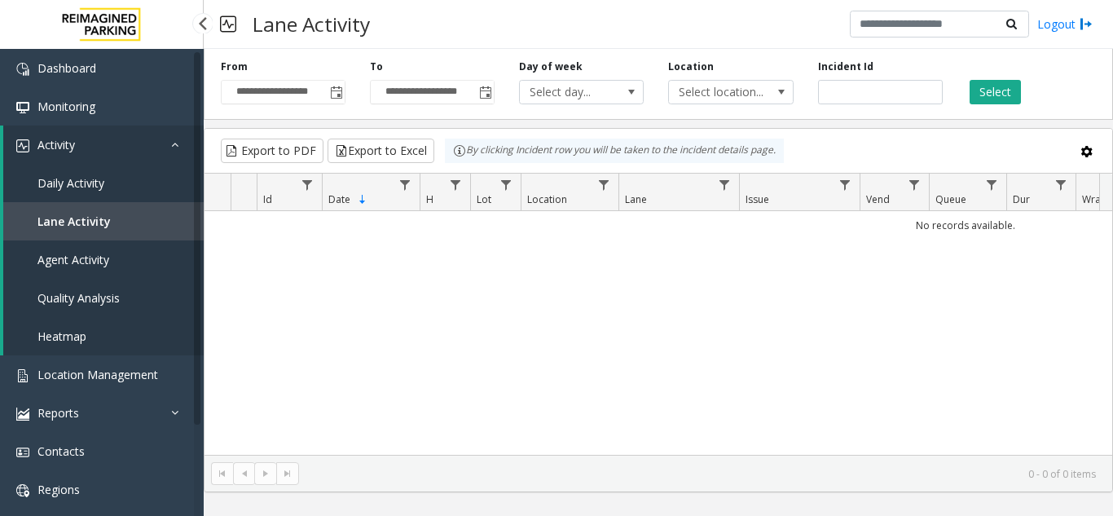
click at [67, 260] on span "Agent Activity" at bounding box center [73, 259] width 72 height 15
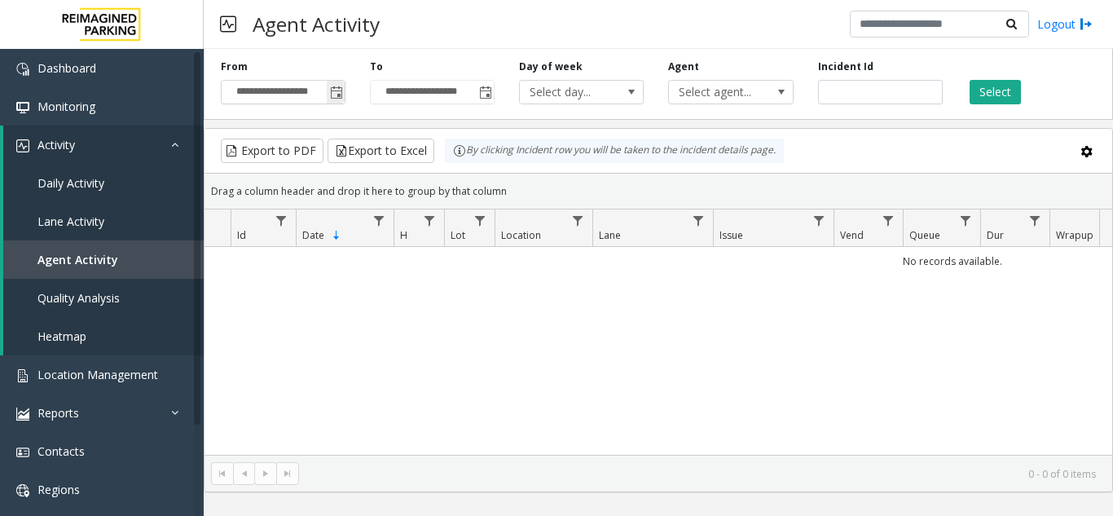
click at [343, 93] on span "Toggle popup" at bounding box center [336, 92] width 13 height 13
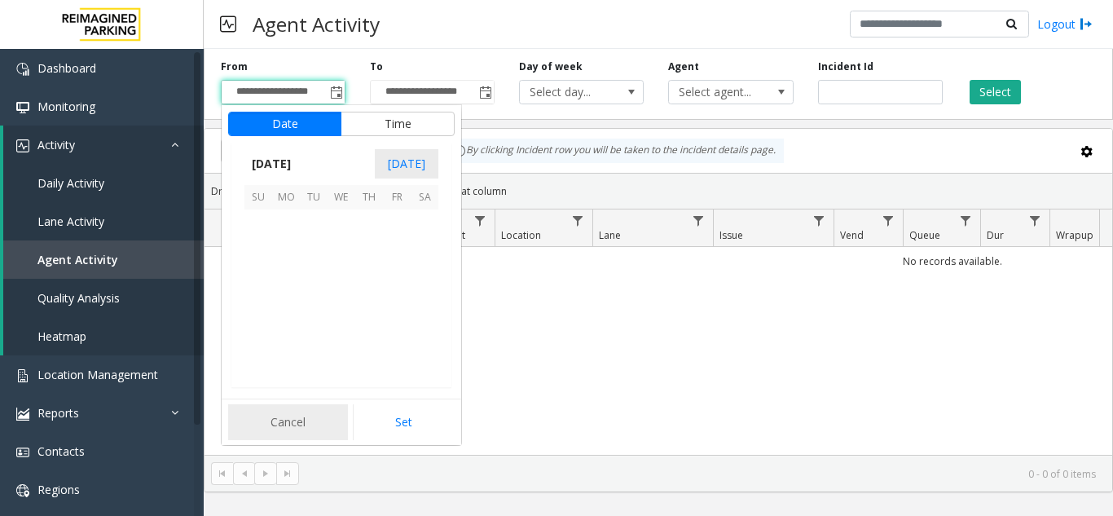
scroll to position [292279, 0]
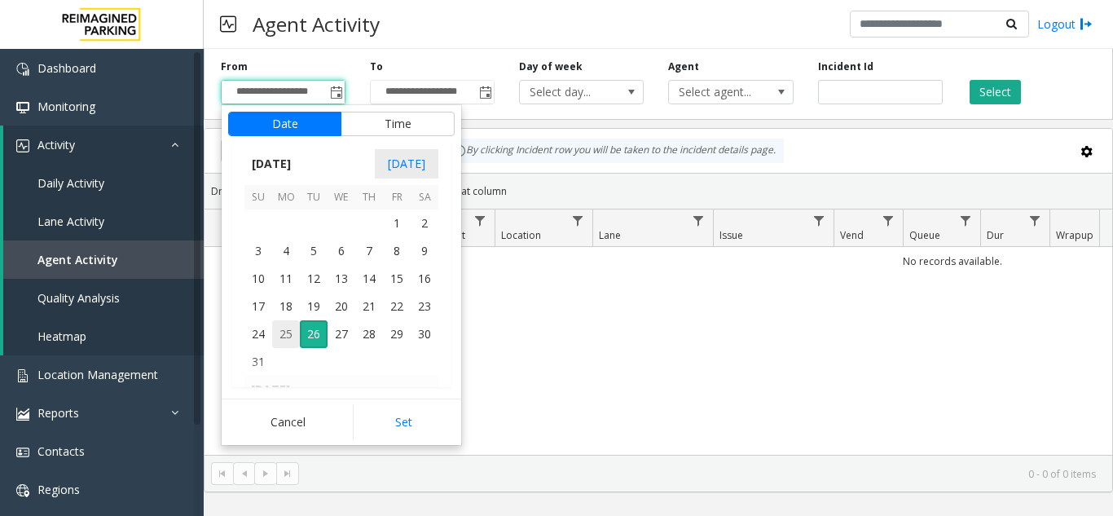
click at [286, 321] on span "25" at bounding box center [286, 334] width 28 height 28
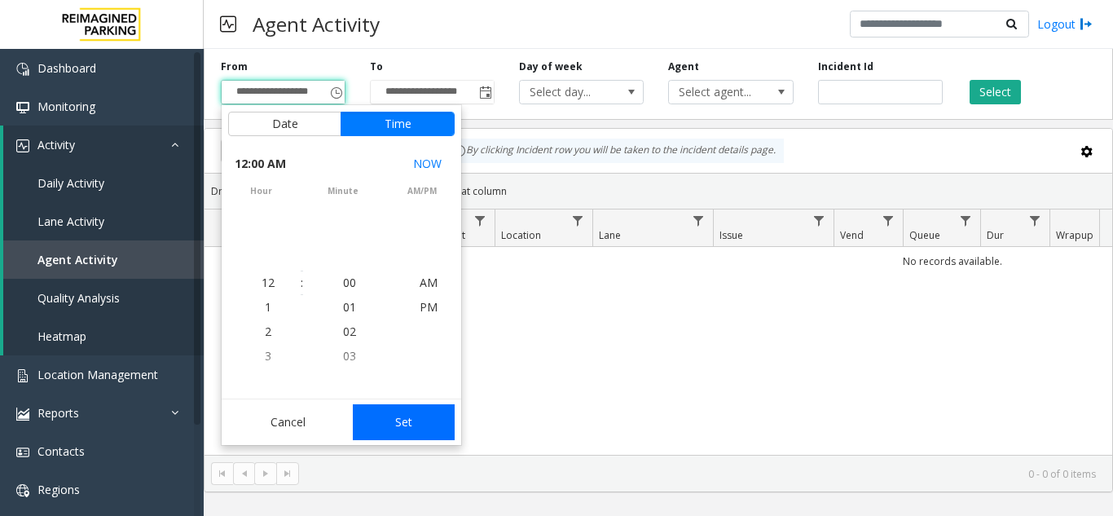
click at [407, 431] on button "Set" at bounding box center [404, 422] width 103 height 36
type input "**********"
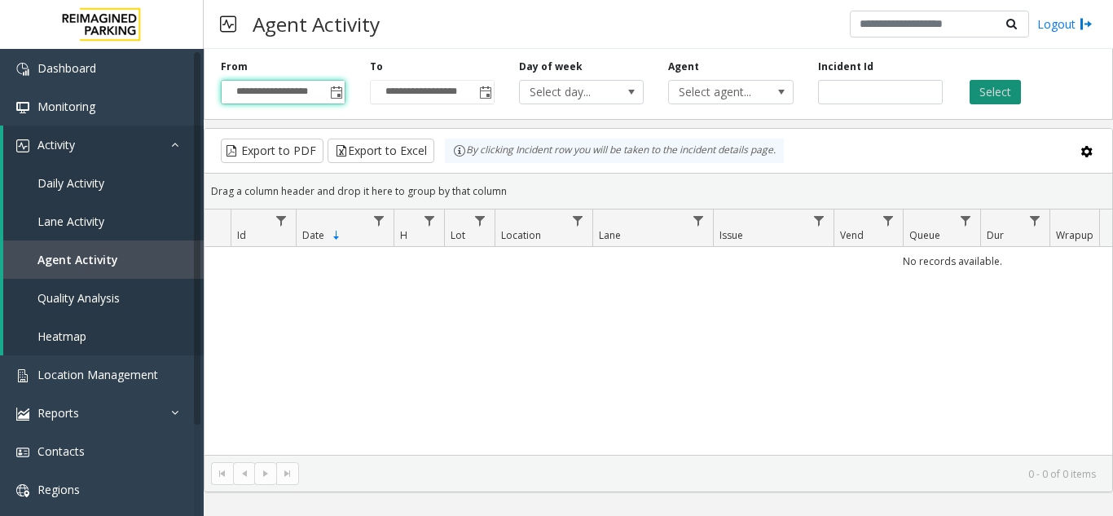
click at [986, 97] on button "Select" at bounding box center [995, 92] width 51 height 24
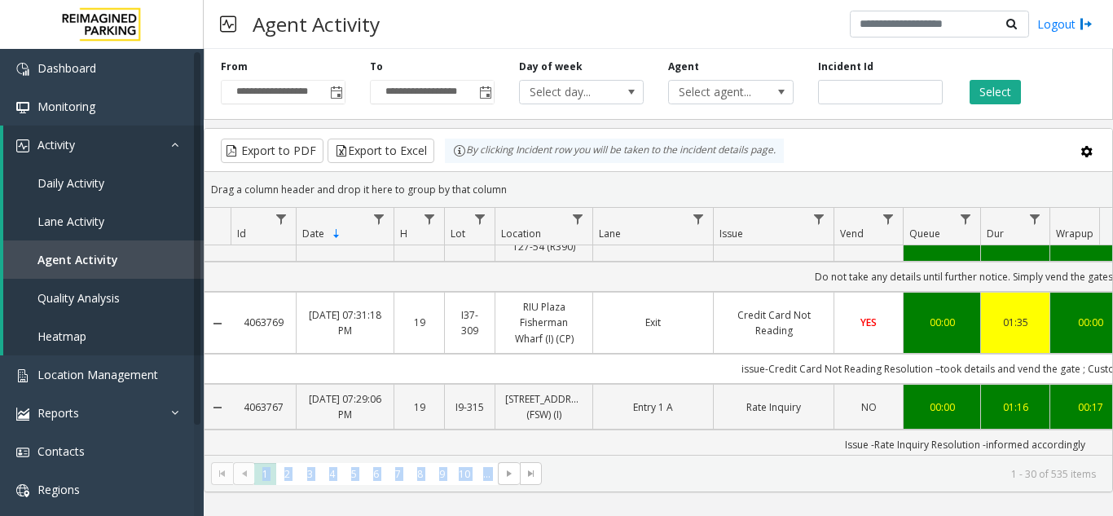
scroll to position [583, 0]
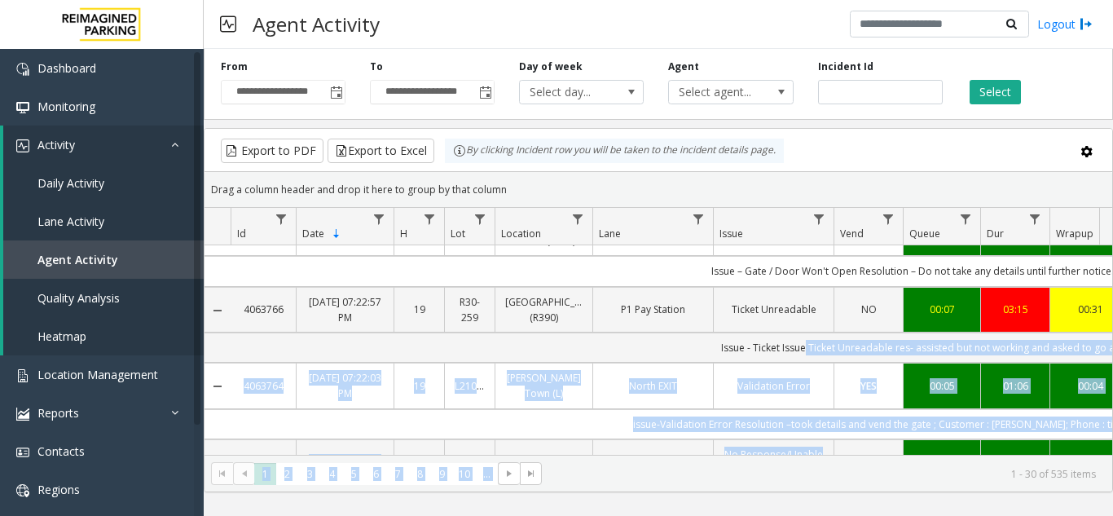
drag, startPoint x: 659, startPoint y: 456, endPoint x: 802, endPoint y: 451, distance: 142.7
click at [802, 451] on kendo-grid "Export to PDF Export to Excel By clicking Incident row you will be taken to the…" at bounding box center [658, 310] width 909 height 364
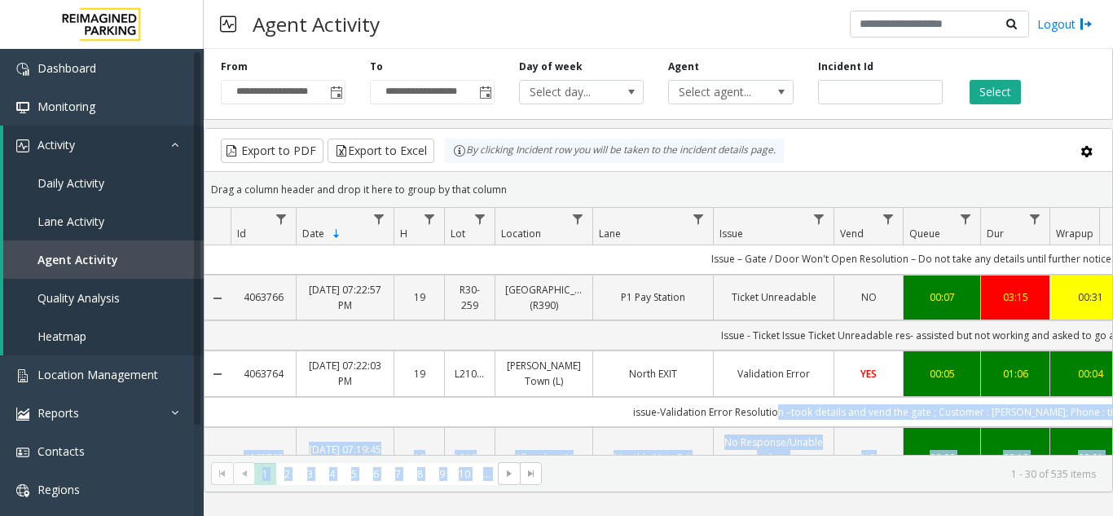
click at [683, 481] on kendo-pager "* * * * * * * * * ** *** 1 2 3 4 5 6 7 8 9 10 ... 1 - 30 of 535 items" at bounding box center [659, 473] width 908 height 37
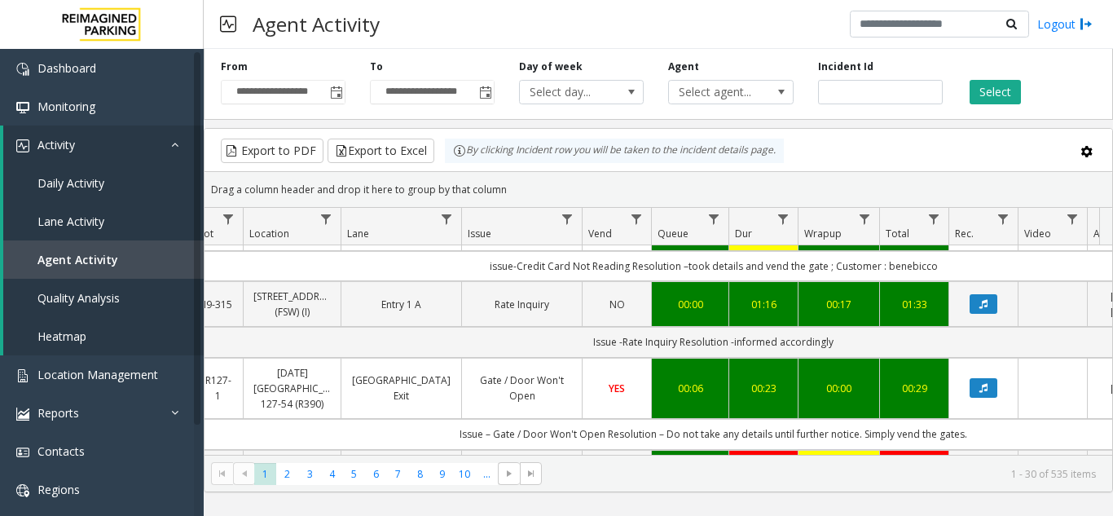
scroll to position [407, 246]
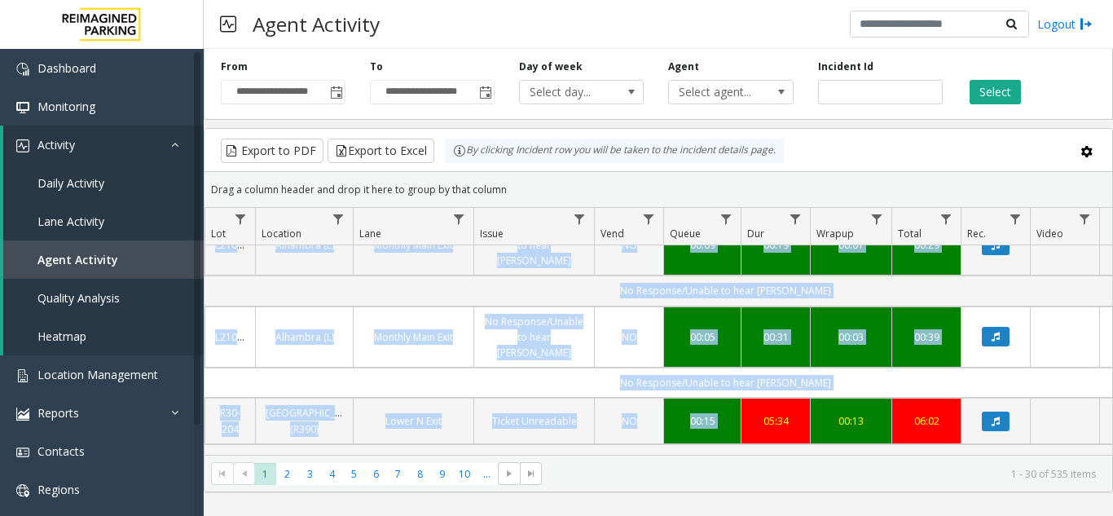
drag, startPoint x: 740, startPoint y: 439, endPoint x: 751, endPoint y: 444, distance: 12.4
click at [751, 444] on div "4063772 Aug 25, 2025 07:37:10 PM 19 2 Remote Monitoring Locations (L) Ask Which…" at bounding box center [659, 349] width 908 height 209
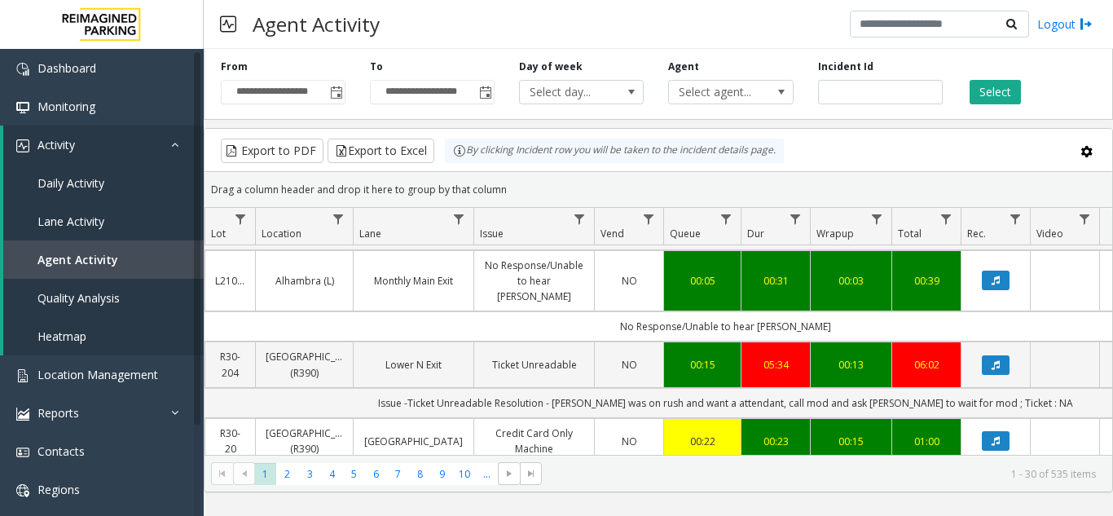
click at [782, 477] on kendo-pager-info "1 - 30 of 535 items" at bounding box center [824, 474] width 544 height 14
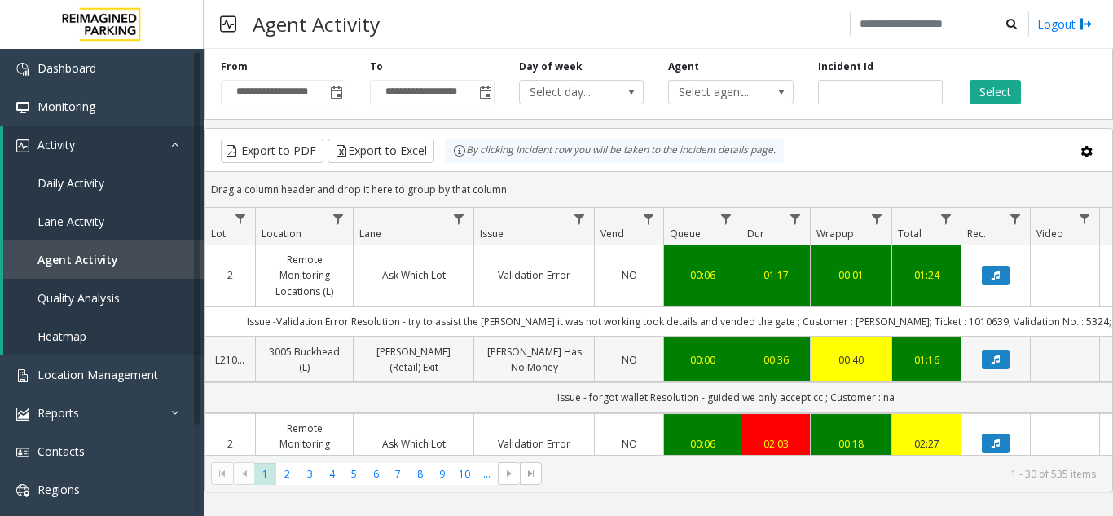
click at [1062, 353] on td "Data table" at bounding box center [1064, 360] width 69 height 46
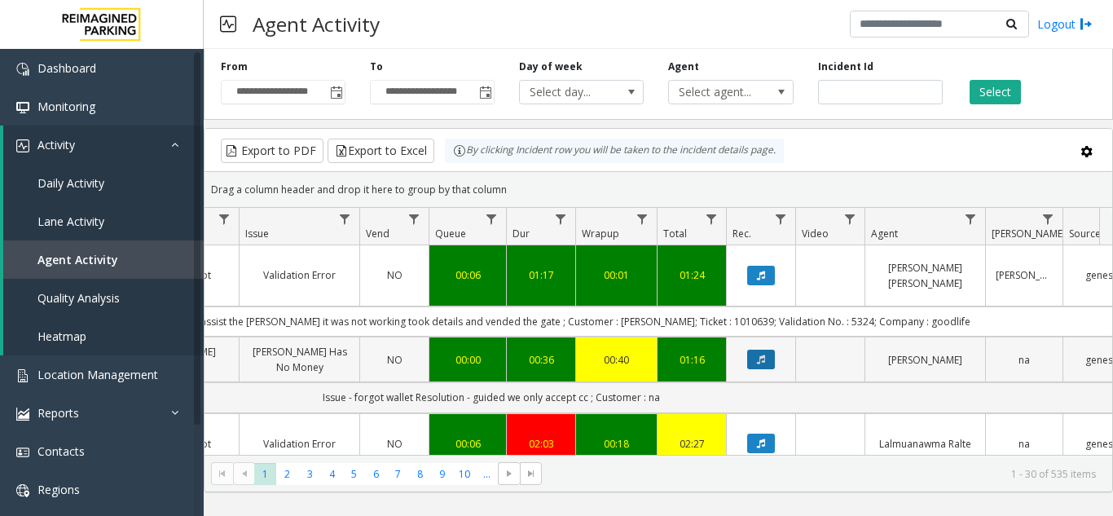
click at [758, 363] on icon "Data table" at bounding box center [761, 359] width 8 height 10
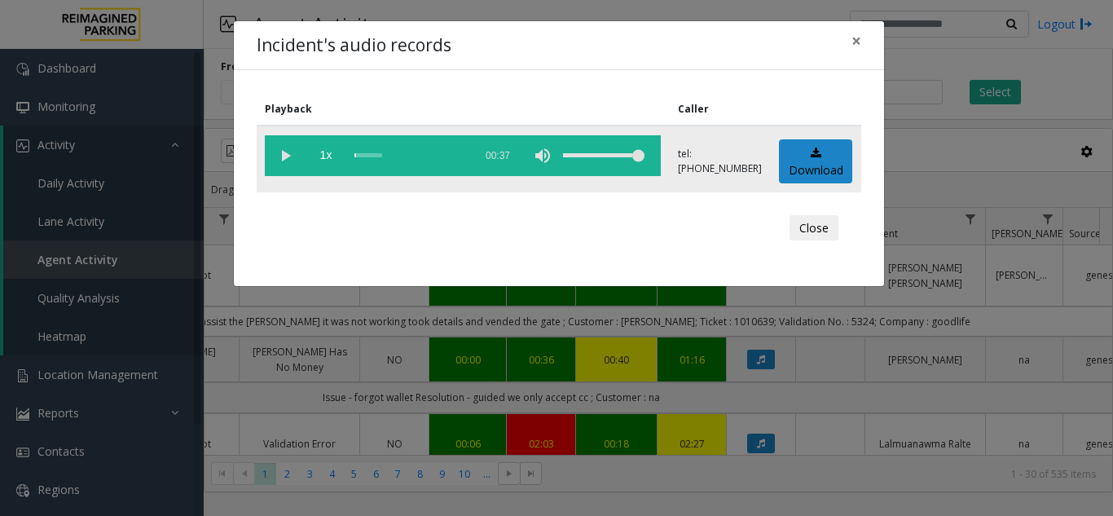
click at [286, 154] on vg-play-pause at bounding box center [285, 155] width 41 height 41
click at [860, 43] on span "×" at bounding box center [857, 40] width 10 height 23
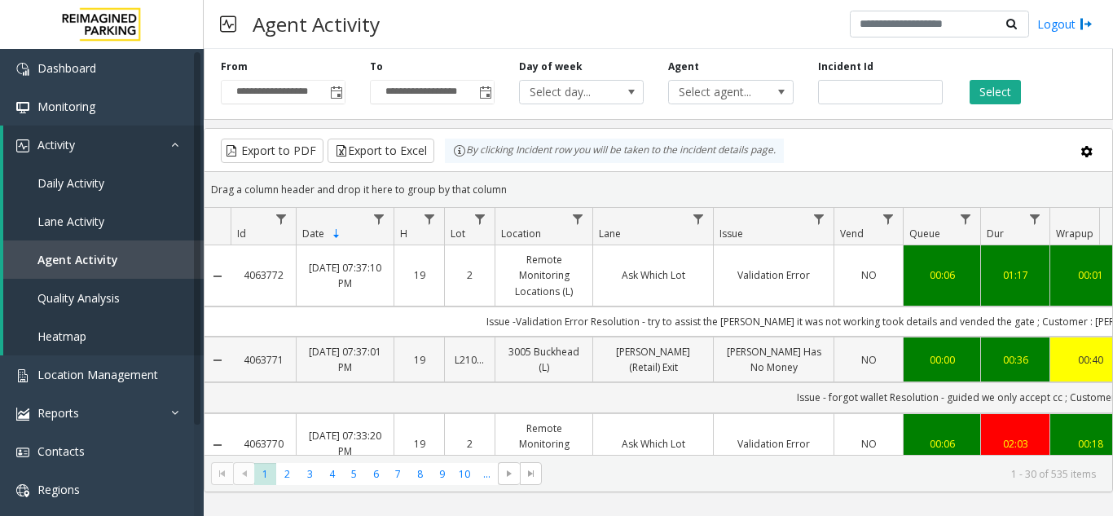
drag, startPoint x: 291, startPoint y: 355, endPoint x: 244, endPoint y: 359, distance: 47.4
click at [244, 359] on td "4063771" at bounding box center [263, 360] width 65 height 46
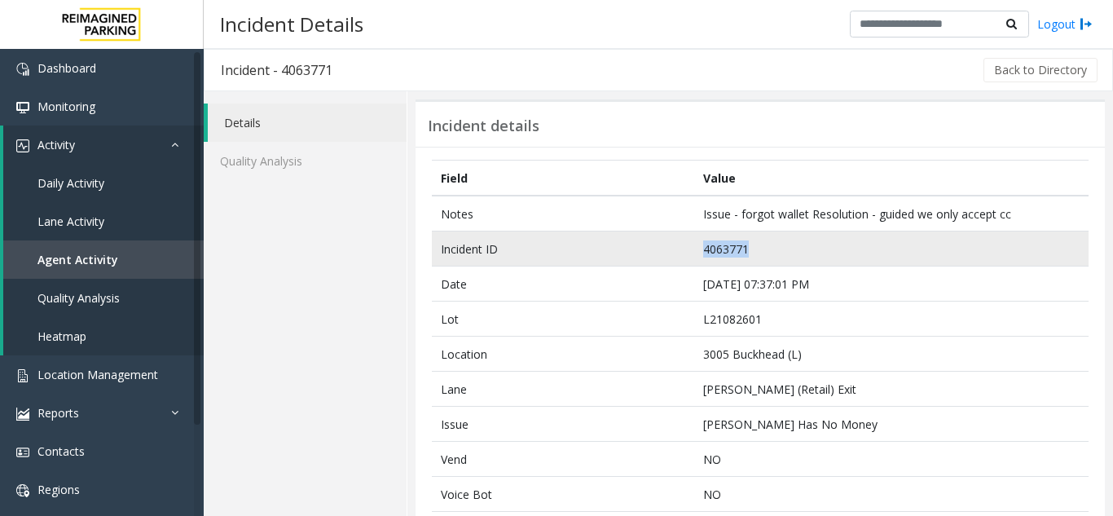
drag, startPoint x: 764, startPoint y: 248, endPoint x: 672, endPoint y: 253, distance: 92.3
click at [672, 253] on tr "Incident ID 4063771" at bounding box center [760, 248] width 657 height 35
copy tr "4063771"
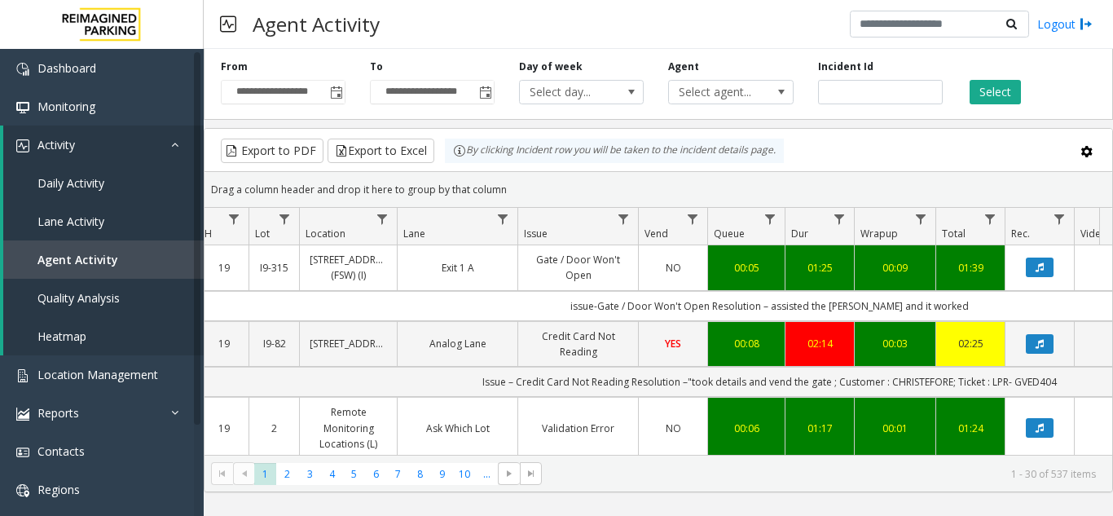
scroll to position [0, 209]
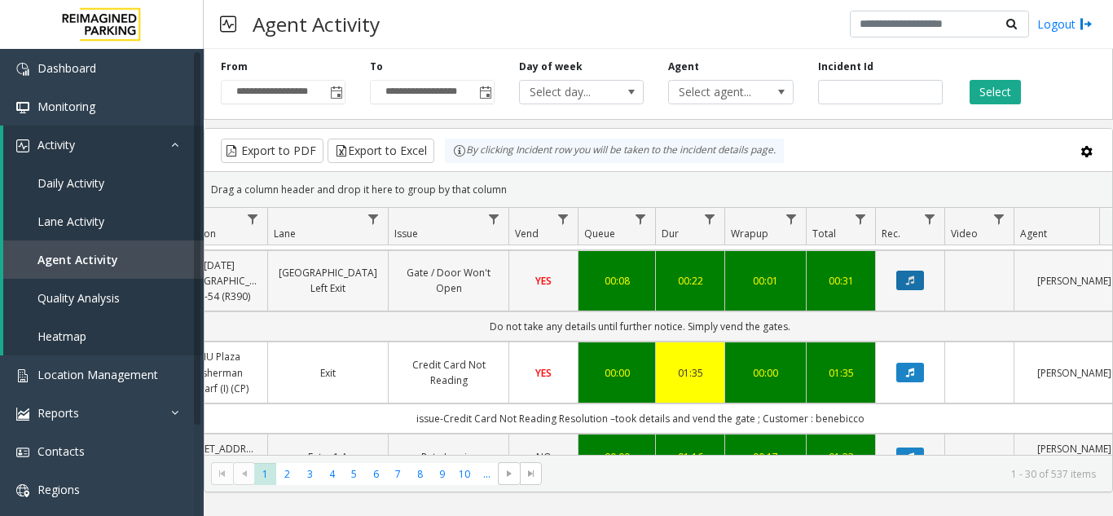
click at [903, 286] on button "Data table" at bounding box center [910, 281] width 28 height 20
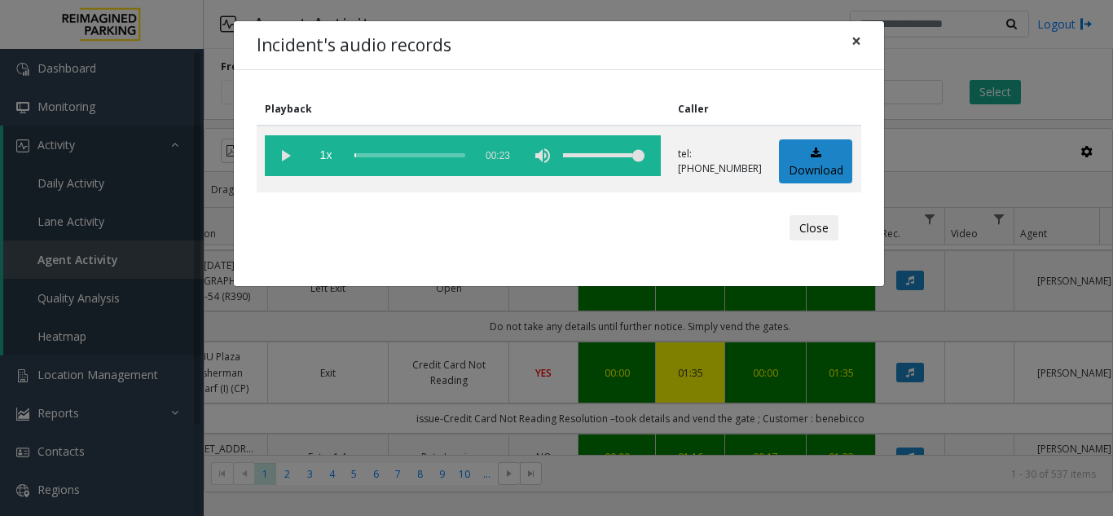
click at [855, 45] on span "×" at bounding box center [857, 40] width 10 height 23
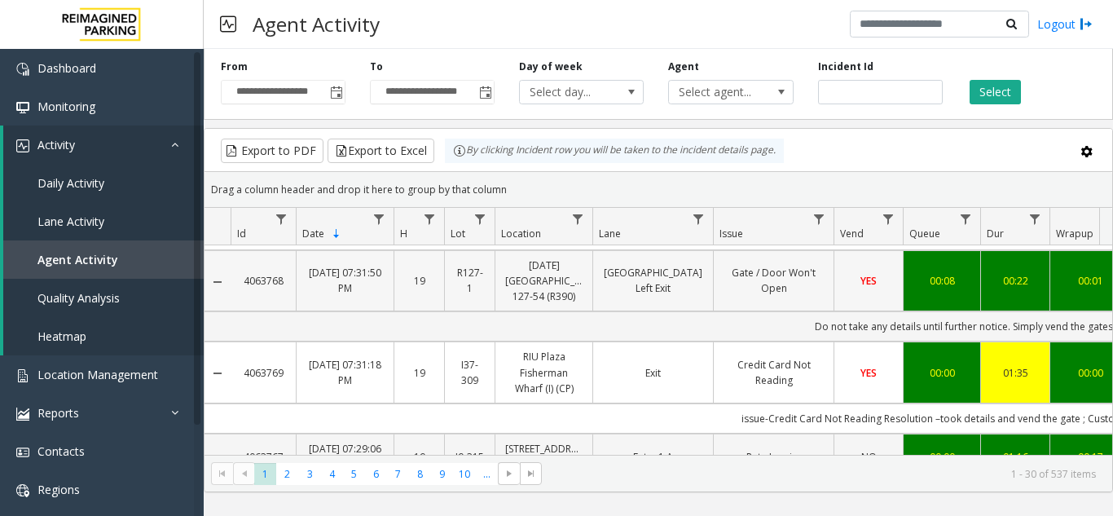
drag, startPoint x: 287, startPoint y: 280, endPoint x: 241, endPoint y: 275, distance: 45.9
click at [241, 275] on td "4063768" at bounding box center [263, 281] width 65 height 62
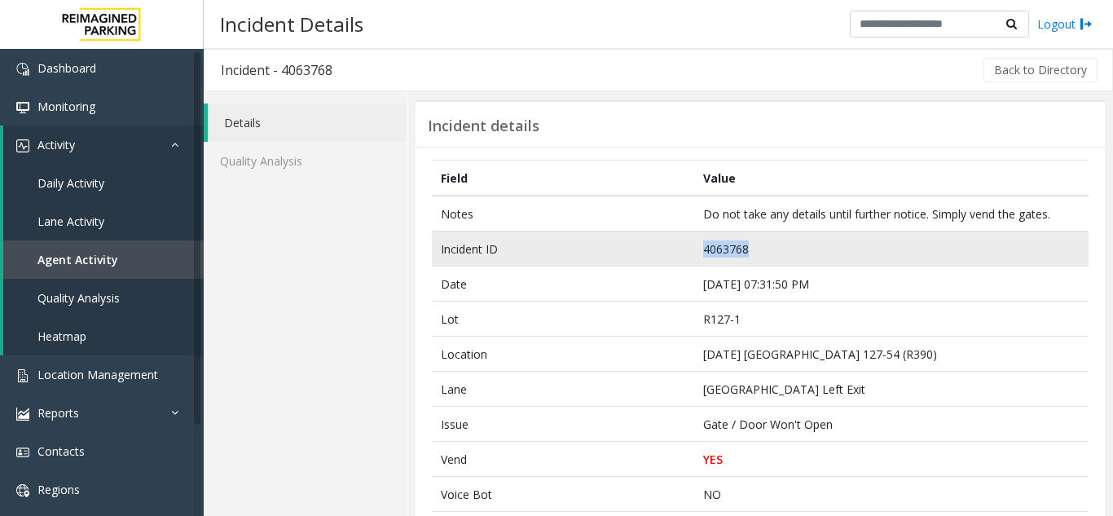
drag, startPoint x: 790, startPoint y: 247, endPoint x: 655, endPoint y: 254, distance: 134.7
click at [655, 254] on tr "Incident ID 4063768" at bounding box center [760, 248] width 657 height 35
copy tr "4063768"
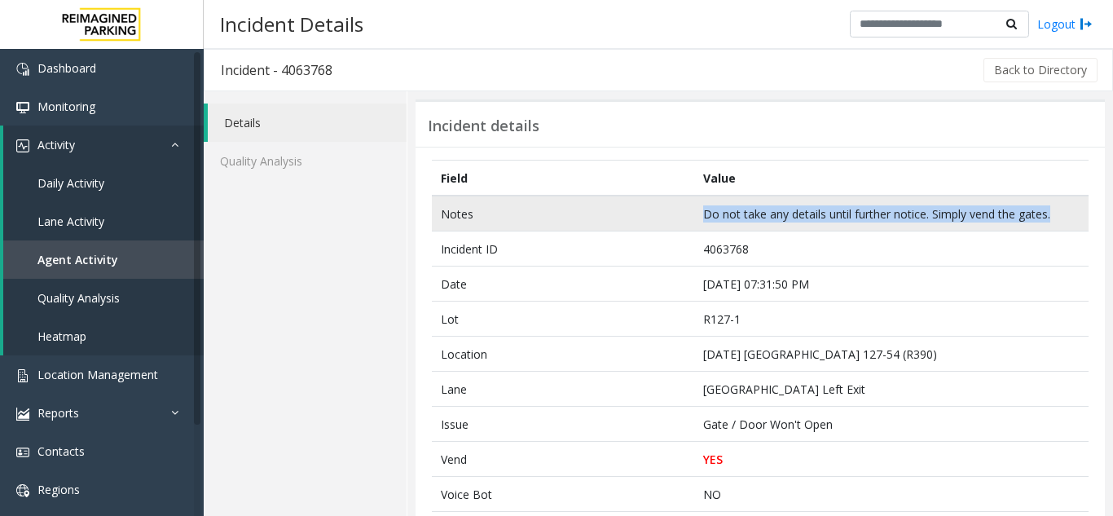
drag, startPoint x: 698, startPoint y: 209, endPoint x: 1050, endPoint y: 224, distance: 352.4
click at [1050, 224] on td "Do not take any details until further notice. Simply vend the gates." at bounding box center [891, 214] width 394 height 36
copy td "Do not take any details until further notice. Simply vend the gates."
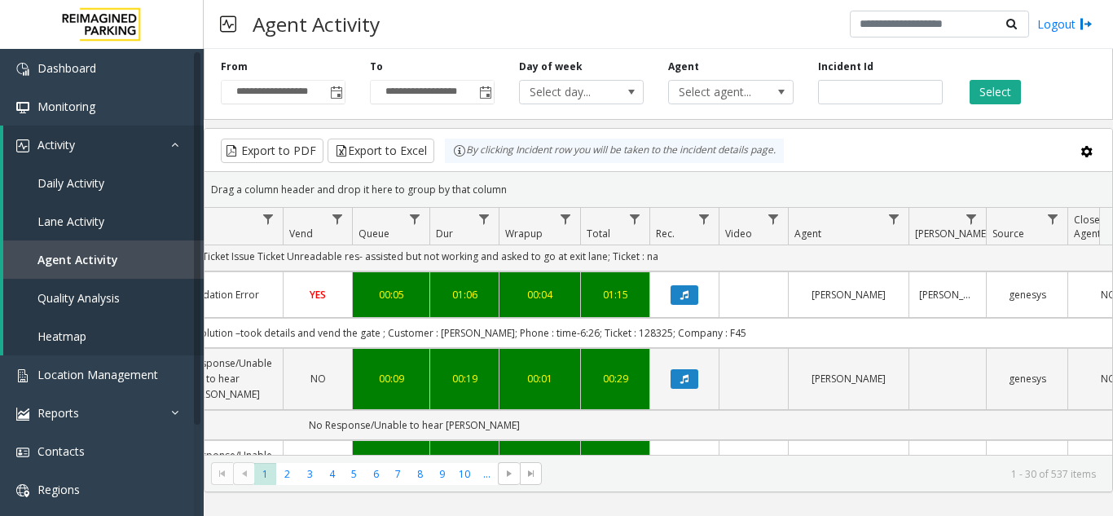
scroll to position [815, 551]
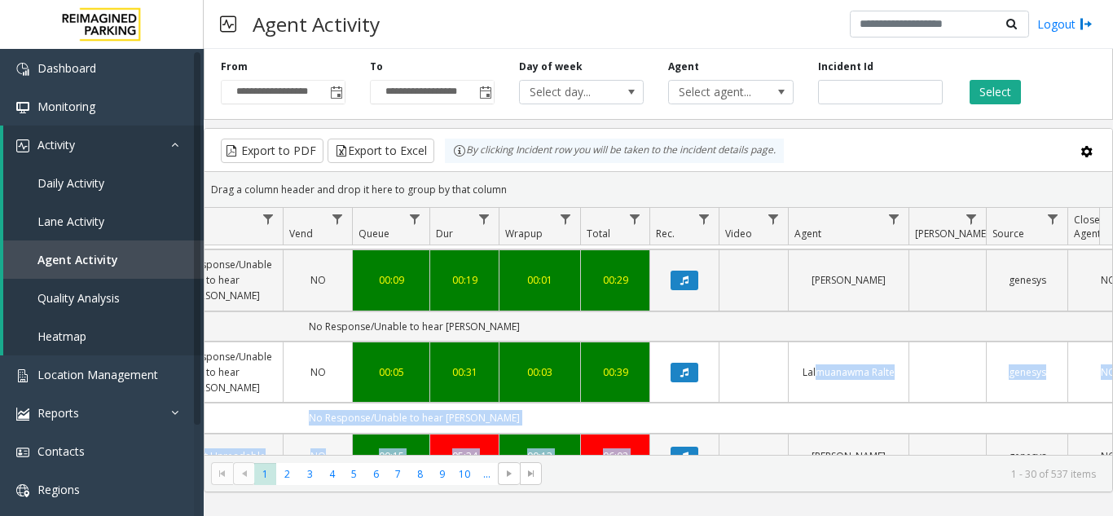
drag, startPoint x: 814, startPoint y: 441, endPoint x: 795, endPoint y: 442, distance: 19.6
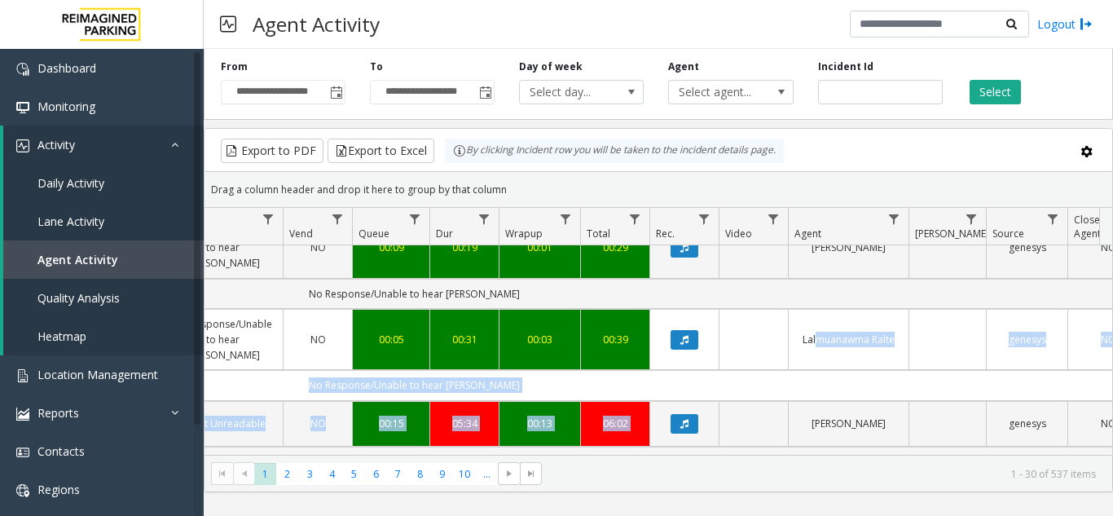
click at [777, 370] on td "No Response/Unable to hear parker" at bounding box center [414, 385] width 1469 height 30
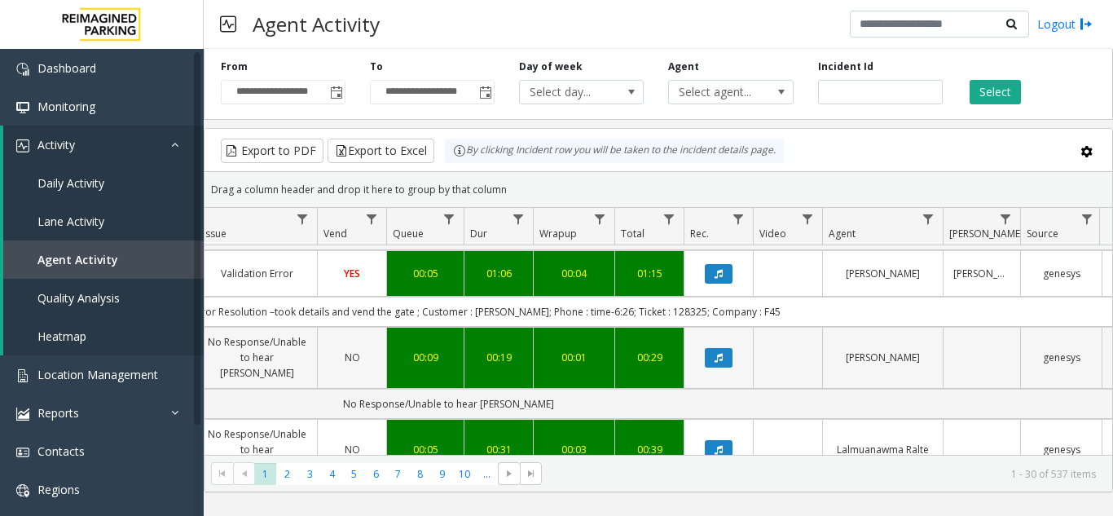
scroll to position [864, 517]
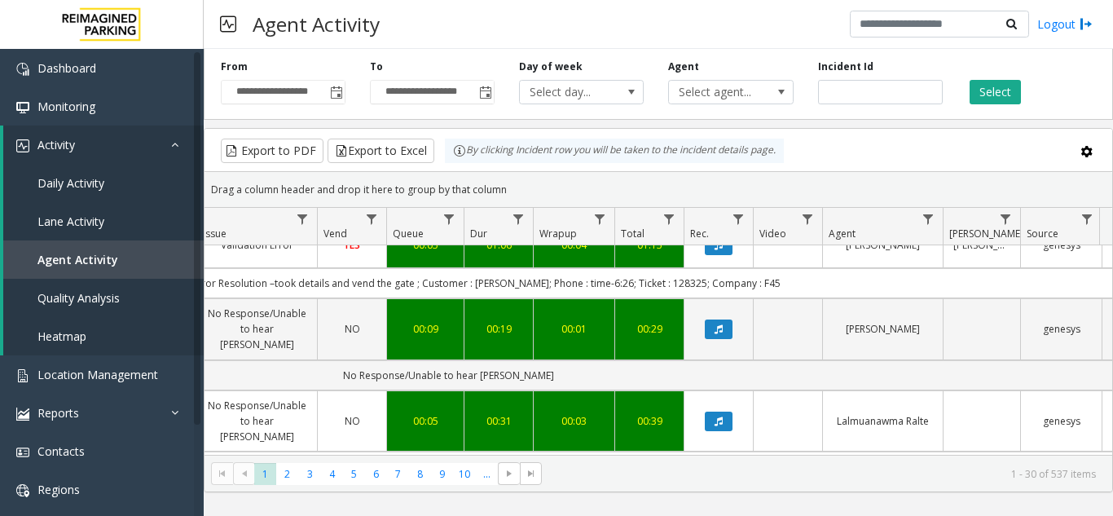
drag, startPoint x: 750, startPoint y: 456, endPoint x: 738, endPoint y: 456, distance: 11.4
click at [738, 456] on kendo-pager "* * * * * * * * * ** *** 1 2 3 4 5 6 7 8 9 10 ... 1 - 30 of 537 items" at bounding box center [659, 473] width 908 height 37
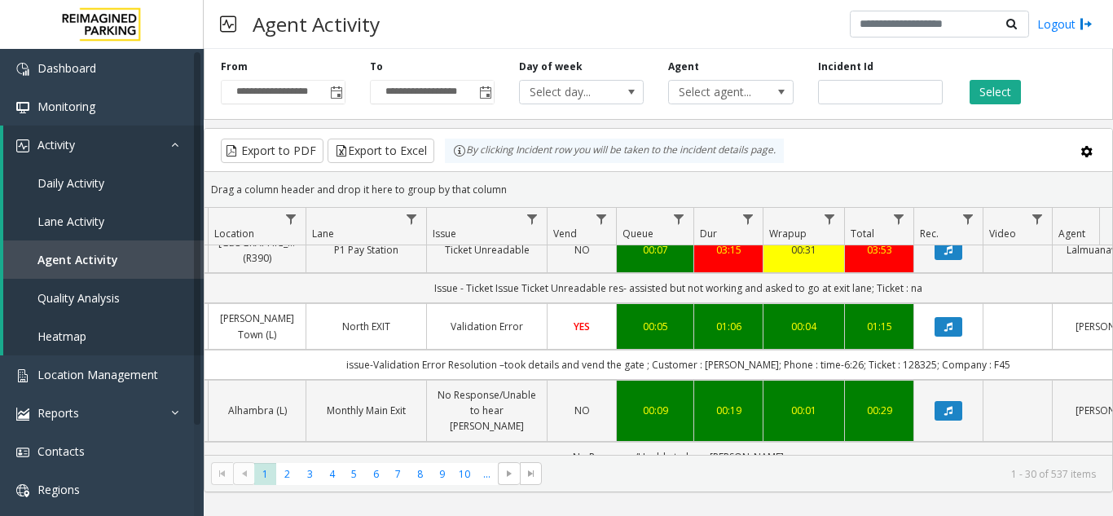
scroll to position [0, 230]
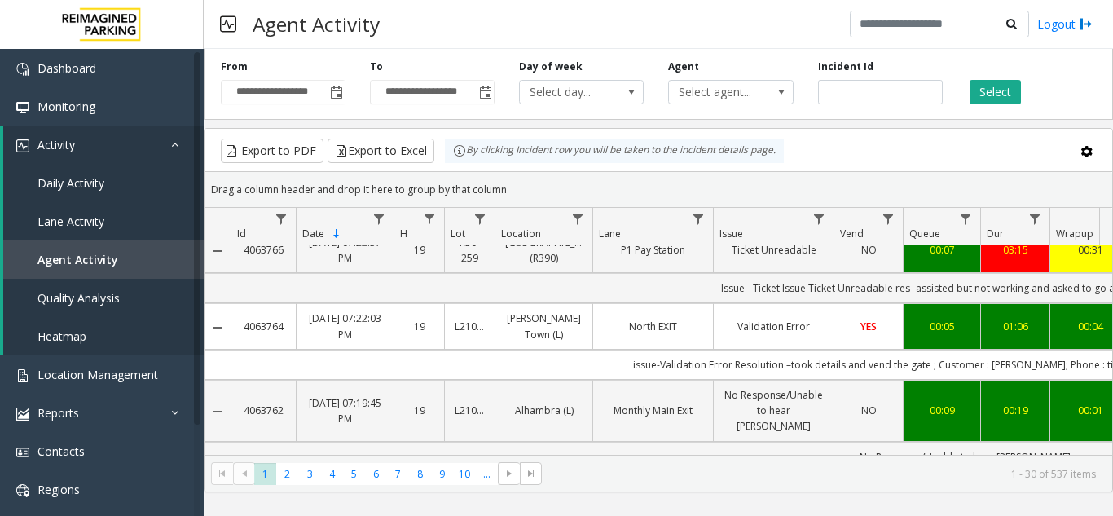
drag, startPoint x: 285, startPoint y: 337, endPoint x: 240, endPoint y: 341, distance: 45.0
click at [240, 341] on td "4063764" at bounding box center [263, 326] width 65 height 46
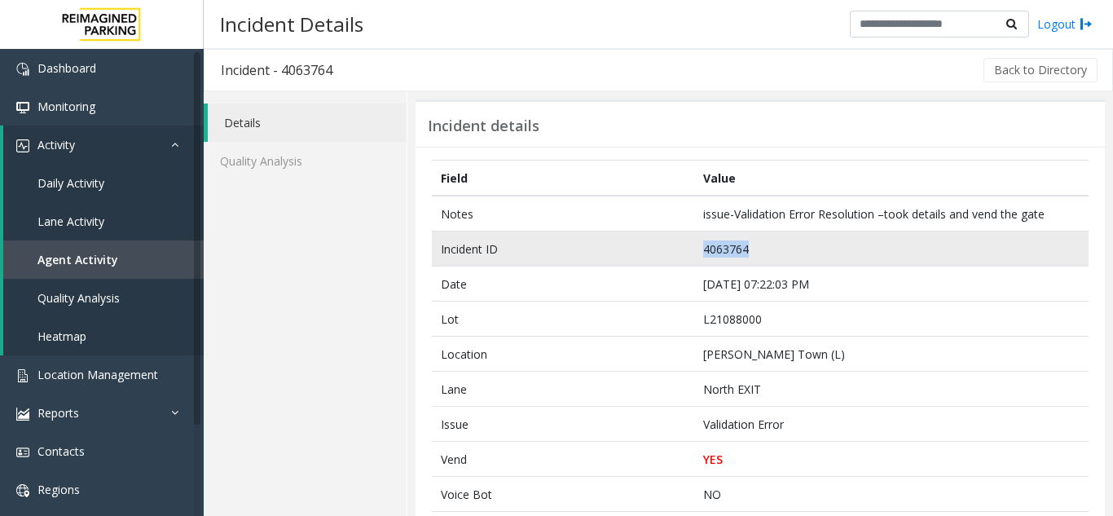
drag, startPoint x: 765, startPoint y: 249, endPoint x: 696, endPoint y: 246, distance: 69.3
click at [696, 246] on td "4063764" at bounding box center [891, 248] width 394 height 35
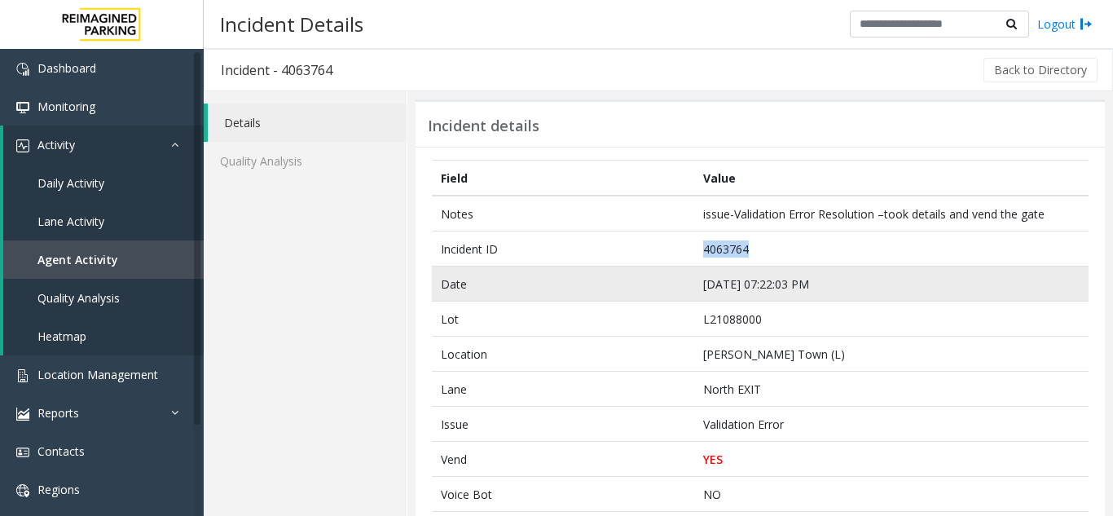
copy td "4063764"
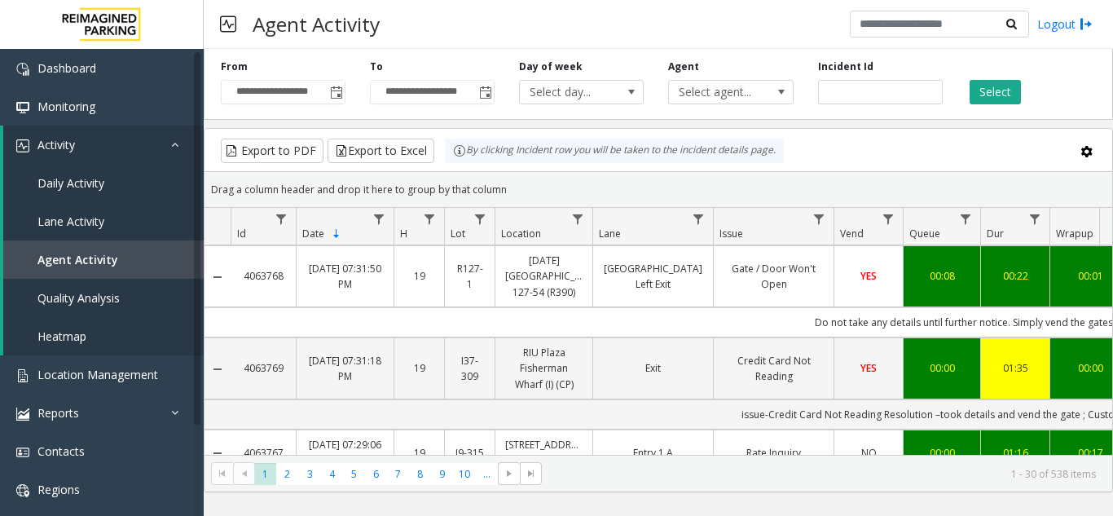
scroll to position [489, 0]
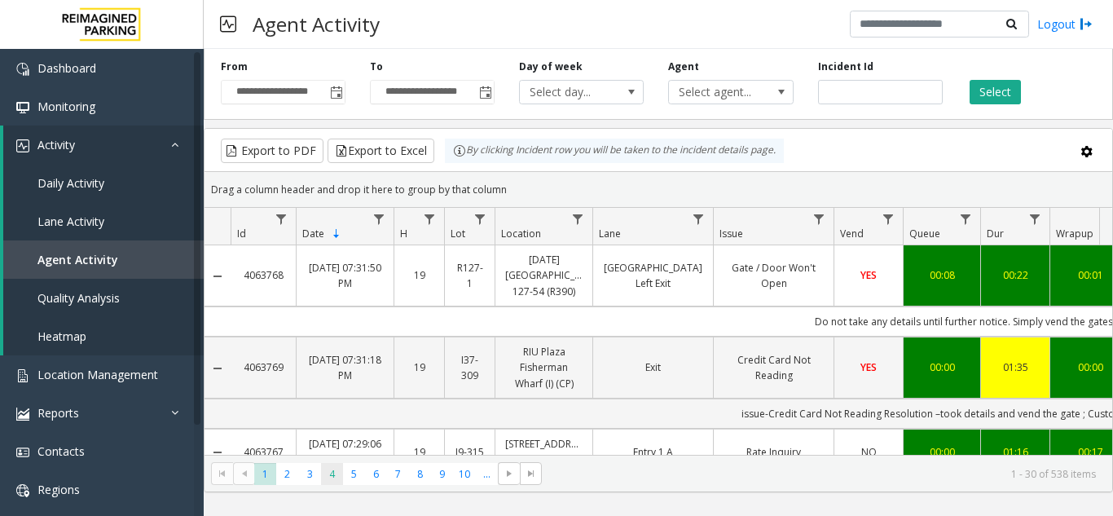
click at [321, 473] on span "4" at bounding box center [332, 474] width 22 height 22
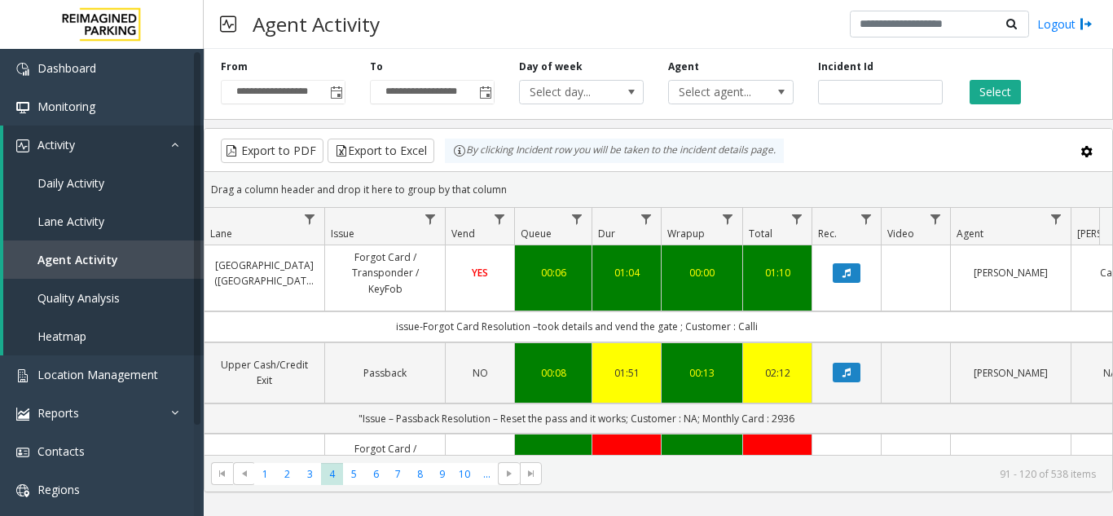
scroll to position [0, 375]
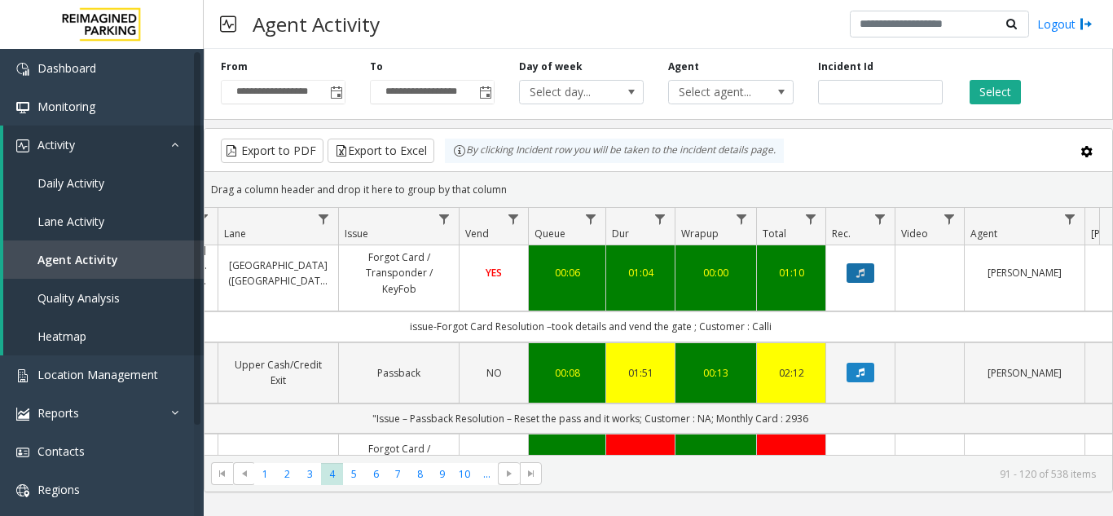
click at [856, 278] on icon "Data table" at bounding box center [860, 273] width 8 height 10
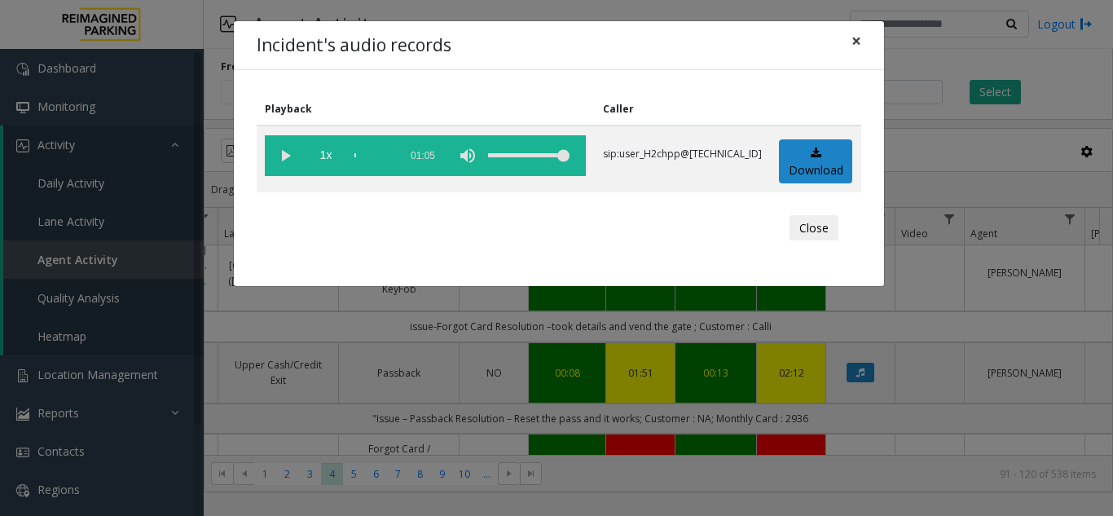
click at [860, 43] on span "×" at bounding box center [857, 40] width 10 height 23
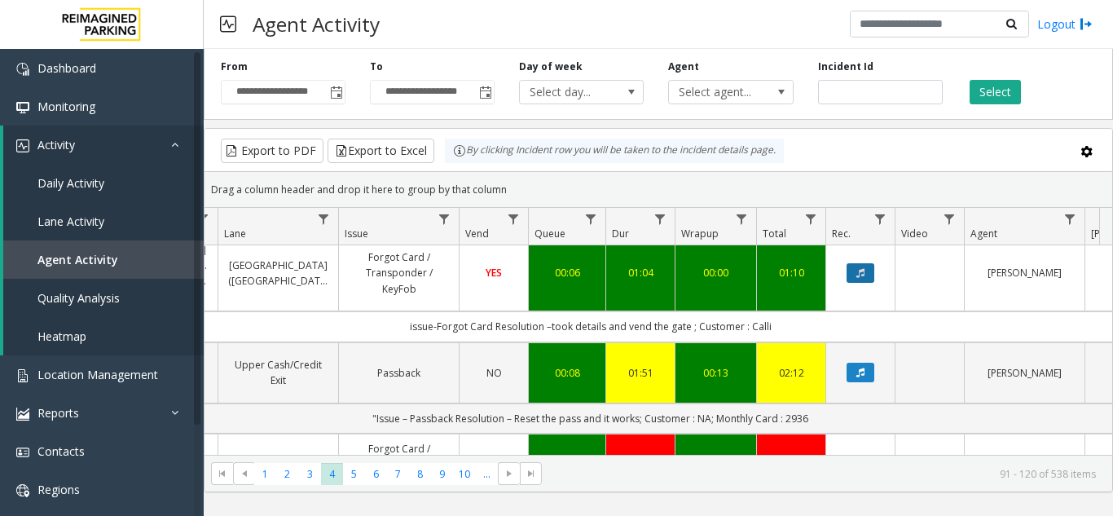
click at [856, 278] on icon "Data table" at bounding box center [860, 273] width 8 height 10
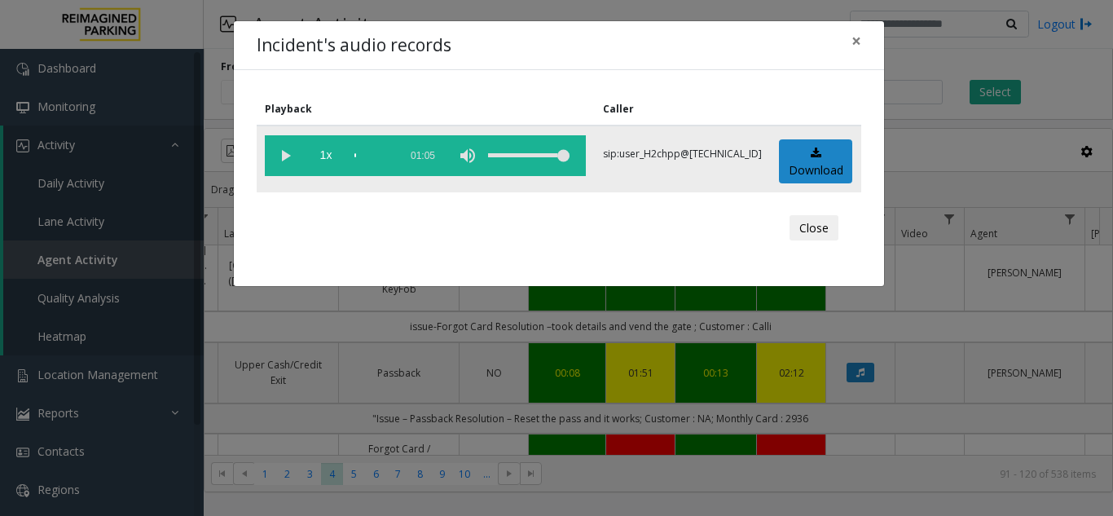
click at [281, 152] on vg-play-pause at bounding box center [285, 155] width 41 height 41
click at [852, 40] on span "×" at bounding box center [857, 40] width 10 height 23
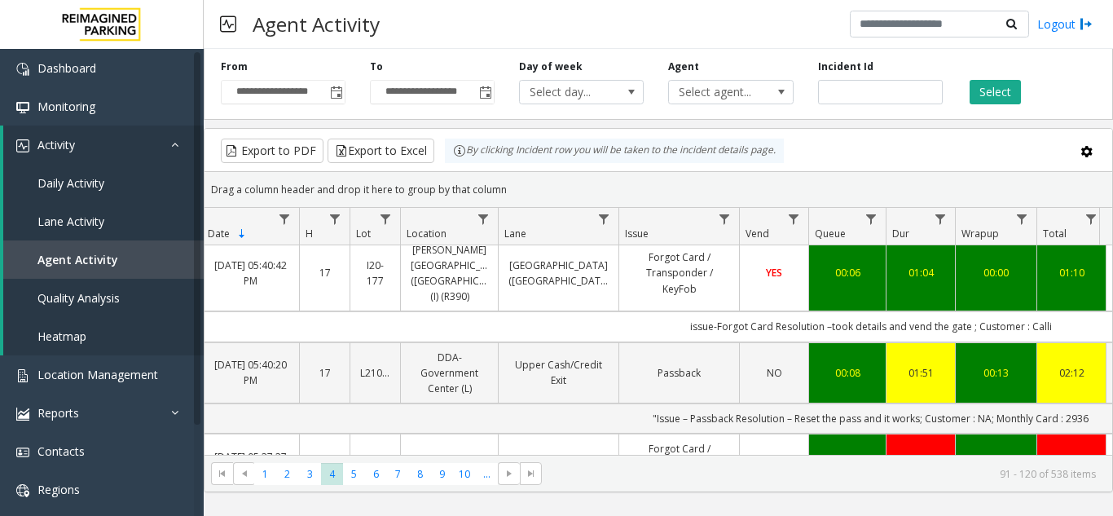
scroll to position [0, 0]
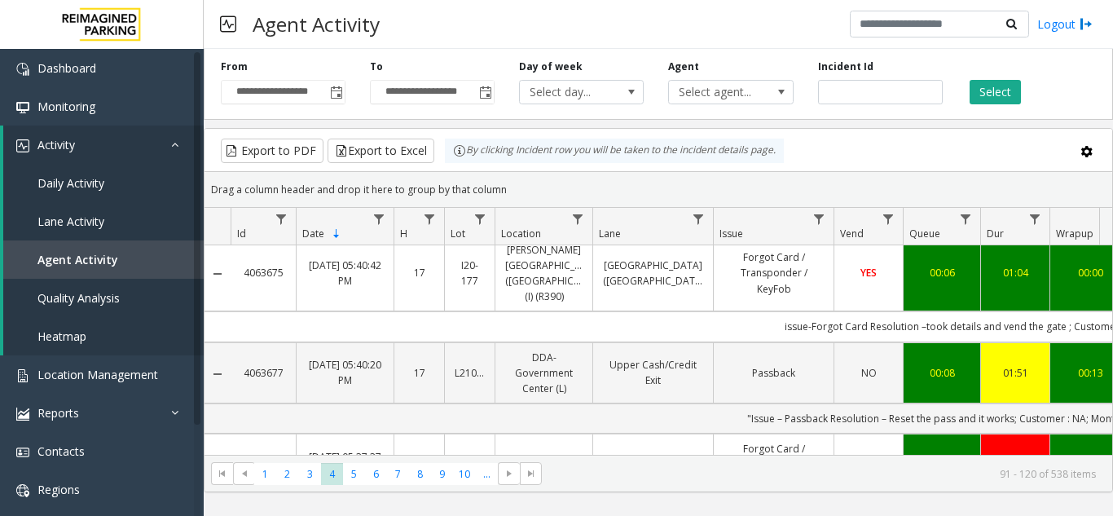
drag, startPoint x: 290, startPoint y: 306, endPoint x: 241, endPoint y: 310, distance: 49.1
click at [241, 310] on td "4063675" at bounding box center [263, 273] width 65 height 77
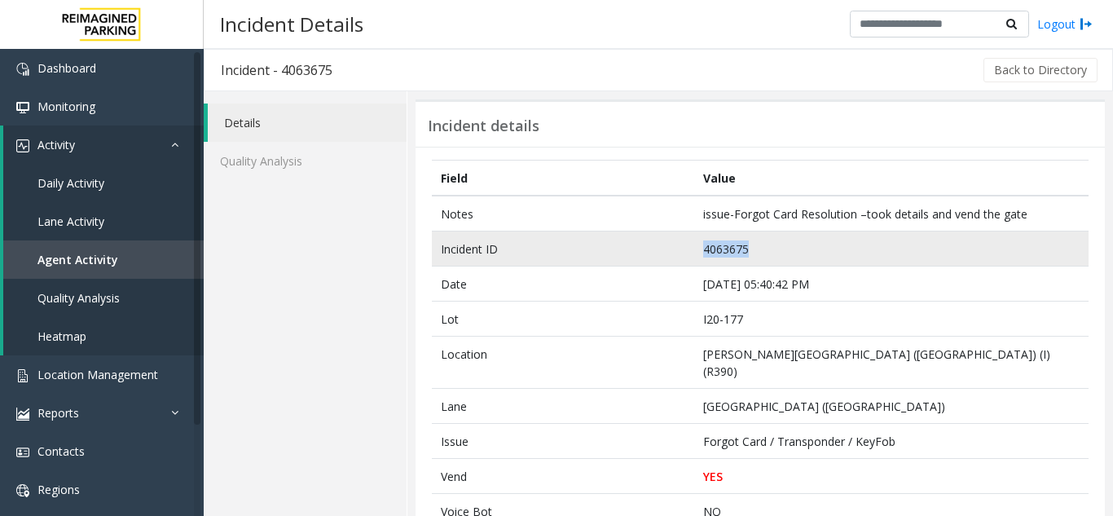
drag, startPoint x: 733, startPoint y: 250, endPoint x: 689, endPoint y: 250, distance: 44.8
click at [689, 250] on tr "Incident ID 4063675" at bounding box center [760, 248] width 657 height 35
copy tr "4063675"
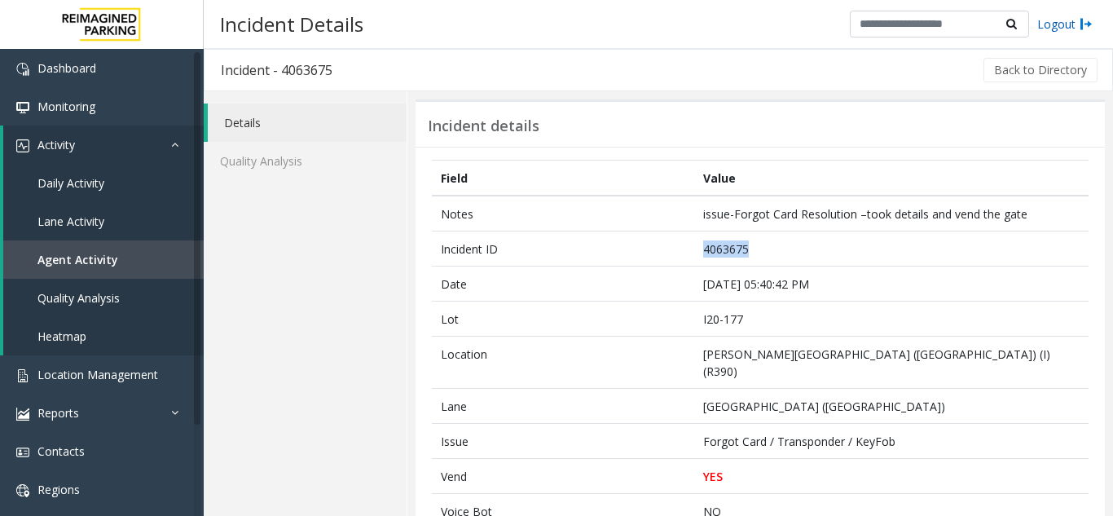
click at [1068, 22] on link "Logout" at bounding box center [1064, 23] width 55 height 17
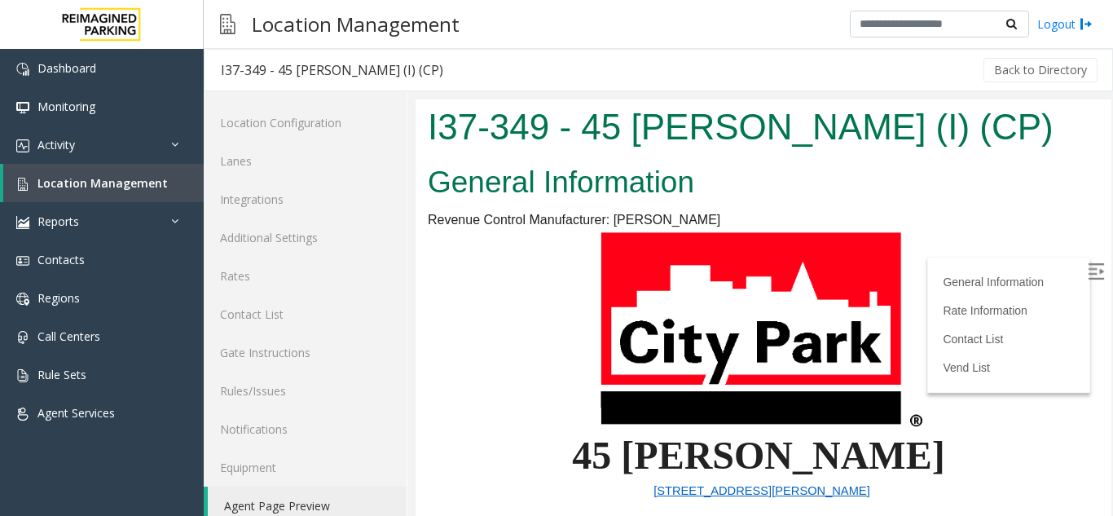
scroll to position [21, 0]
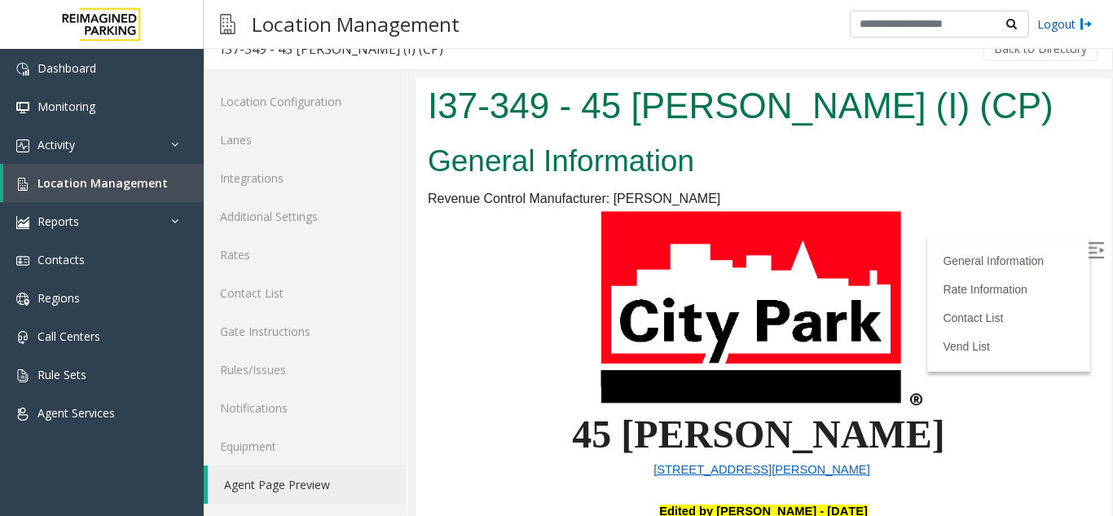
click at [1090, 27] on img at bounding box center [1086, 23] width 13 height 17
